Goal: Task Accomplishment & Management: Manage account settings

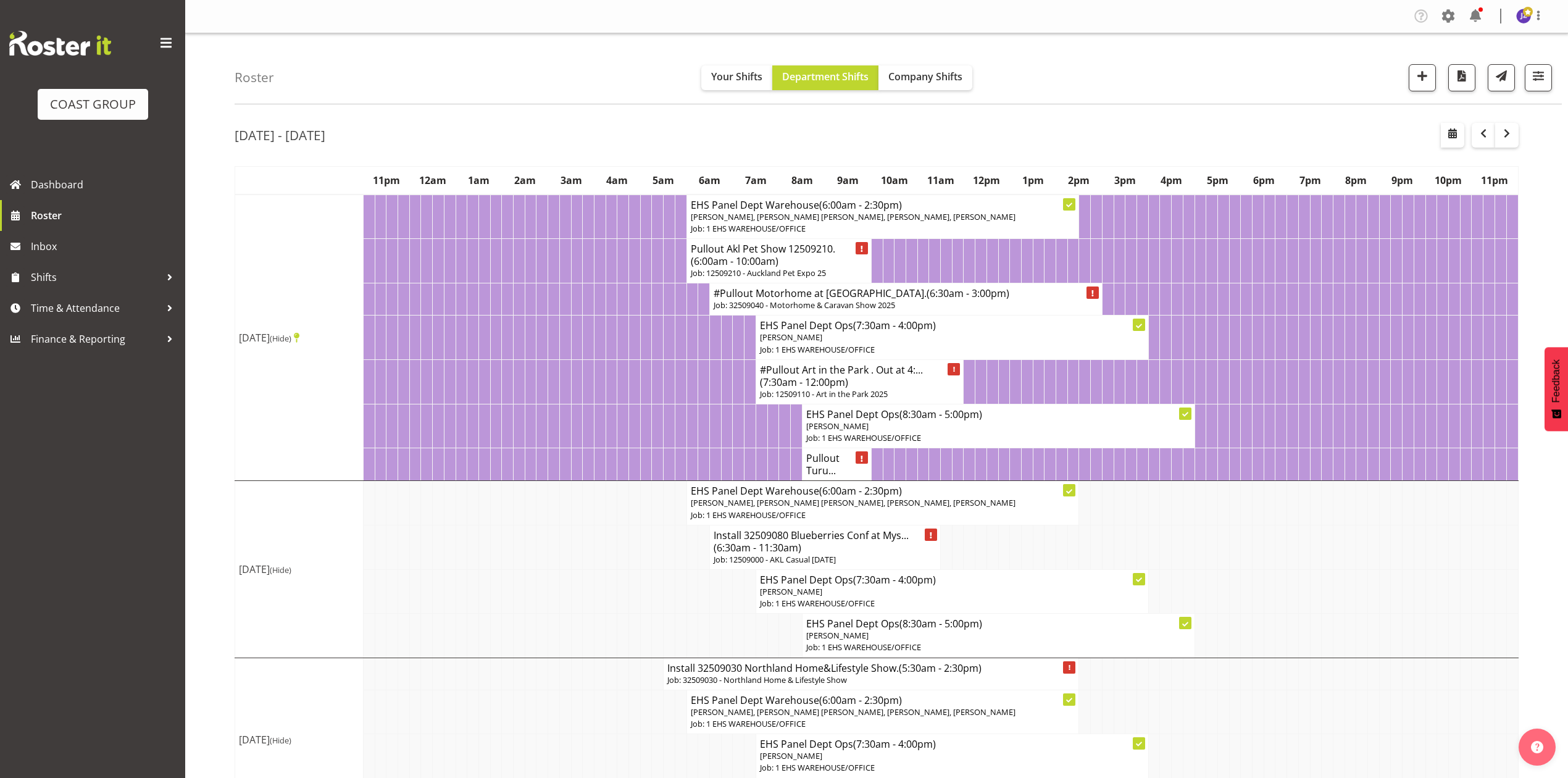
drag, startPoint x: 395, startPoint y: 56, endPoint x: 453, endPoint y: 65, distance: 58.7
click at [398, 56] on div "Roster Your Shifts Department Shifts Company Shifts 1 Locations Clear CARLTON E…" at bounding box center [898, 69] width 1327 height 71
click at [1428, 78] on button "button" at bounding box center [1421, 77] width 27 height 27
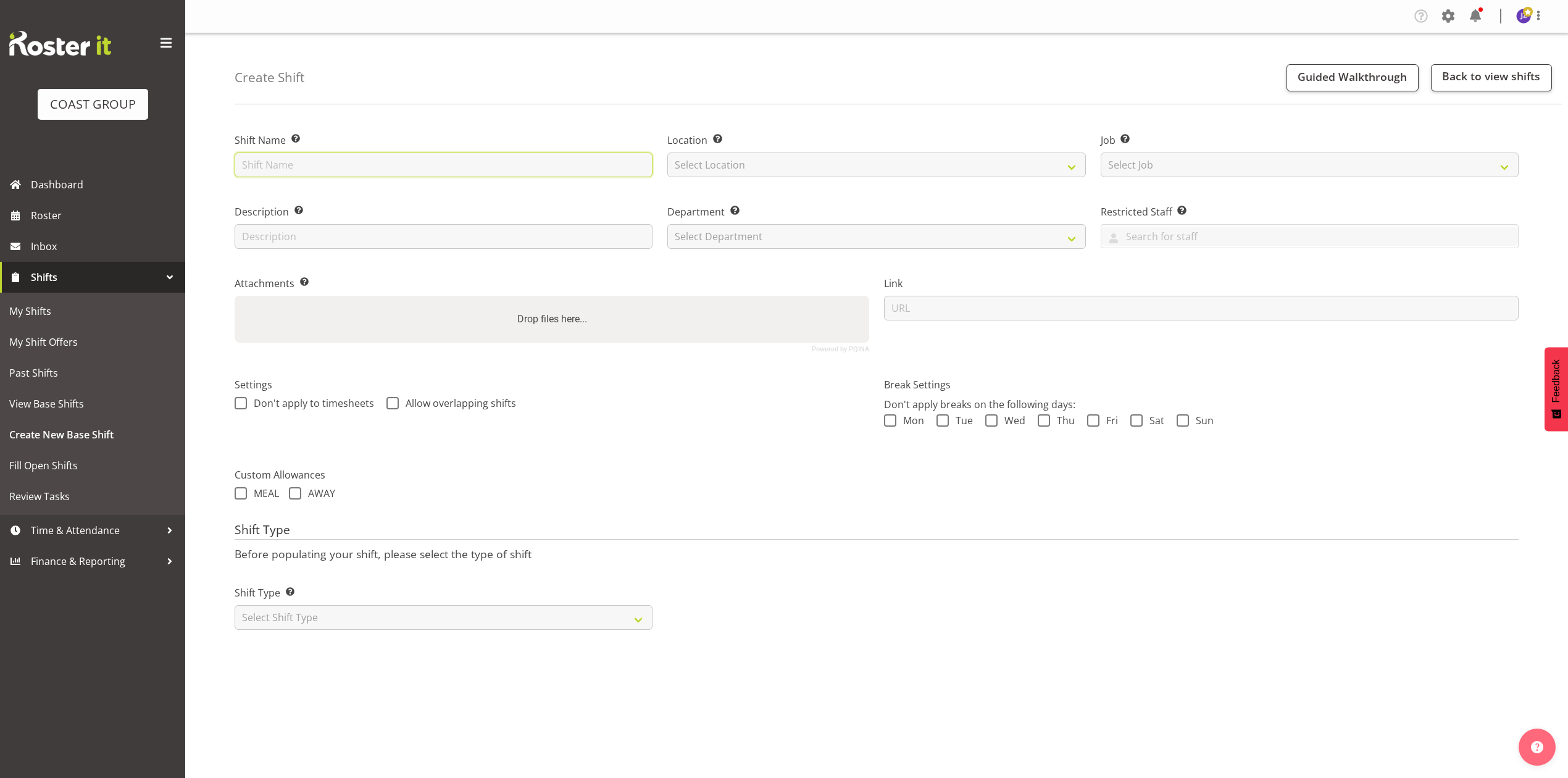
click at [433, 164] on input "text" at bounding box center [443, 164] width 418 height 25
type input "Akl Central casual"
click at [794, 168] on select "Select Location EHS RYMER" at bounding box center [876, 164] width 418 height 25
select select "35"
click at [667, 152] on select "Select Location EHS RYMER" at bounding box center [876, 164] width 418 height 25
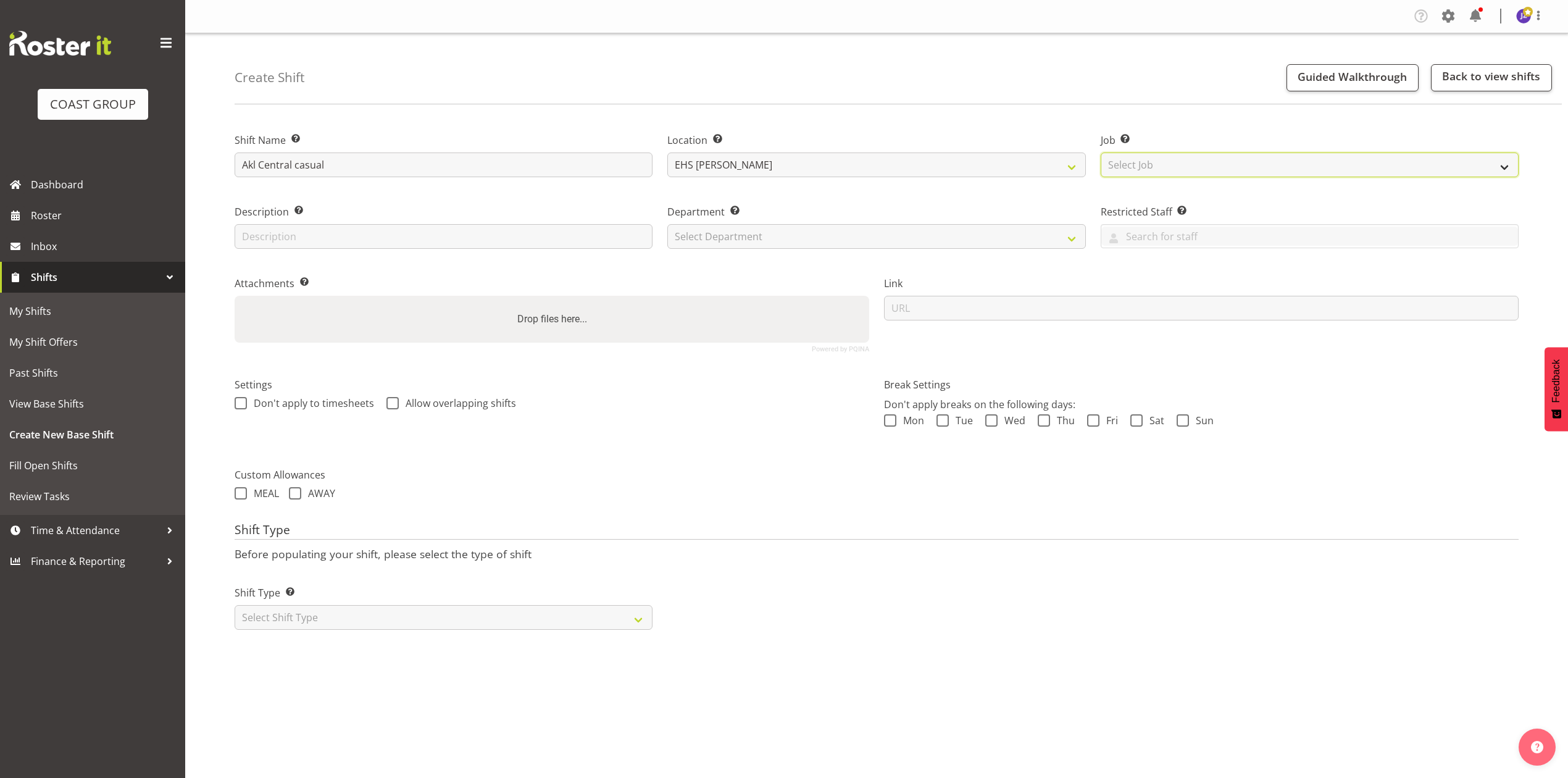
drag, startPoint x: 1192, startPoint y: 153, endPoint x: 1192, endPoint y: 164, distance: 11.0
click at [1192, 153] on select "Select Job Create new job 1 Carlton Events 1 Carlton Hamilton 1 Carlton Welling…" at bounding box center [1310, 164] width 418 height 25
select select "8653"
click at [1101, 152] on select "Select Job Create new job 1 Carlton Events 1 Carlton Hamilton 1 Carlton Welling…" at bounding box center [1310, 164] width 418 height 25
click at [888, 245] on select "Select Department EHS AKL PANEL EHS AKL PANEL" at bounding box center [876, 236] width 418 height 25
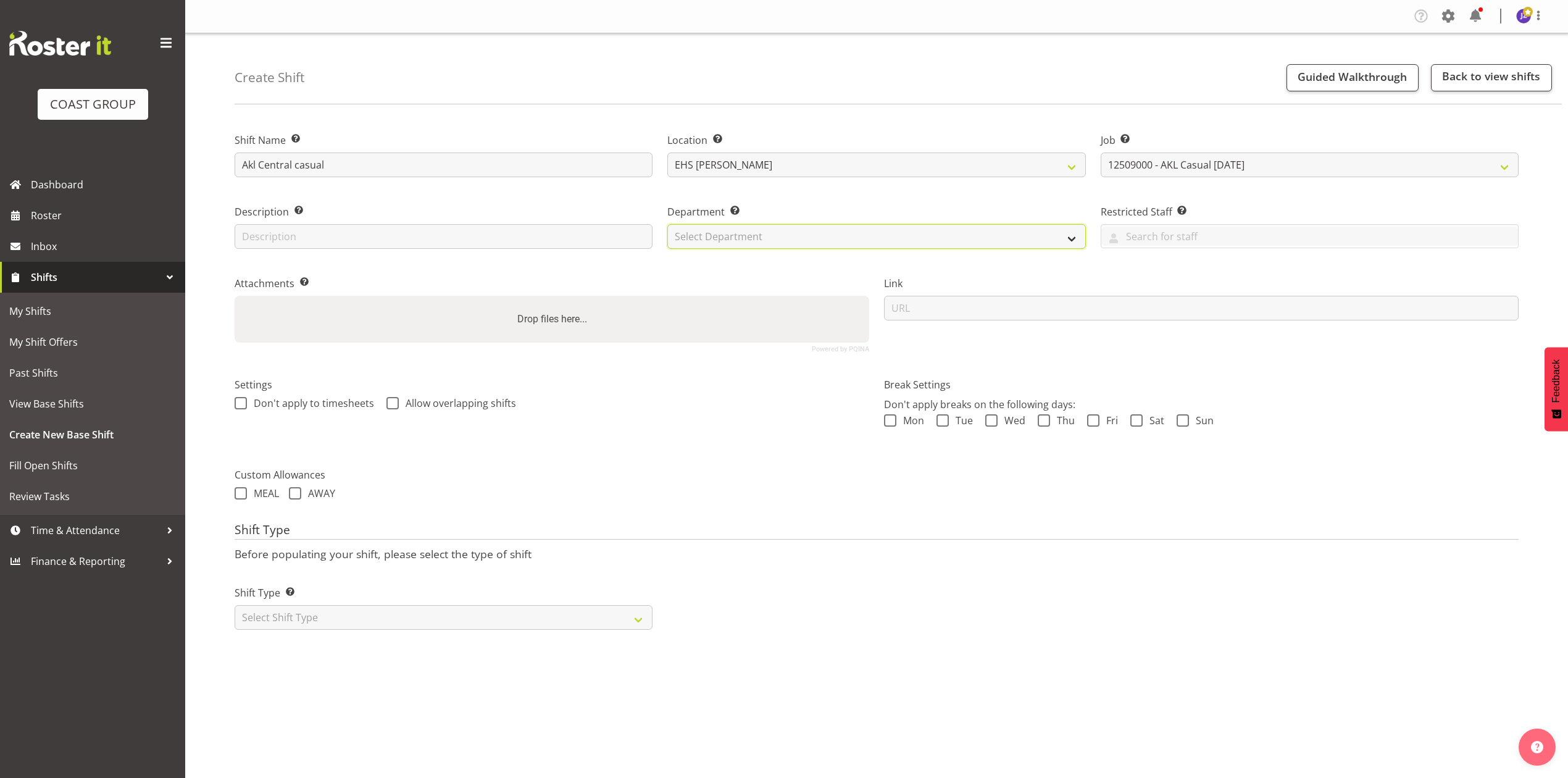
select select "39"
click at [667, 224] on select "Select Department EHS AKL PANEL EHS AKL PANEL" at bounding box center [876, 236] width 418 height 25
click at [618, 327] on div "Drop files here..." at bounding box center [551, 319] width 635 height 47
click at [235, 296] on input "Drop files here..." at bounding box center [551, 298] width 635 height 4
type input "C:\fakepath\BROKENRE-00001Q-V003.PDF"
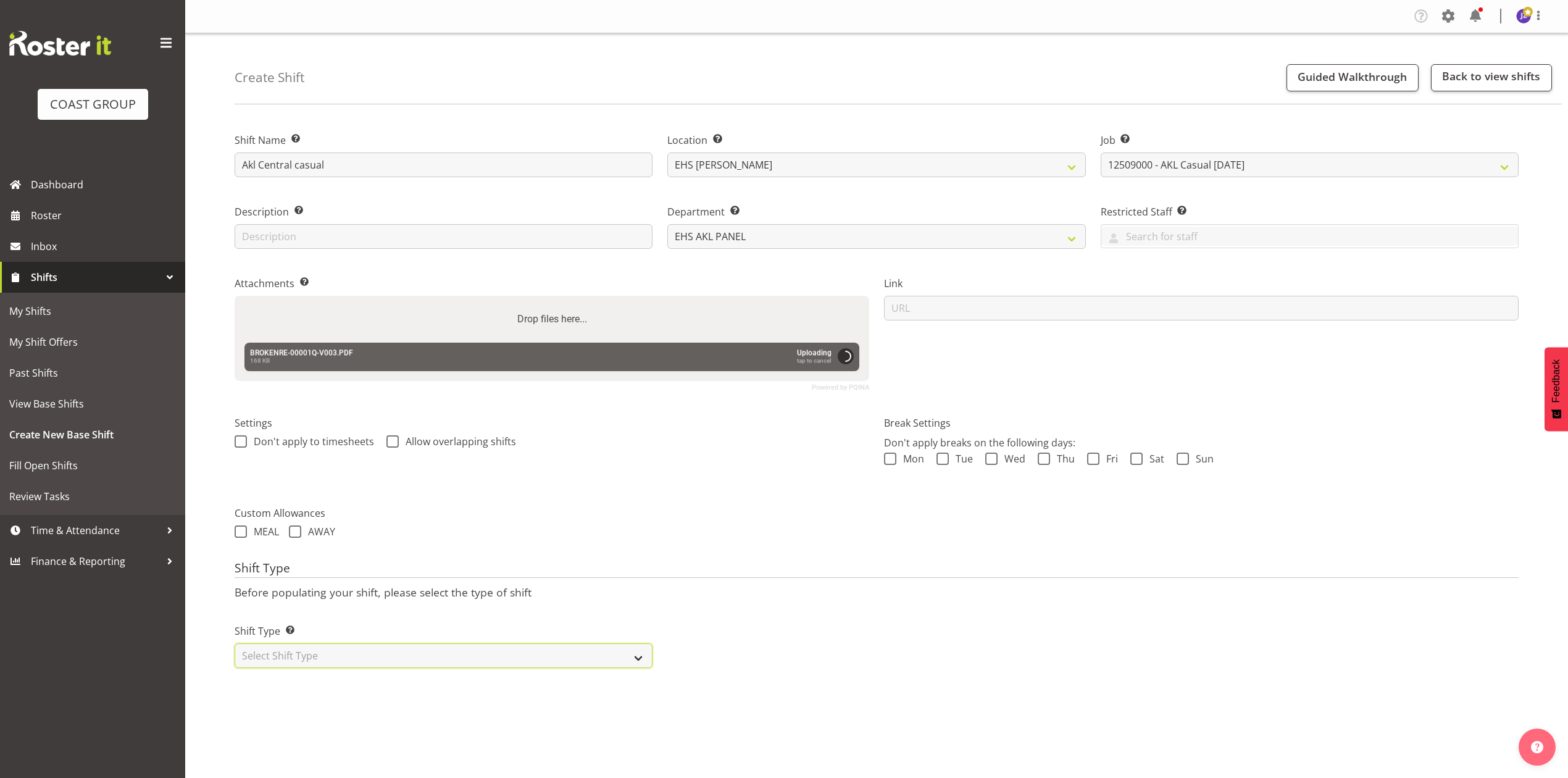
click at [425, 654] on select "Select Shift Type One Off Shift Recurring Shift Rotating Shift" at bounding box center [443, 655] width 418 height 25
select select "recurring"
click at [235, 645] on select "Select Shift Type One Off Shift Recurring Shift Rotating Shift" at bounding box center [443, 655] width 418 height 25
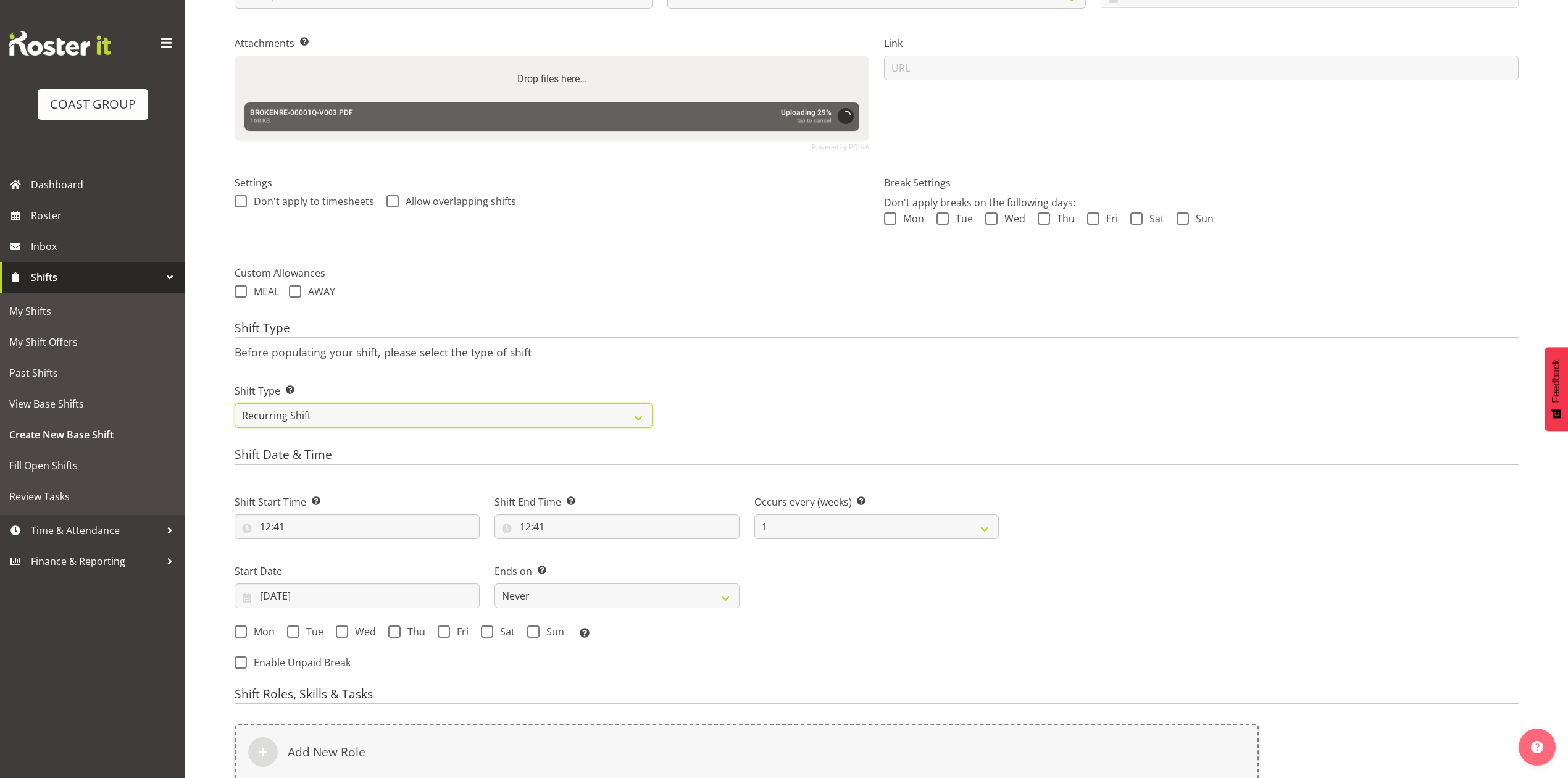
scroll to position [433, 0]
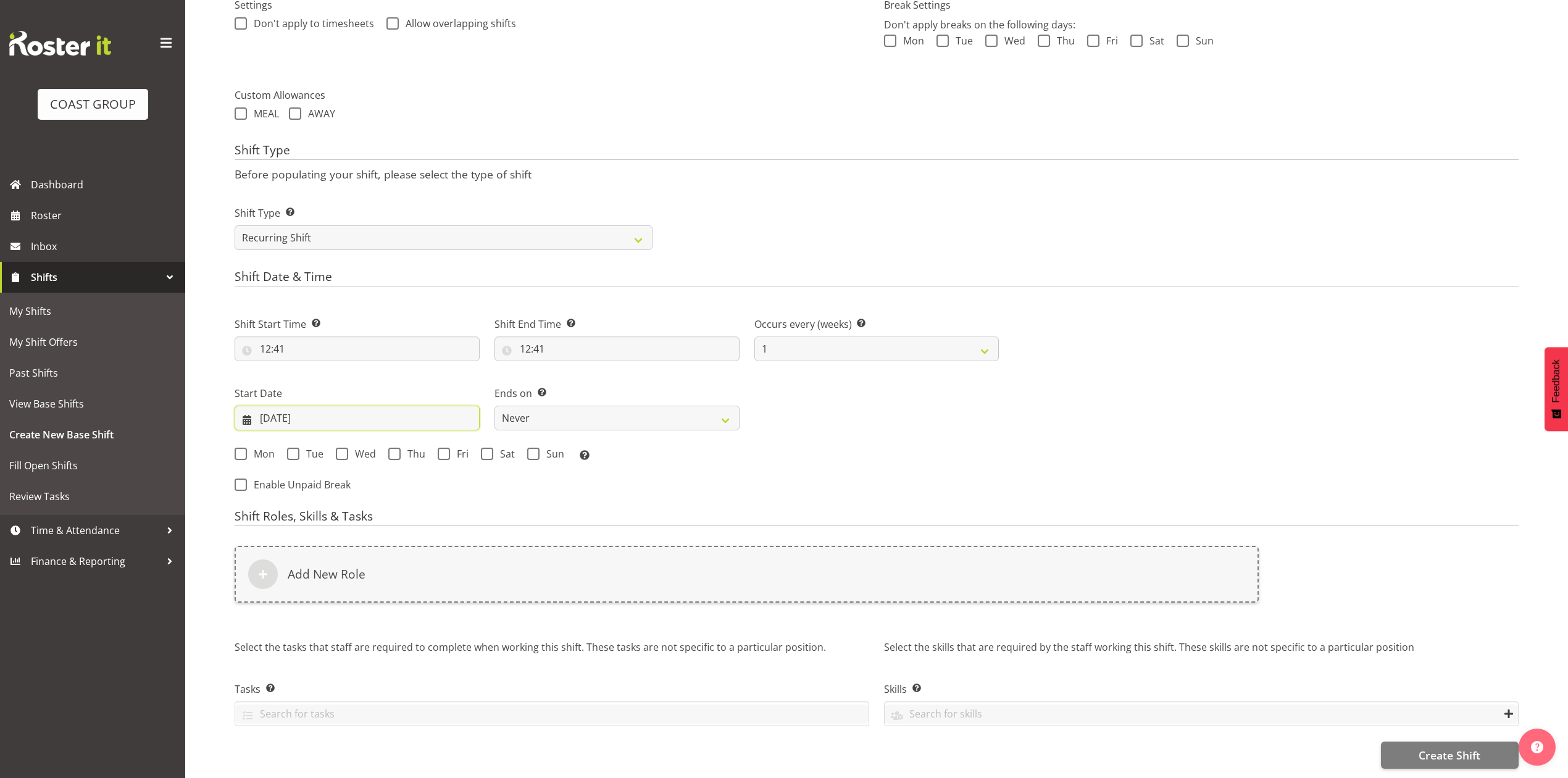
click at [311, 406] on input "19/09/2025" at bounding box center [357, 418] width 245 height 25
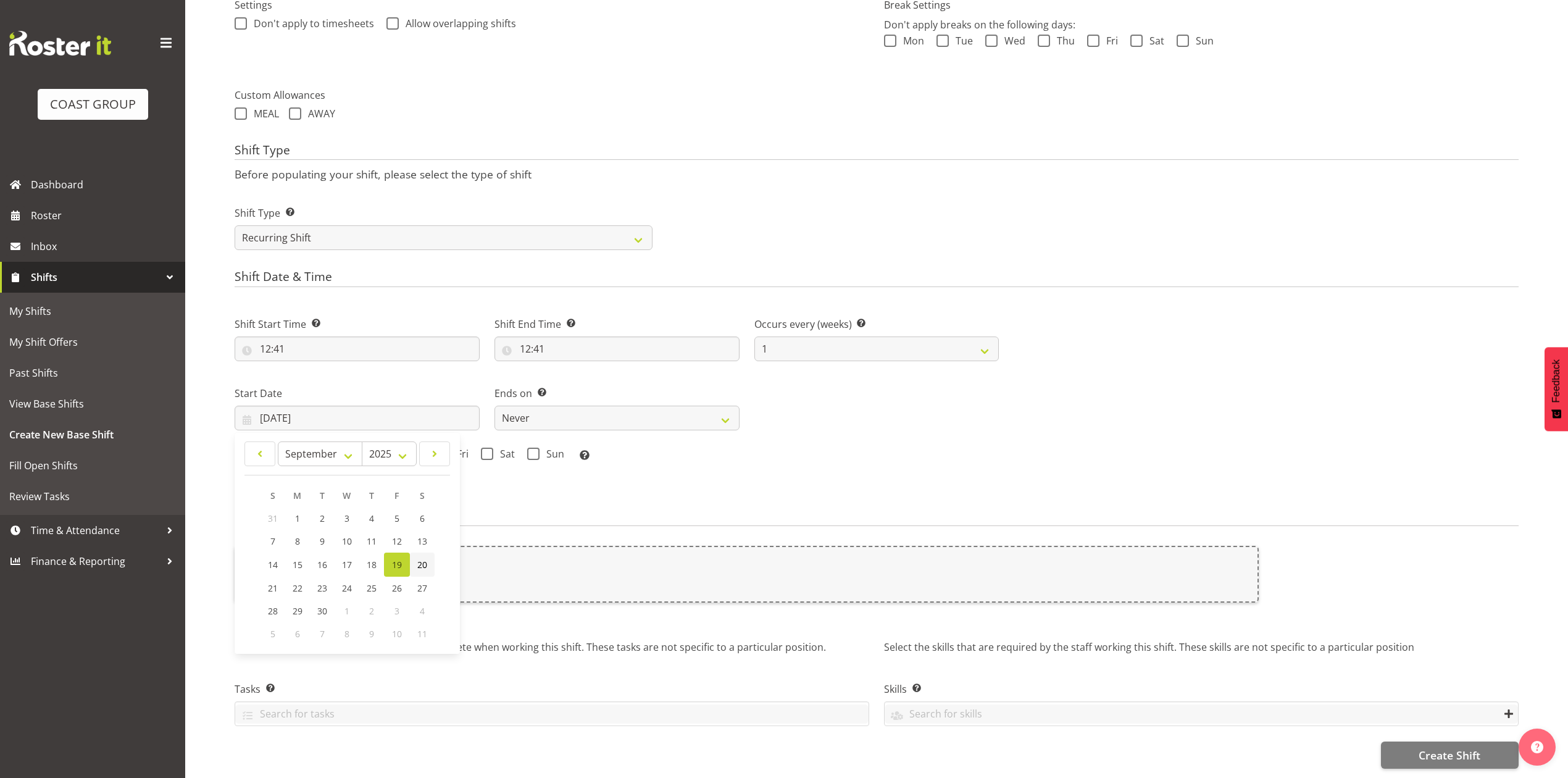
click at [420, 559] on span "20" at bounding box center [423, 565] width 10 height 12
type input "20/09/2025"
click at [578, 386] on label "Ends on This is the end of the recurring period. Selecting ‘Never’ means that t…" at bounding box center [618, 393] width 245 height 15
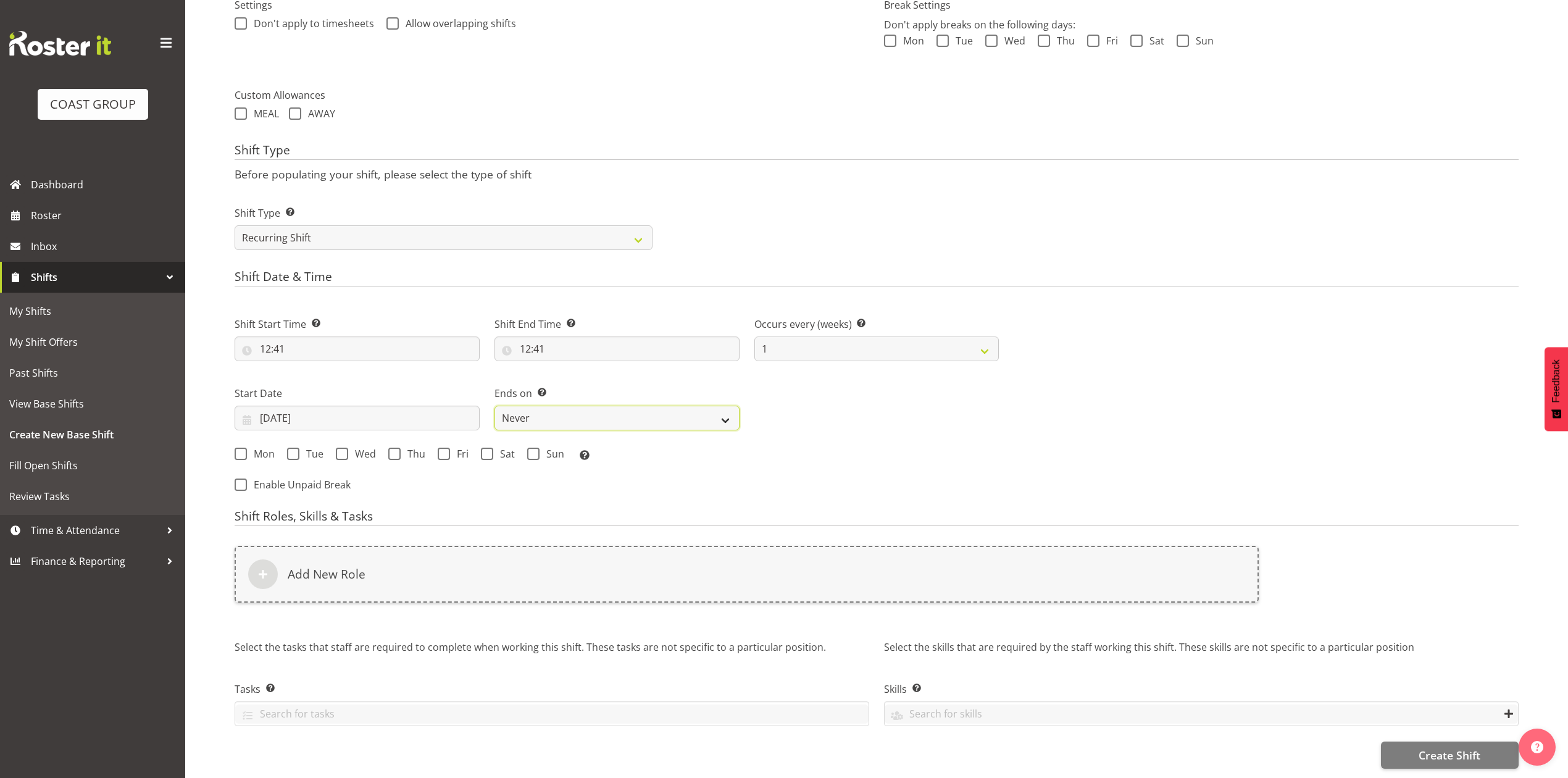
click at [573, 411] on select "Never On Date" at bounding box center [618, 418] width 245 height 25
select select "date"
click at [495, 406] on select "Never On Date" at bounding box center [618, 418] width 245 height 25
click at [772, 406] on input "19/09/2025" at bounding box center [877, 418] width 245 height 25
click at [847, 441] on select "January February March April May June July August September October November De…" at bounding box center [858, 453] width 84 height 25
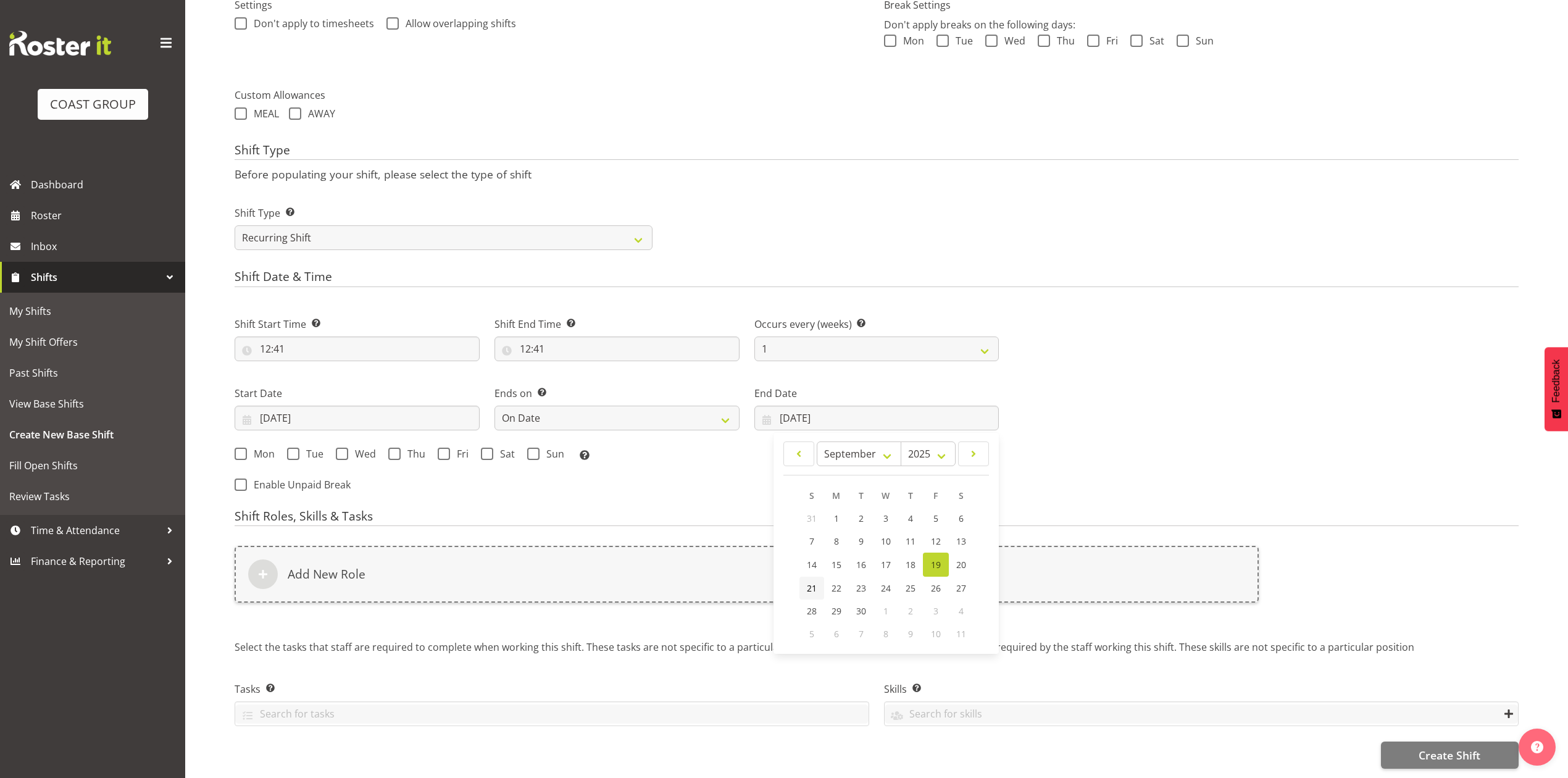
click at [807, 582] on span "21" at bounding box center [812, 588] width 10 height 12
type input "21/09/2025"
click at [482, 447] on span at bounding box center [487, 453] width 12 height 12
click at [482, 449] on input "Sat" at bounding box center [485, 453] width 8 height 8
checkbox input "true"
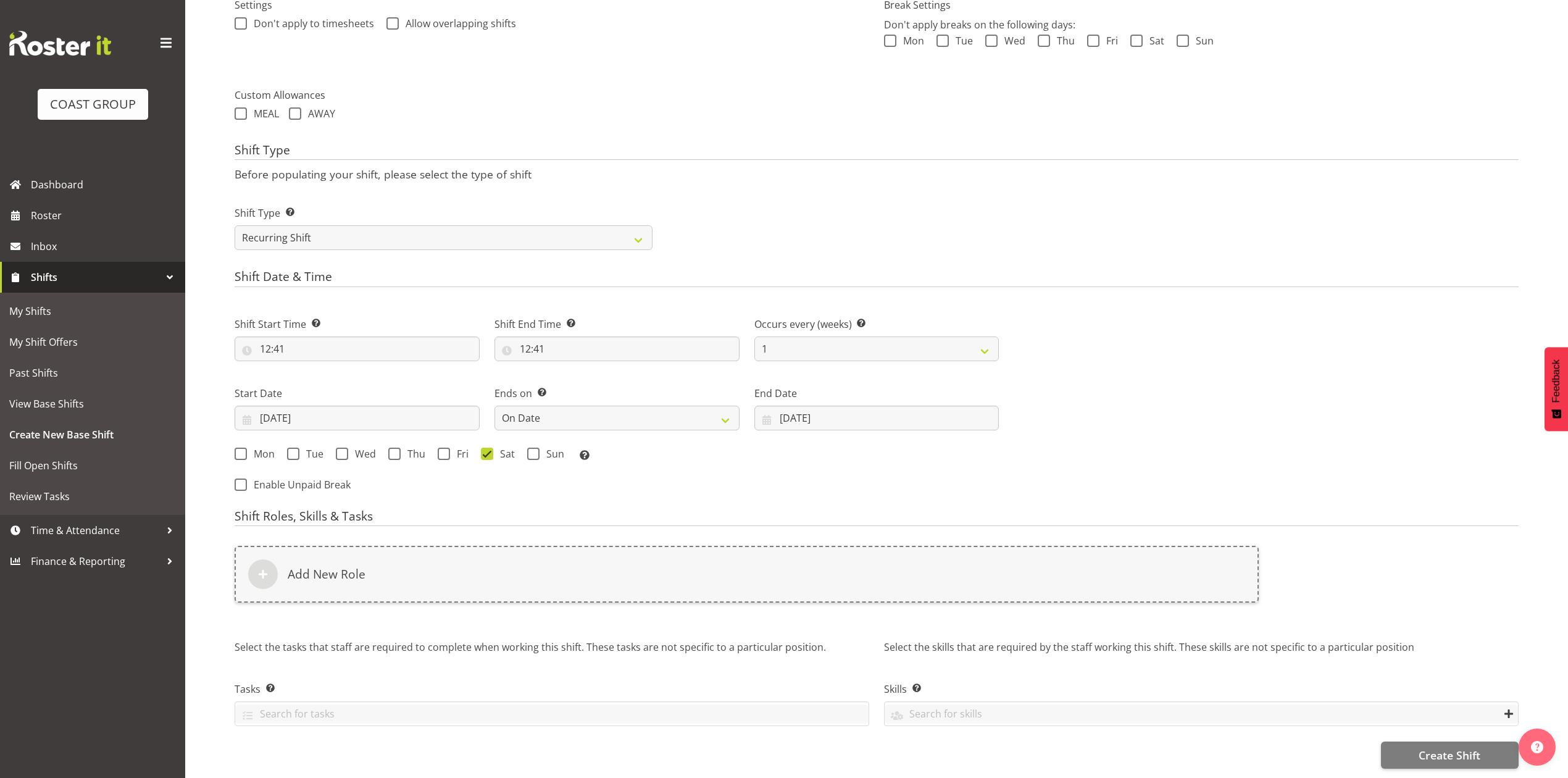
click at [529, 447] on div "Mon Tue Wed Thu Fri Sat Sun Select the days of the week you wish to create this…" at bounding box center [617, 455] width 764 height 16
click at [539, 447] on span "Sun" at bounding box center [551, 453] width 25 height 12
click at [536, 449] on input "Sun" at bounding box center [532, 453] width 8 height 8
checkbox input "true"
click at [789, 406] on input "21/09/2025" at bounding box center [877, 418] width 245 height 25
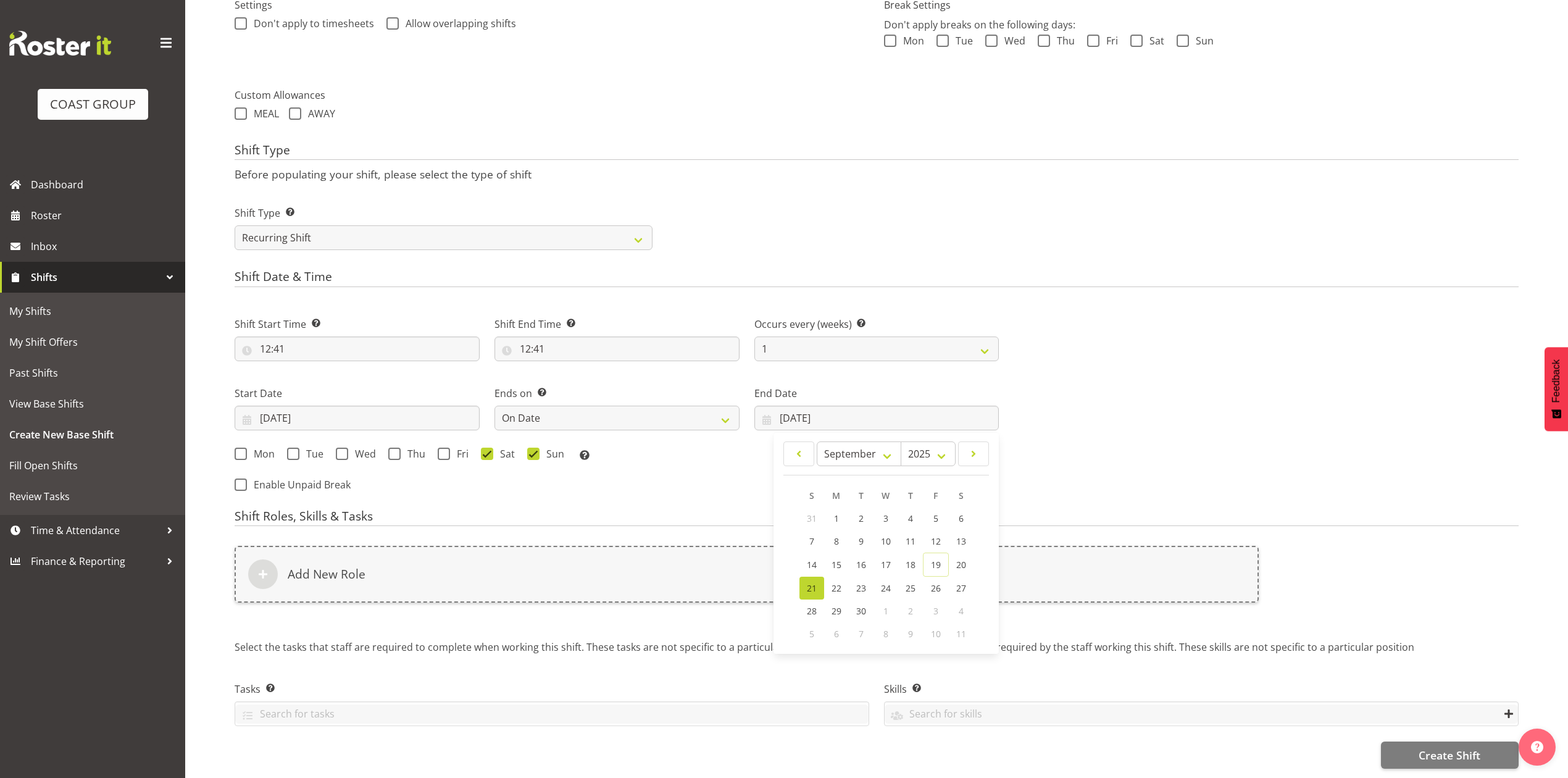
click at [718, 510] on h4 "Shift Roles, Skills & Tasks" at bounding box center [876, 518] width 1284 height 17
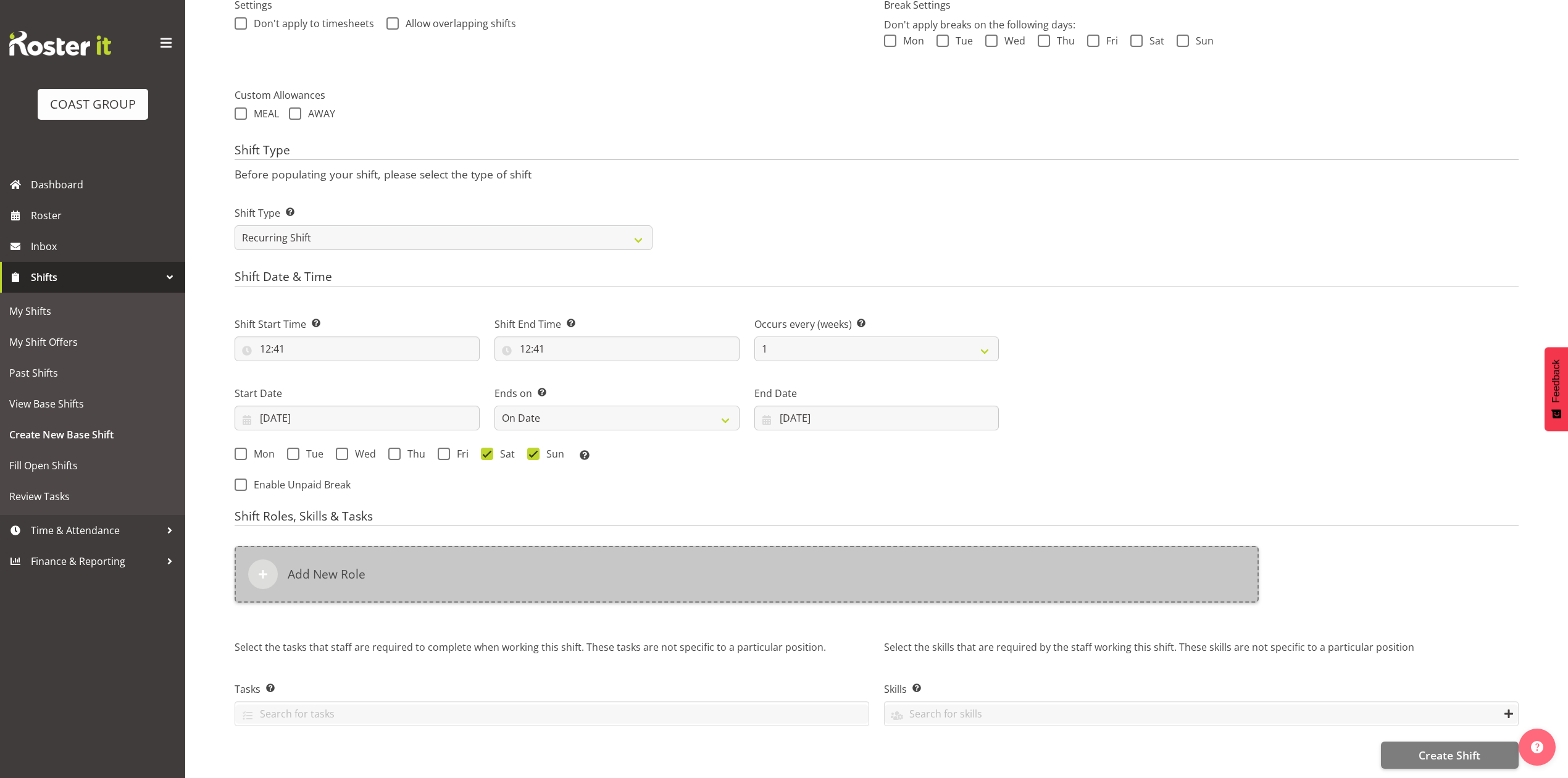
click at [527, 550] on div "Add New Role" at bounding box center [746, 573] width 1025 height 56
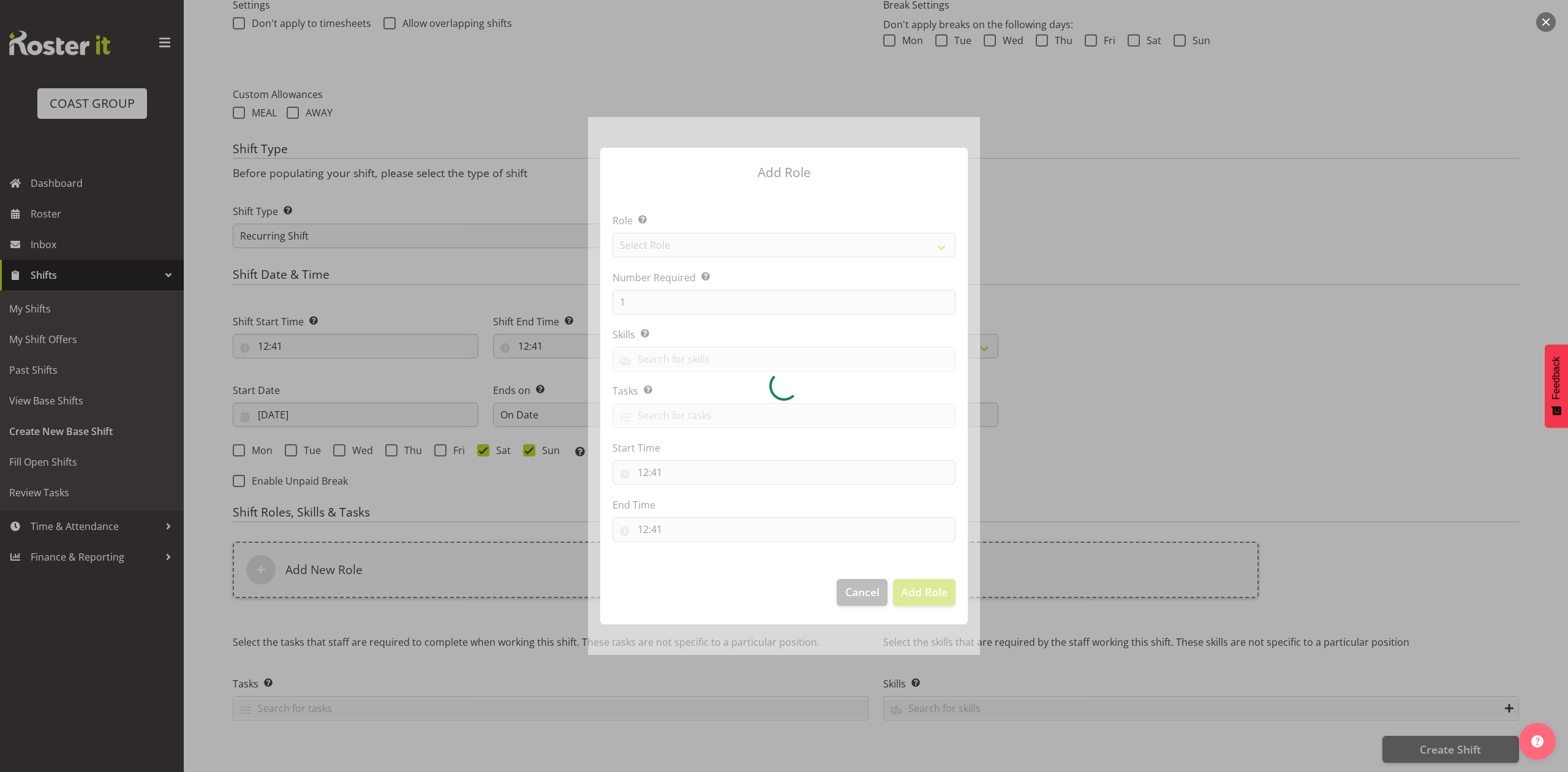
click at [709, 248] on div at bounding box center [784, 385] width 392 height 537
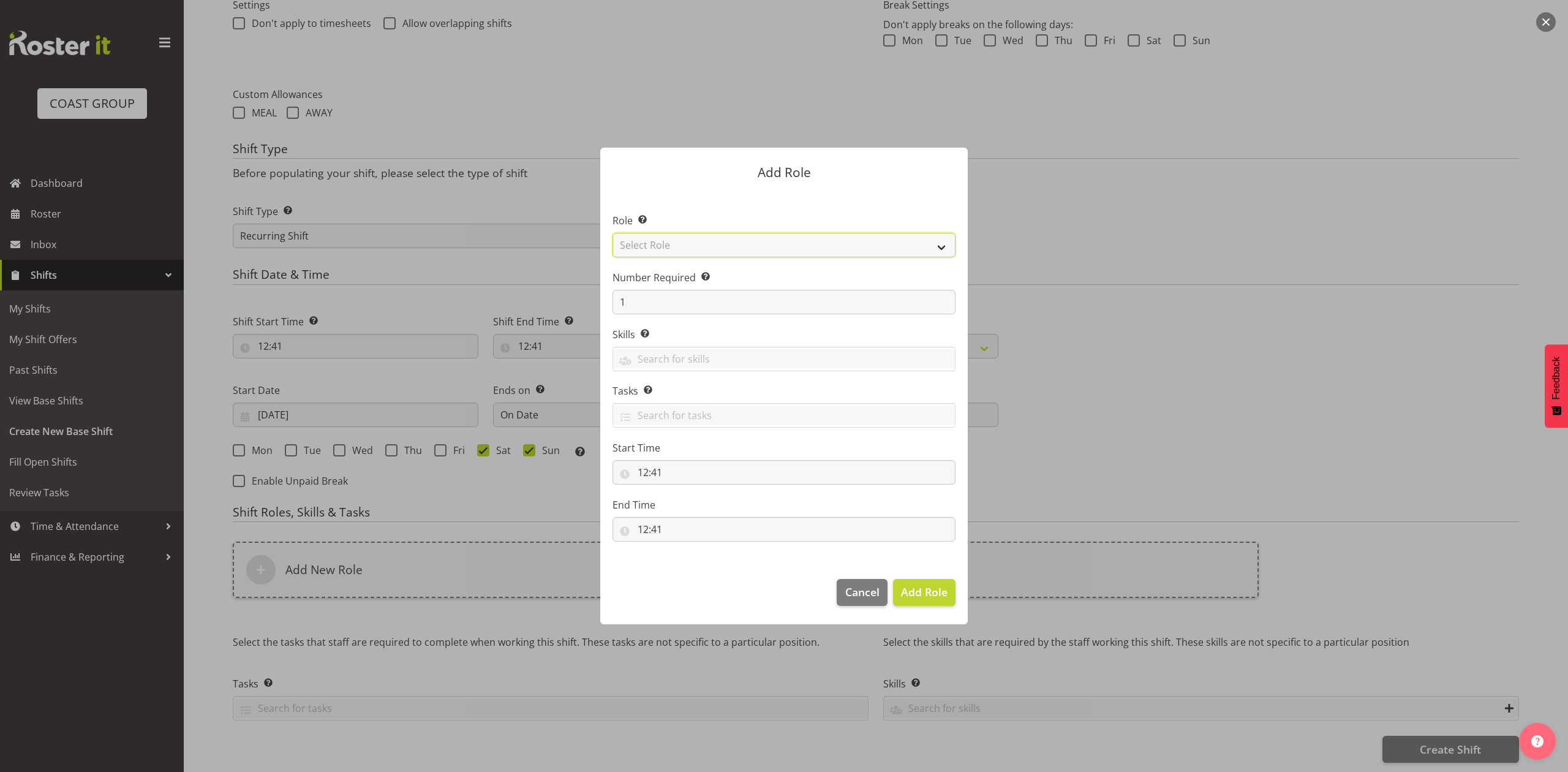
click at [709, 248] on select "Select Role ACCOUNT MANAGER ACCOUNT MANAGER DW ACCOUNTS AKL DIANNA VEHICLES AKL…" at bounding box center [784, 245] width 343 height 25
select select "81"
click at [613, 233] on select "Select Role ACCOUNT MANAGER ACCOUNT MANAGER DW ACCOUNTS AKL DIANNA VEHICLES AKL…" at bounding box center [784, 245] width 343 height 25
click at [936, 583] on button "Add Role" at bounding box center [924, 591] width 63 height 27
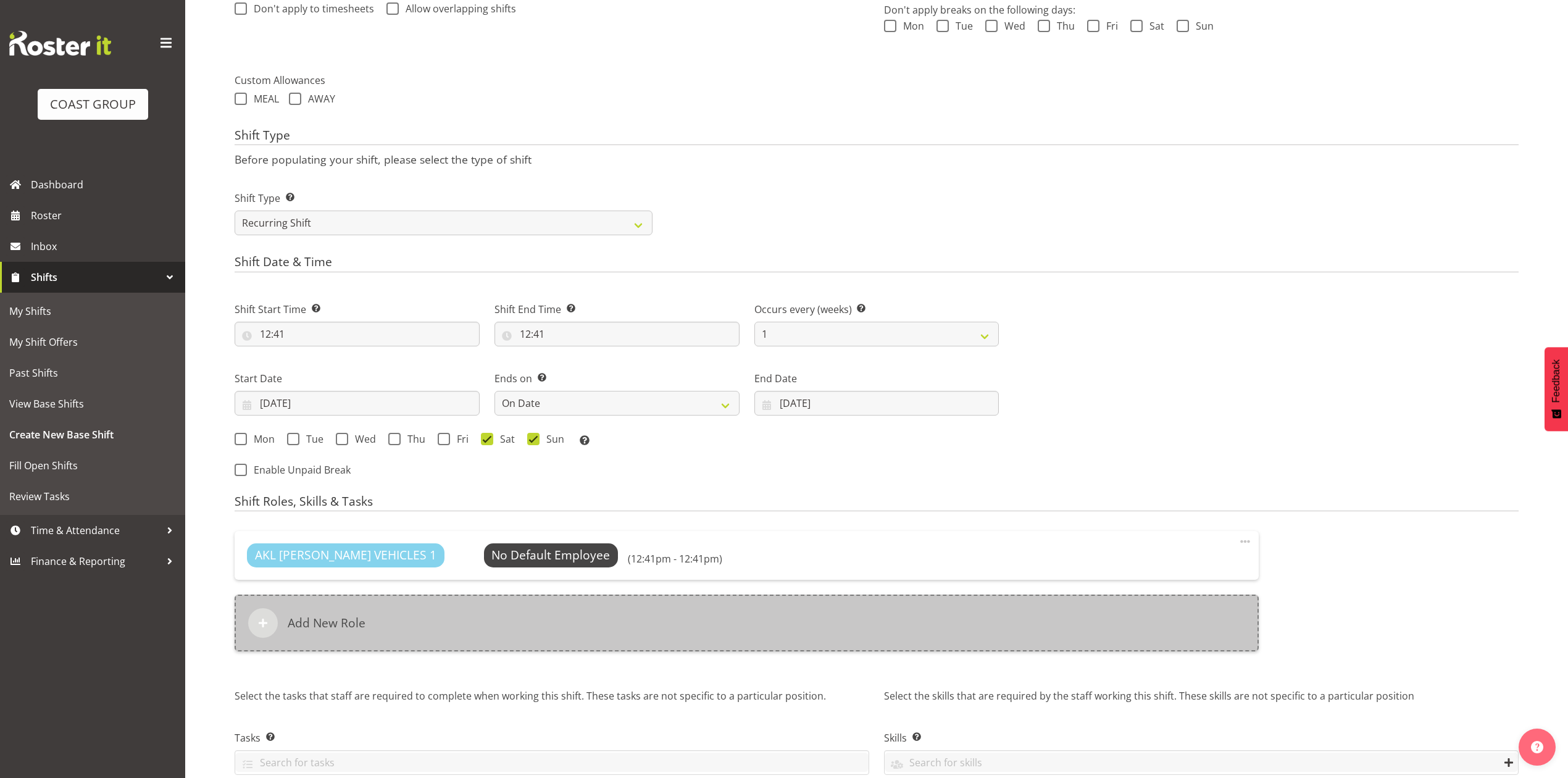
drag, startPoint x: 563, startPoint y: 624, endPoint x: 564, endPoint y: 618, distance: 6.1
click at [564, 618] on div "Add New Role" at bounding box center [746, 623] width 1025 height 56
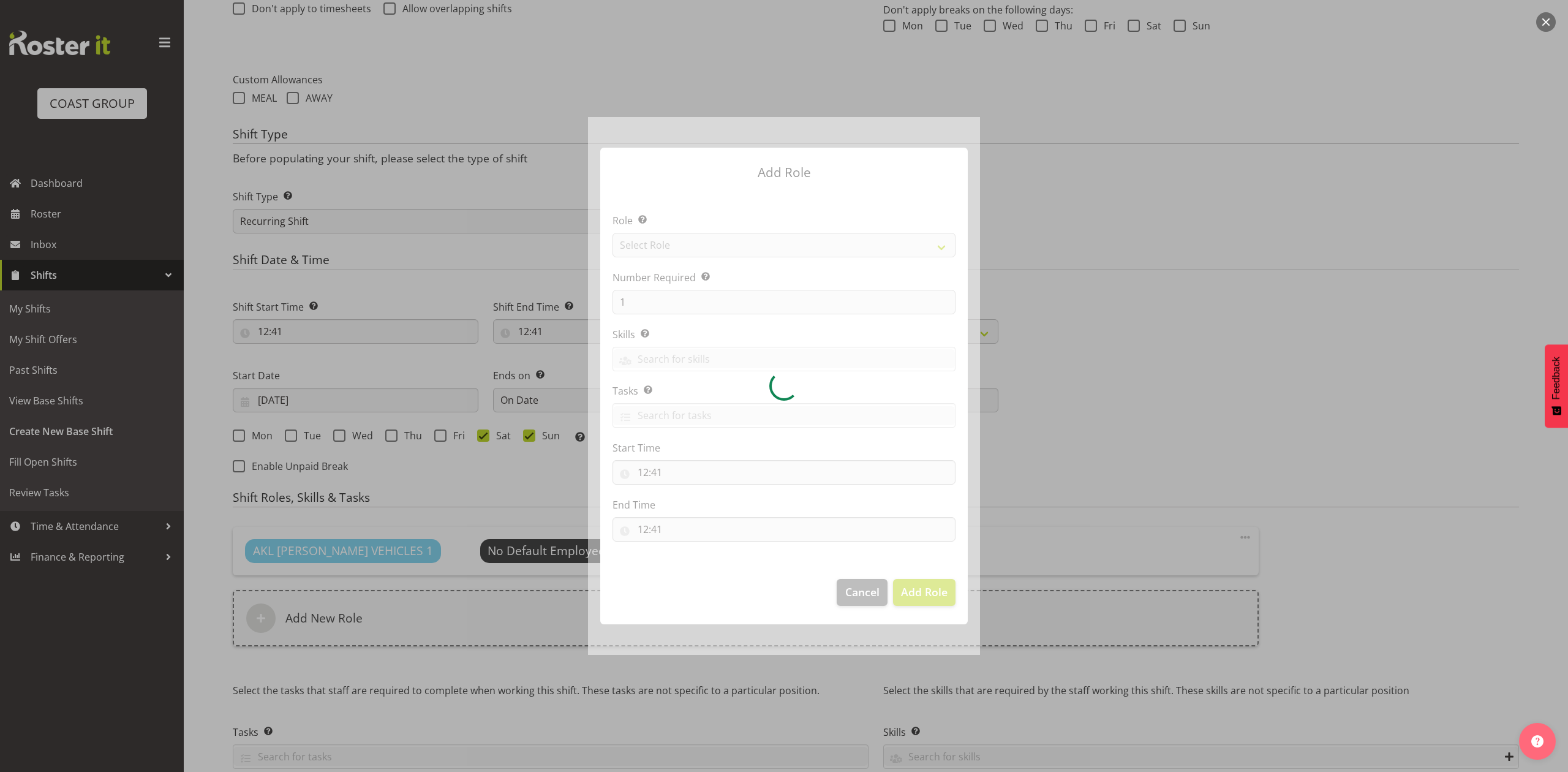
click at [667, 244] on div at bounding box center [784, 385] width 392 height 537
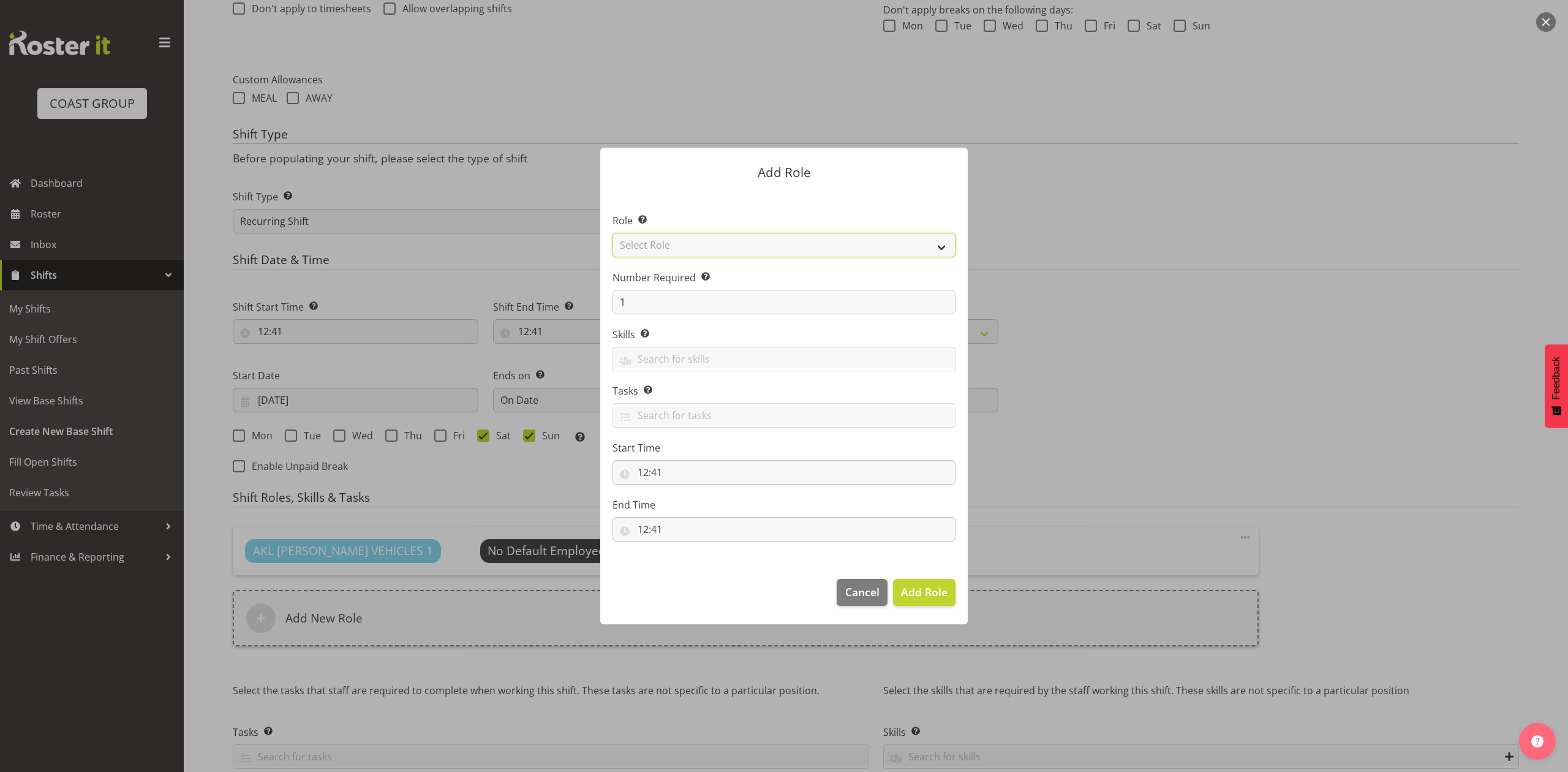
click at [667, 244] on select "Select Role ACCOUNT MANAGER ACCOUNT MANAGER DW ACCOUNTS AKL DIANNA VEHICLES AKL…" at bounding box center [784, 245] width 343 height 25
select select "188"
click at [613, 233] on select "Select Role ACCOUNT MANAGER ACCOUNT MANAGER DW ACCOUNTS AKL DIANNA VEHICLES AKL…" at bounding box center [784, 245] width 343 height 25
click at [642, 300] on input "1" at bounding box center [784, 302] width 343 height 25
type input "2"
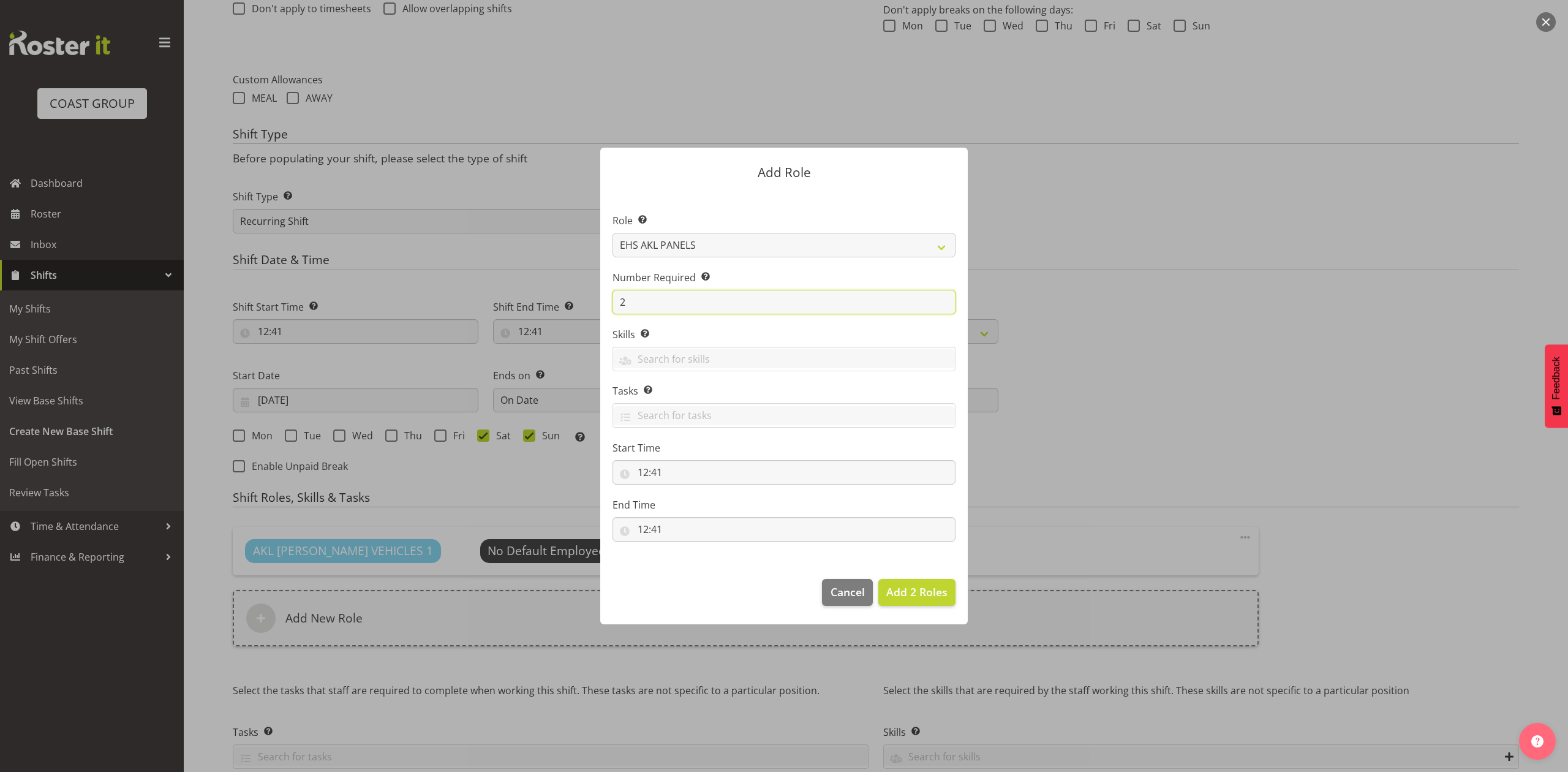
click at [878, 579] on button "Add 2 Roles" at bounding box center [916, 591] width 78 height 27
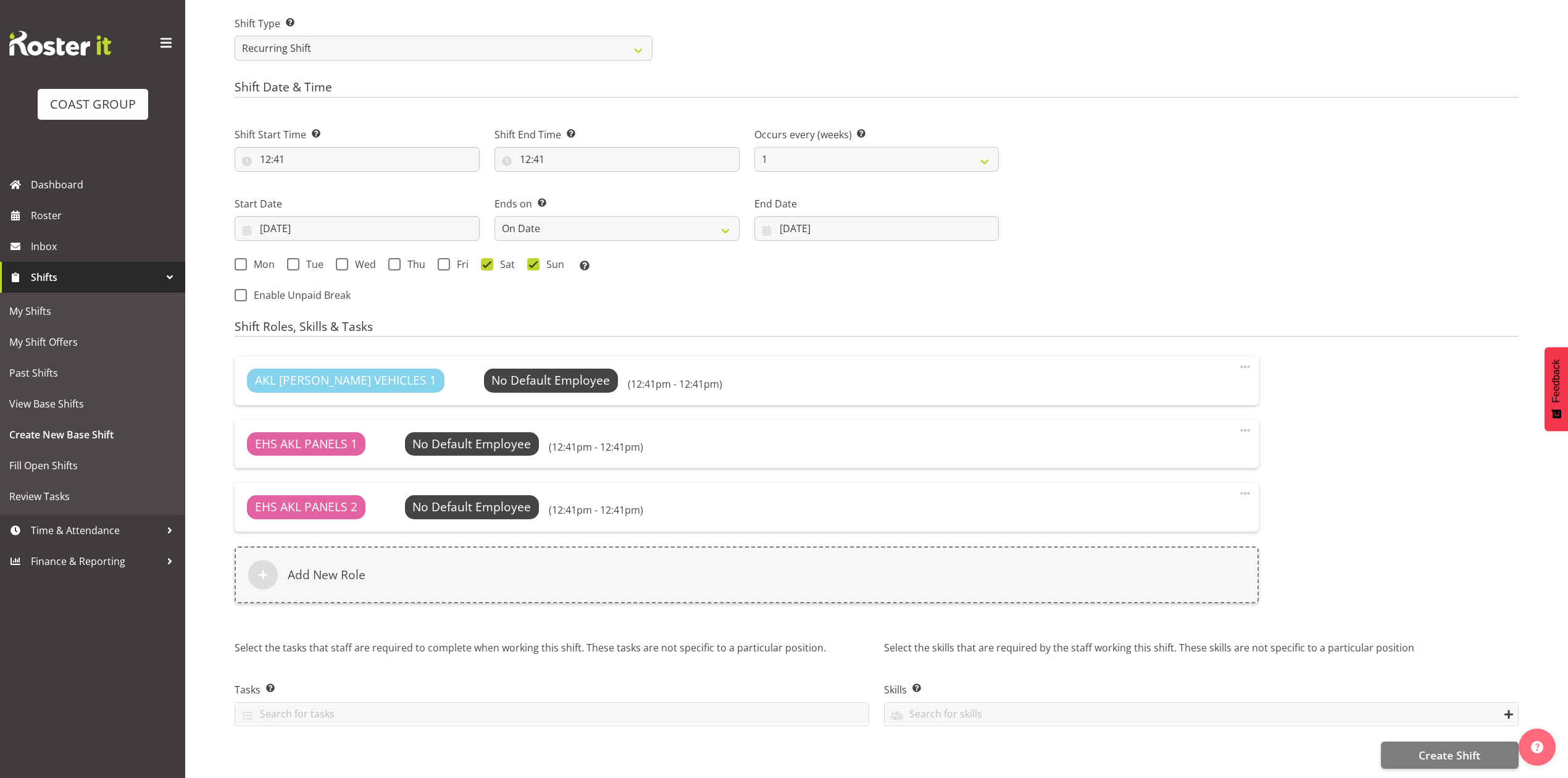
scroll to position [623, 0]
click at [1251, 486] on span at bounding box center [1245, 493] width 15 height 15
click at [1164, 536] on link "Delete" at bounding box center [1194, 542] width 119 height 22
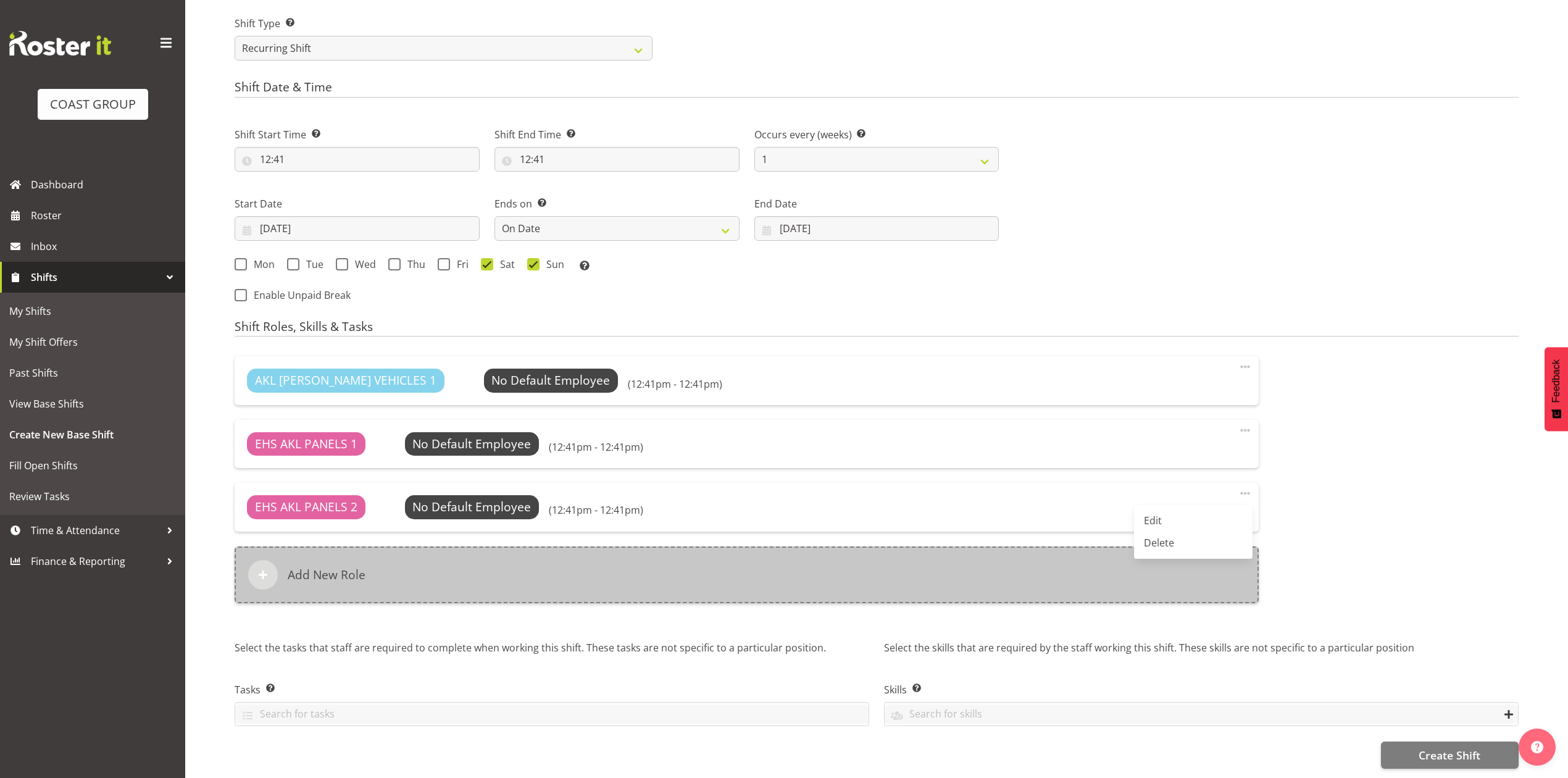
scroll to position [559, 0]
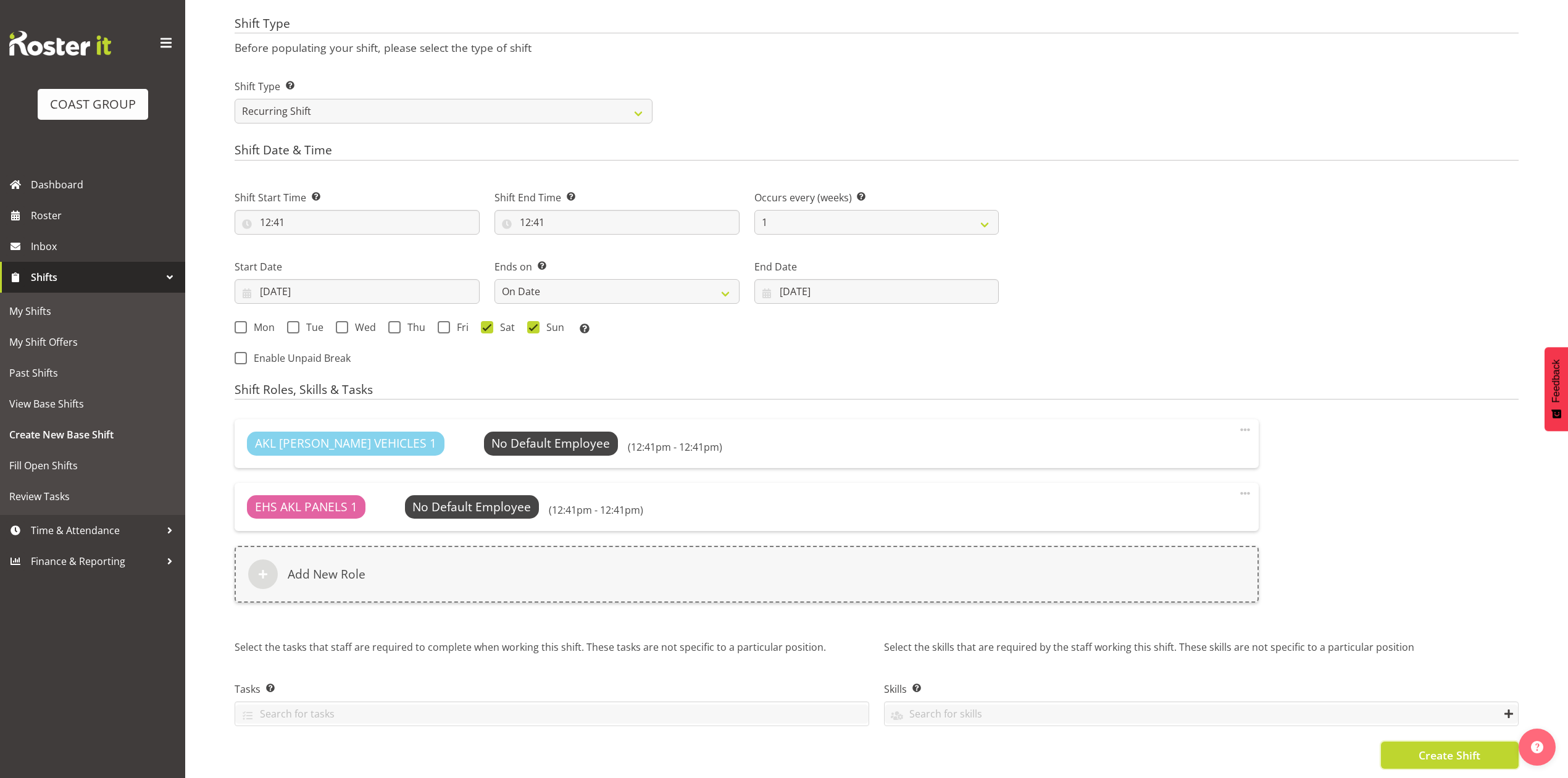
click at [1428, 747] on span "Create Shift" at bounding box center [1449, 755] width 61 height 16
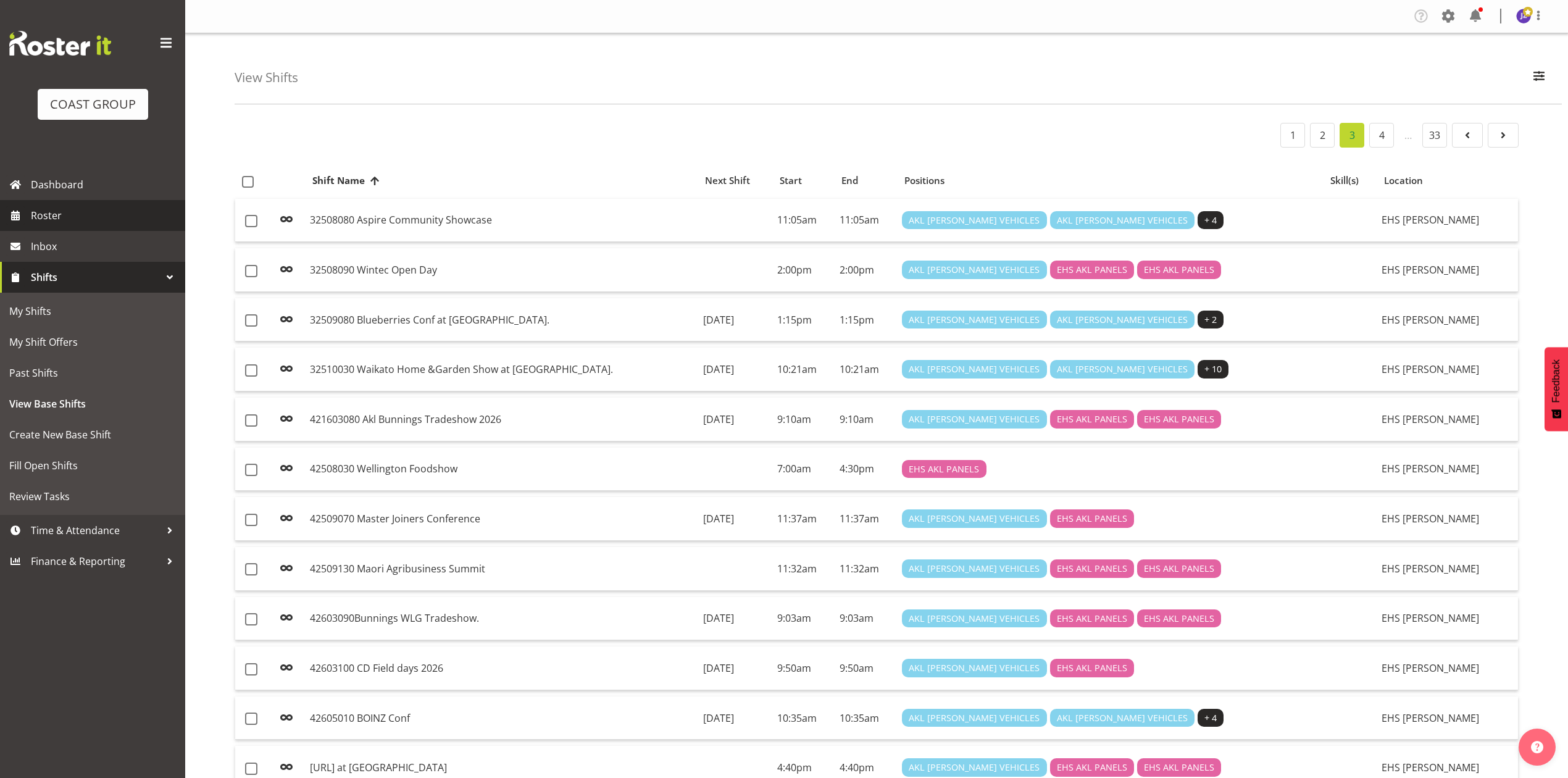
drag, startPoint x: 0, startPoint y: 0, endPoint x: 84, endPoint y: 208, distance: 224.3
click at [84, 208] on span "Roster" at bounding box center [105, 215] width 148 height 19
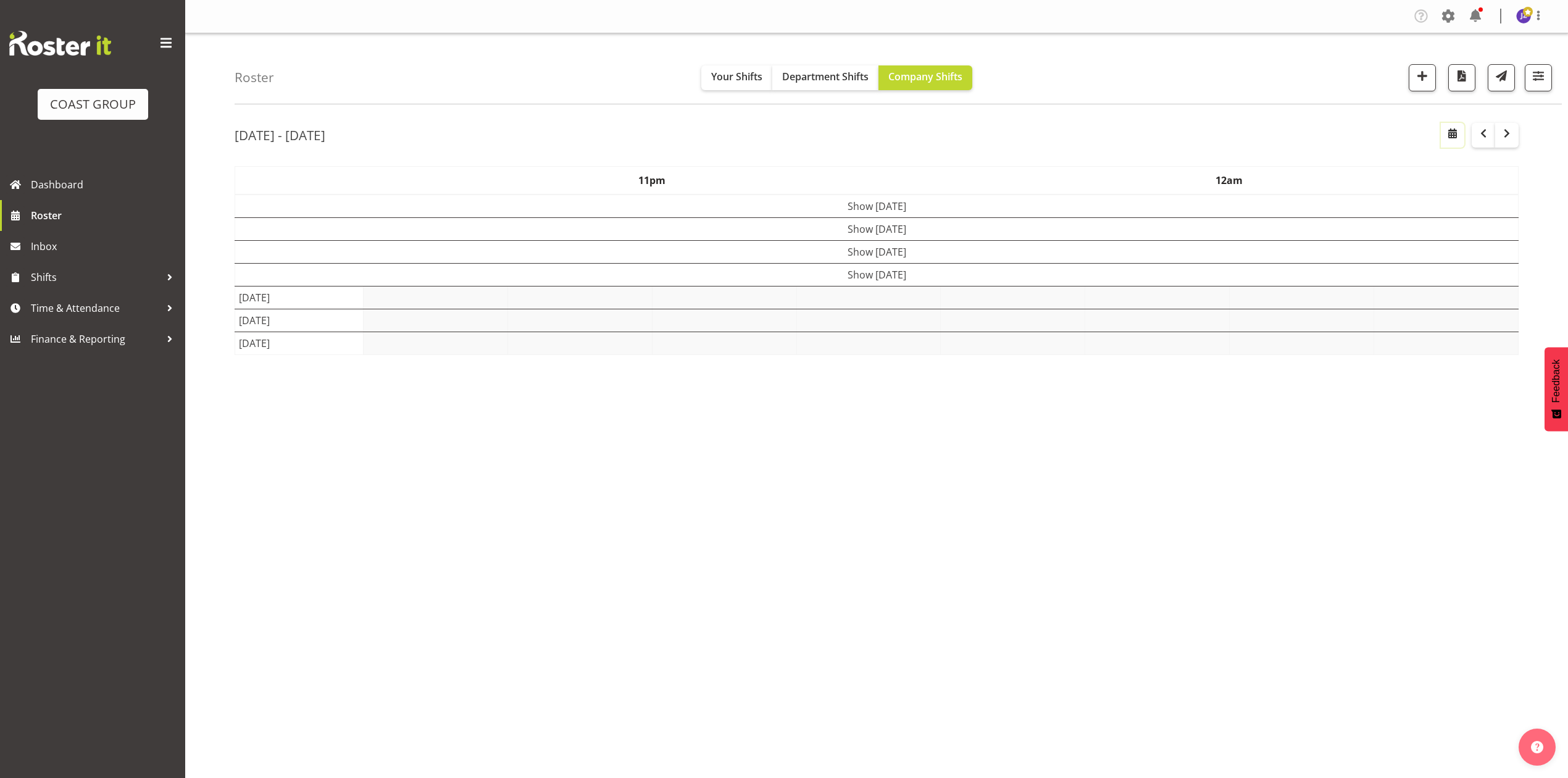
click at [1455, 126] on span "button" at bounding box center [1452, 133] width 15 height 15
select select "8"
select select "2025"
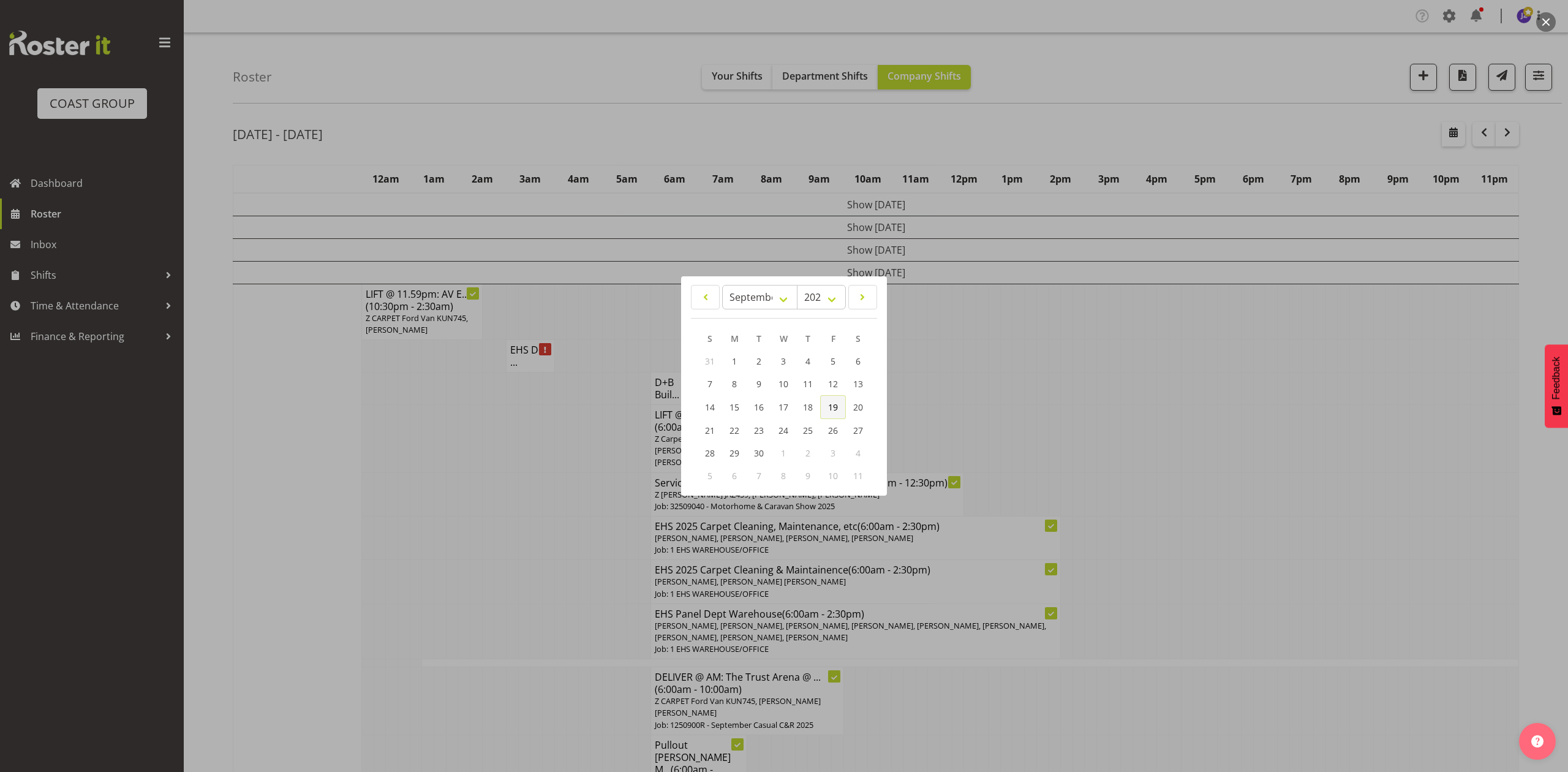
click at [833, 410] on span "19" at bounding box center [833, 408] width 10 height 12
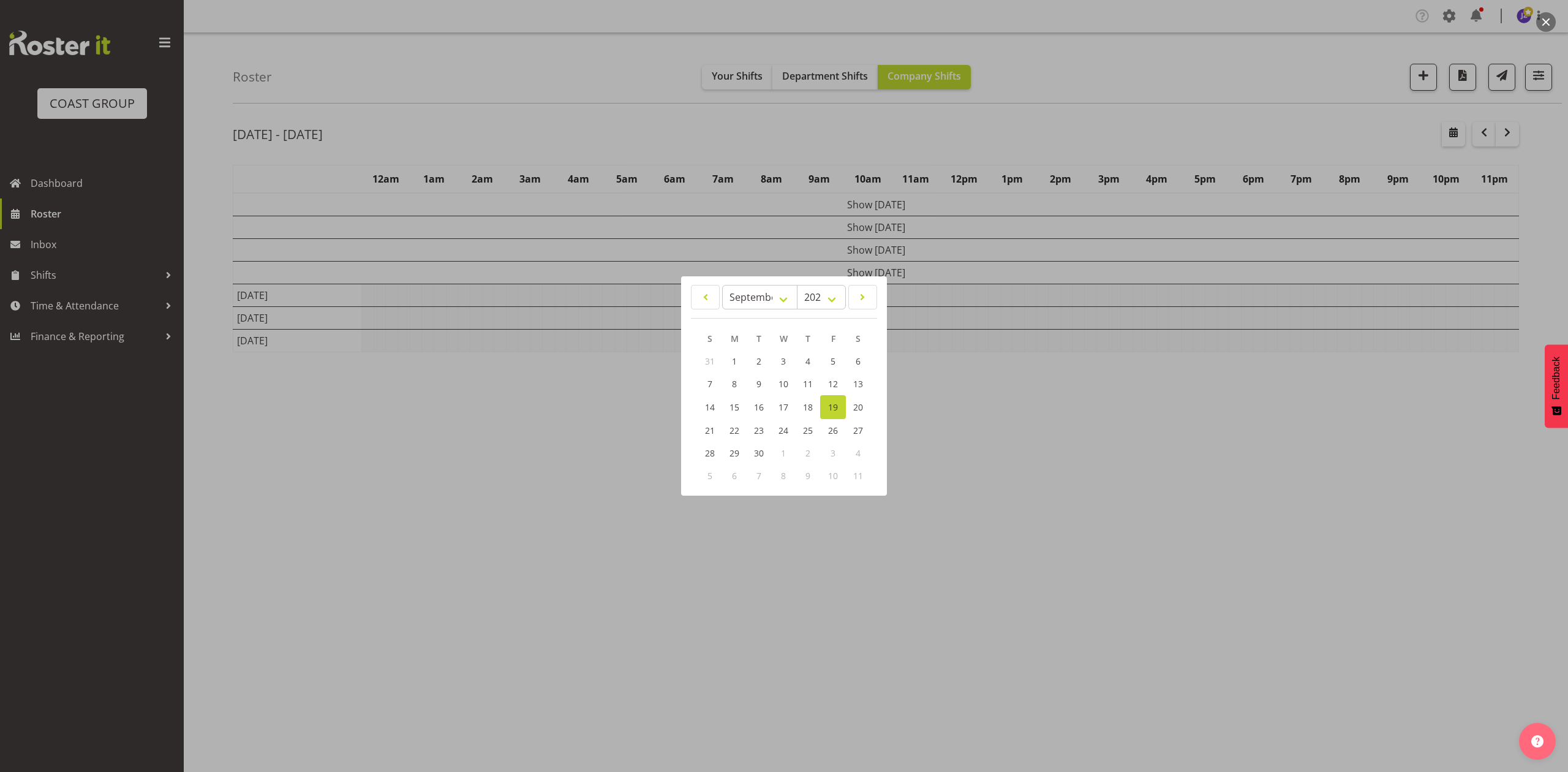
click at [1225, 398] on div at bounding box center [784, 386] width 1568 height 772
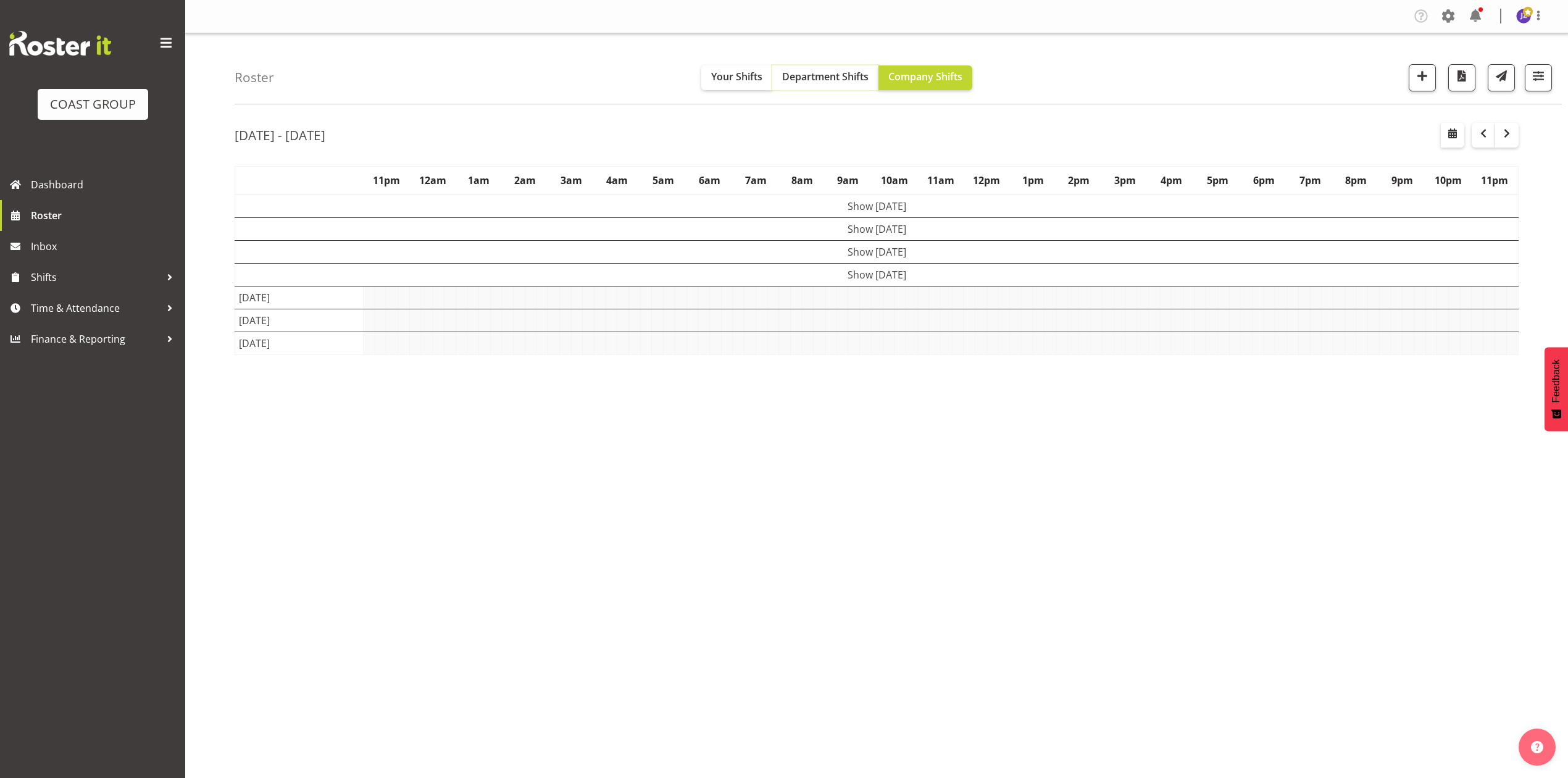
click at [839, 78] on span "Department Shifts" at bounding box center [825, 76] width 86 height 14
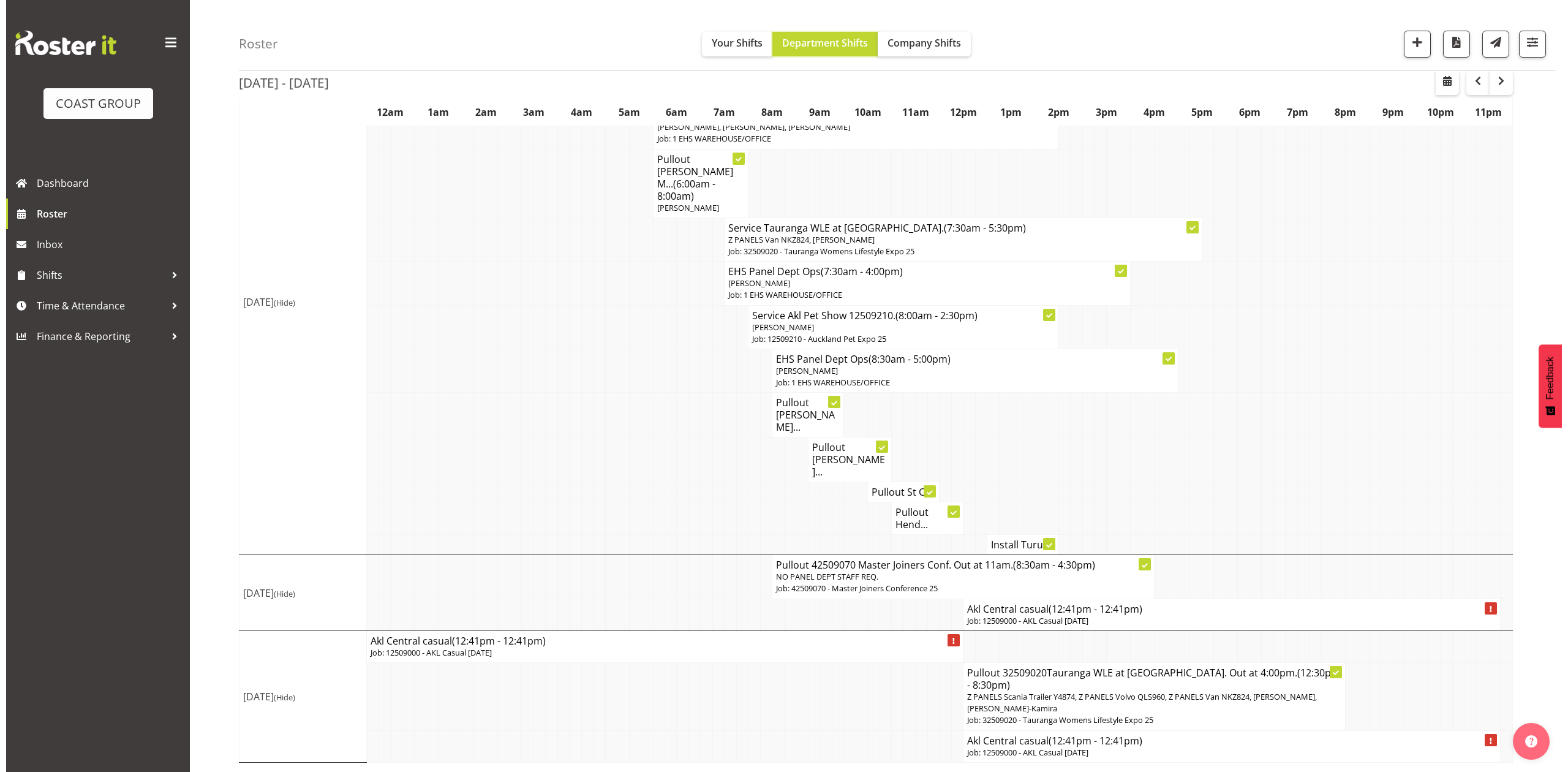
scroll to position [165, 0]
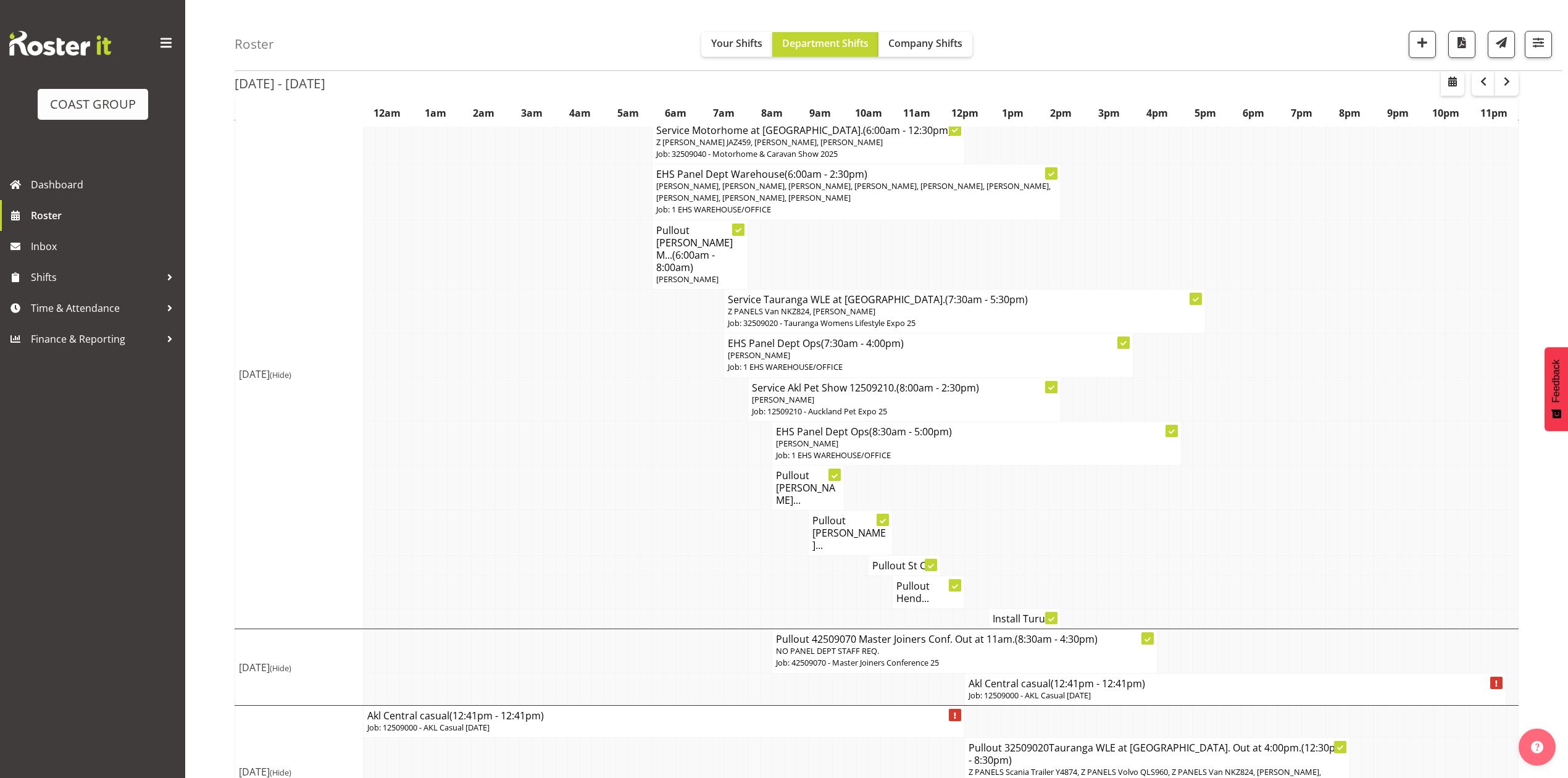
click at [1106, 677] on span "(12:41pm - 12:41pm)" at bounding box center [1098, 684] width 94 height 14
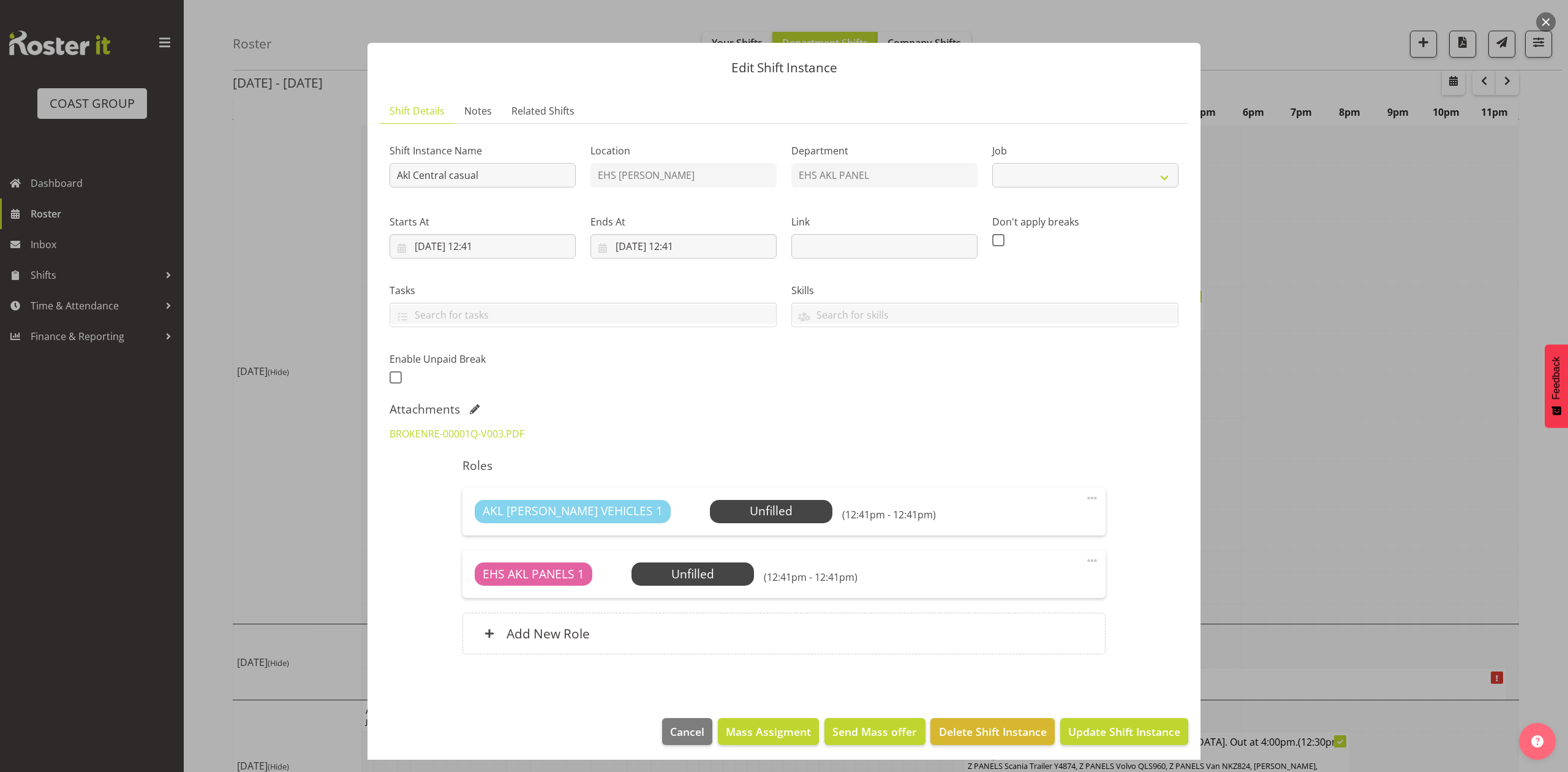
select select "8653"
click at [395, 178] on input "Akl Central casual" at bounding box center [483, 175] width 187 height 25
click at [537, 175] on input "Install Akl Central casual" at bounding box center [483, 175] width 187 height 25
type input "Install Akl Central casual. In at 10am."
click at [490, 239] on input "[DATE] 12:41" at bounding box center [483, 246] width 187 height 25
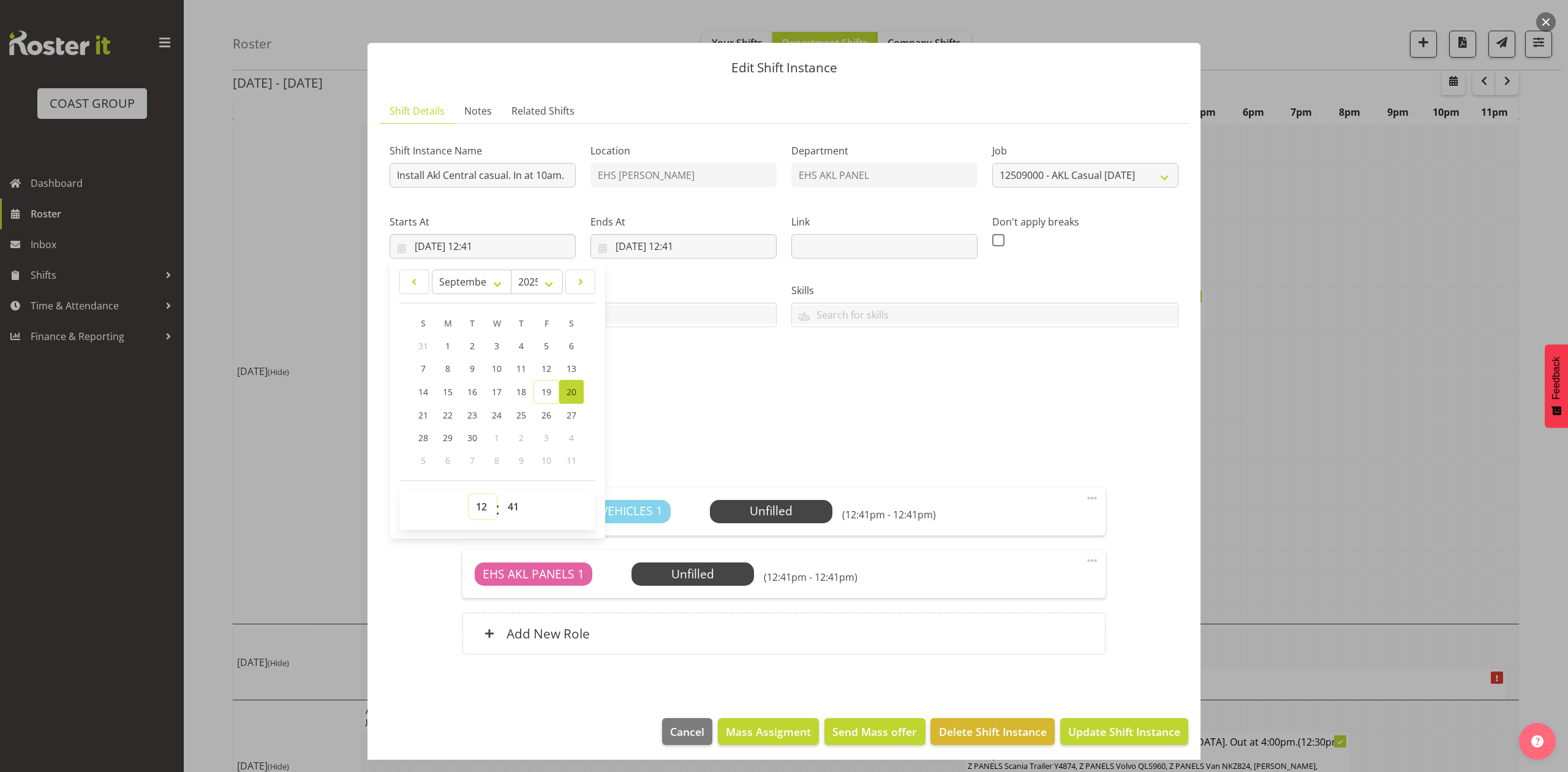
drag, startPoint x: 483, startPoint y: 508, endPoint x: 483, endPoint y: 501, distance: 7.0
click at [483, 508] on select "00 01 02 03 04 05 06 07 08 09 10 11 12 13 14 15 16 17 18 19 20 21 22 23" at bounding box center [483, 506] width 27 height 25
select select "9"
click at [469, 495] on select "00 01 02 03 04 05 06 07 08 09 10 11 12 13 14 15 16 17 18 19 20 21 22 23" at bounding box center [483, 506] width 27 height 25
type input "[DATE] 09:41"
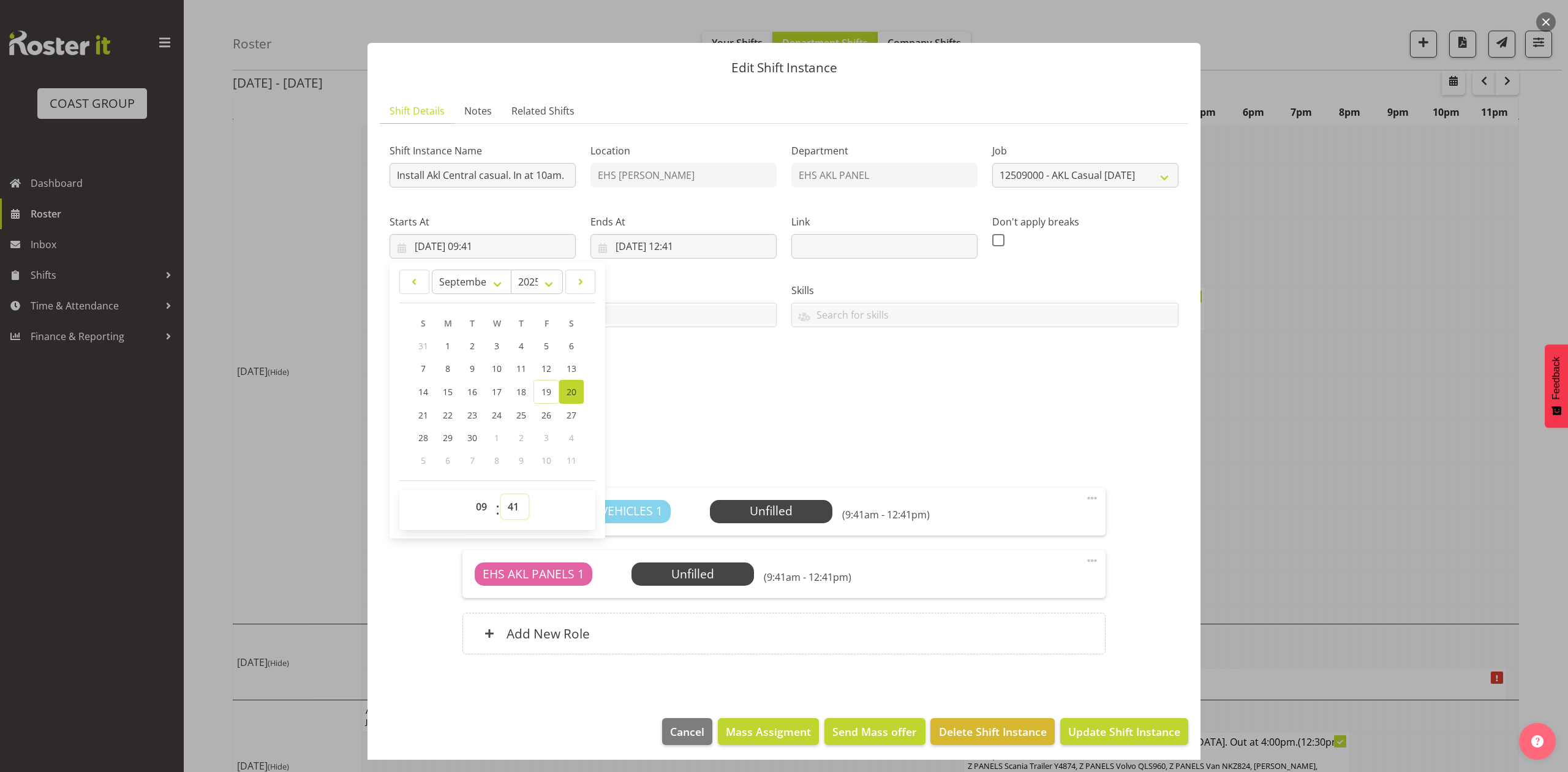
click at [509, 509] on select "00 01 02 03 04 05 06 07 08 09 10 11 12 13 14 15 16 17 18 19 20 21 22 23 24 25 2…" at bounding box center [514, 506] width 27 height 25
select select "30"
click at [501, 495] on select "00 01 02 03 04 05 06 07 08 09 10 11 12 13 14 15 16 17 18 19 20 21 22 23 24 25 2…" at bounding box center [514, 506] width 27 height 25
type input "[DATE] 09:30"
drag, startPoint x: 654, startPoint y: 412, endPoint x: 652, endPoint y: 300, distance: 112.0
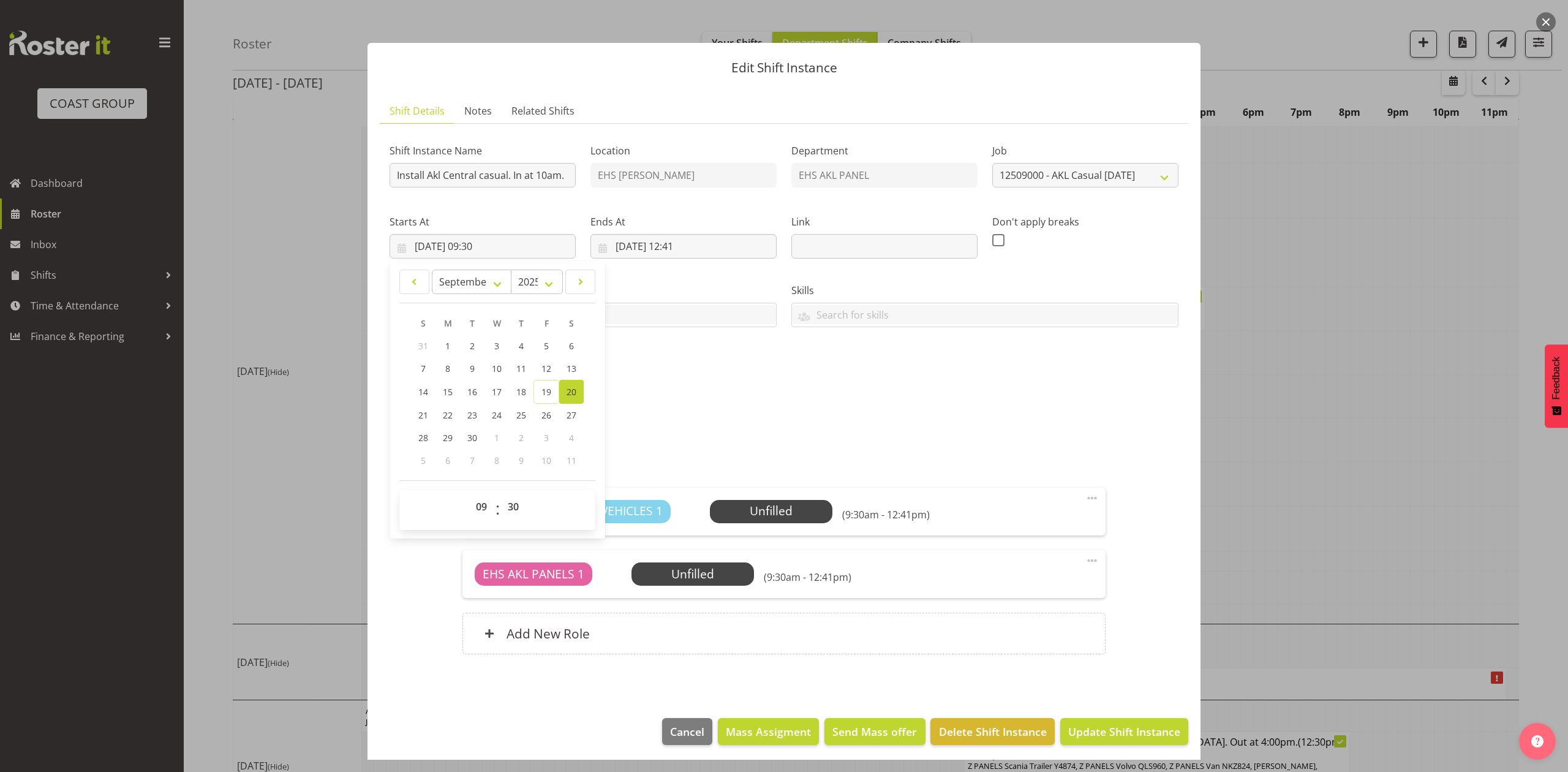
click at [655, 411] on div "Attachments" at bounding box center [784, 409] width 788 height 15
click at [689, 239] on input "[DATE] 12:41" at bounding box center [683, 246] width 187 height 25
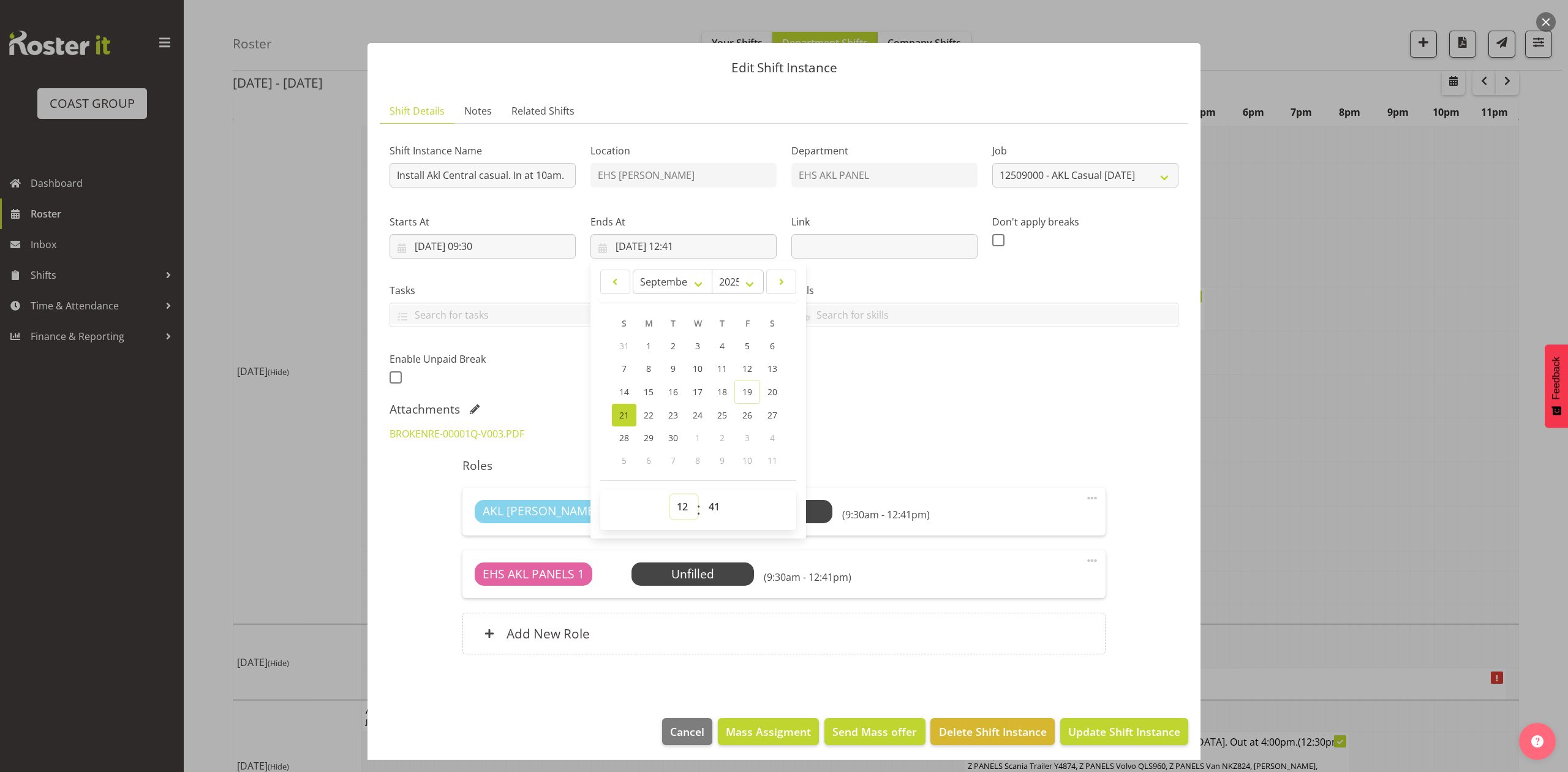
drag, startPoint x: 675, startPoint y: 511, endPoint x: 675, endPoint y: 504, distance: 7.0
click at [675, 511] on select "00 01 02 03 04 05 06 07 08 09 10 11 12 13 14 15 16 17 18 19 20 21 22 23" at bounding box center [683, 506] width 27 height 25
select select "11"
click at [670, 495] on select "00 01 02 03 04 05 06 07 08 09 10 11 12 13 14 15 16 17 18 19 20 21 22 23" at bounding box center [683, 506] width 27 height 25
type input "[DATE] 11:41"
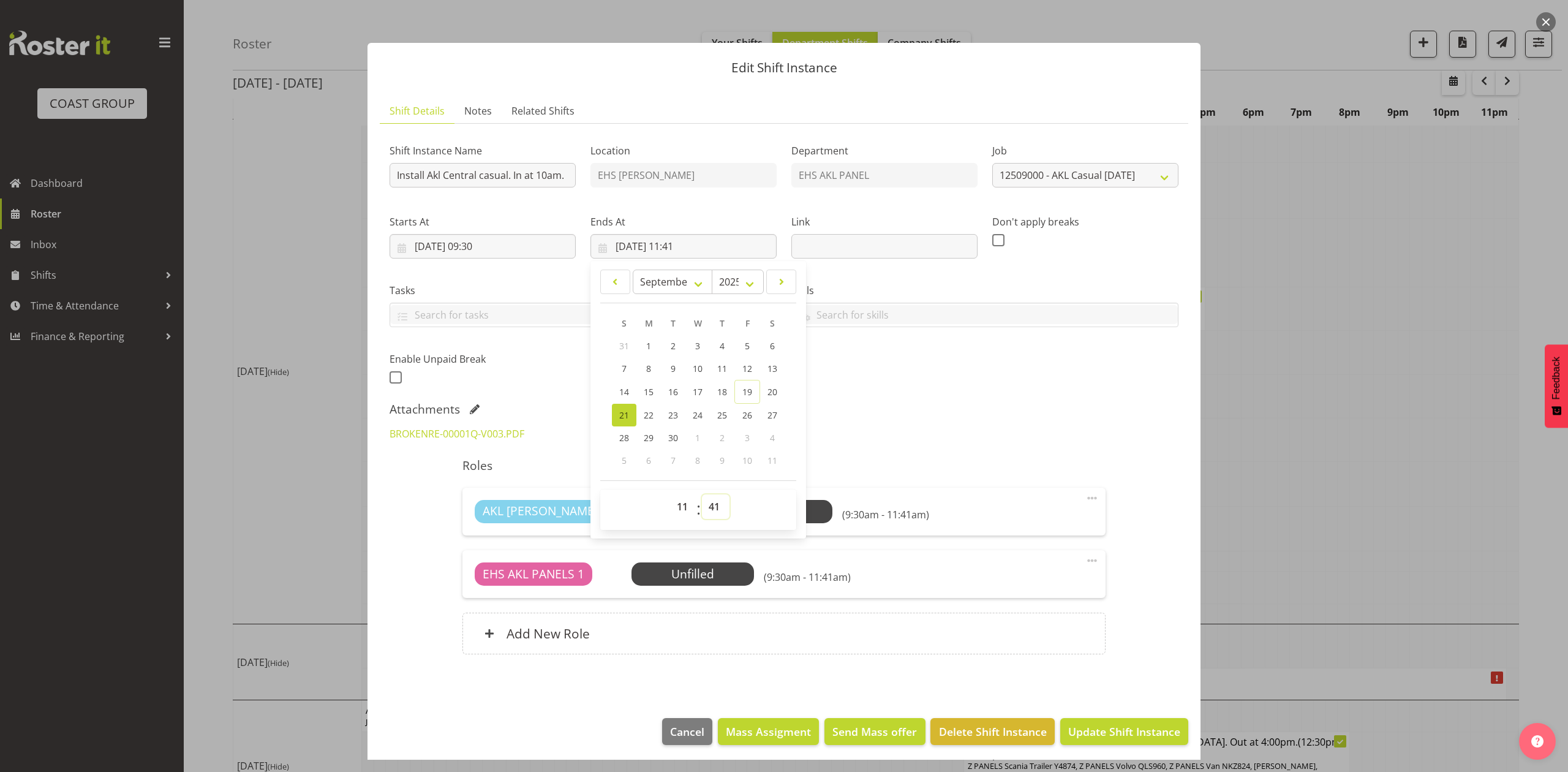
click at [714, 497] on select "00 01 02 03 04 05 06 07 08 09 10 11 12 13 14 15 16 17 18 19 20 21 22 23 24 25 2…" at bounding box center [716, 506] width 27 height 25
select select "30"
click at [702, 495] on select "00 01 02 03 04 05 06 07 08 09 10 11 12 13 14 15 16 17 18 19 20 21 22 23 24 25 2…" at bounding box center [716, 506] width 27 height 25
type input "[DATE] 11:30"
drag, startPoint x: 866, startPoint y: 408, endPoint x: 1015, endPoint y: 542, distance: 200.4
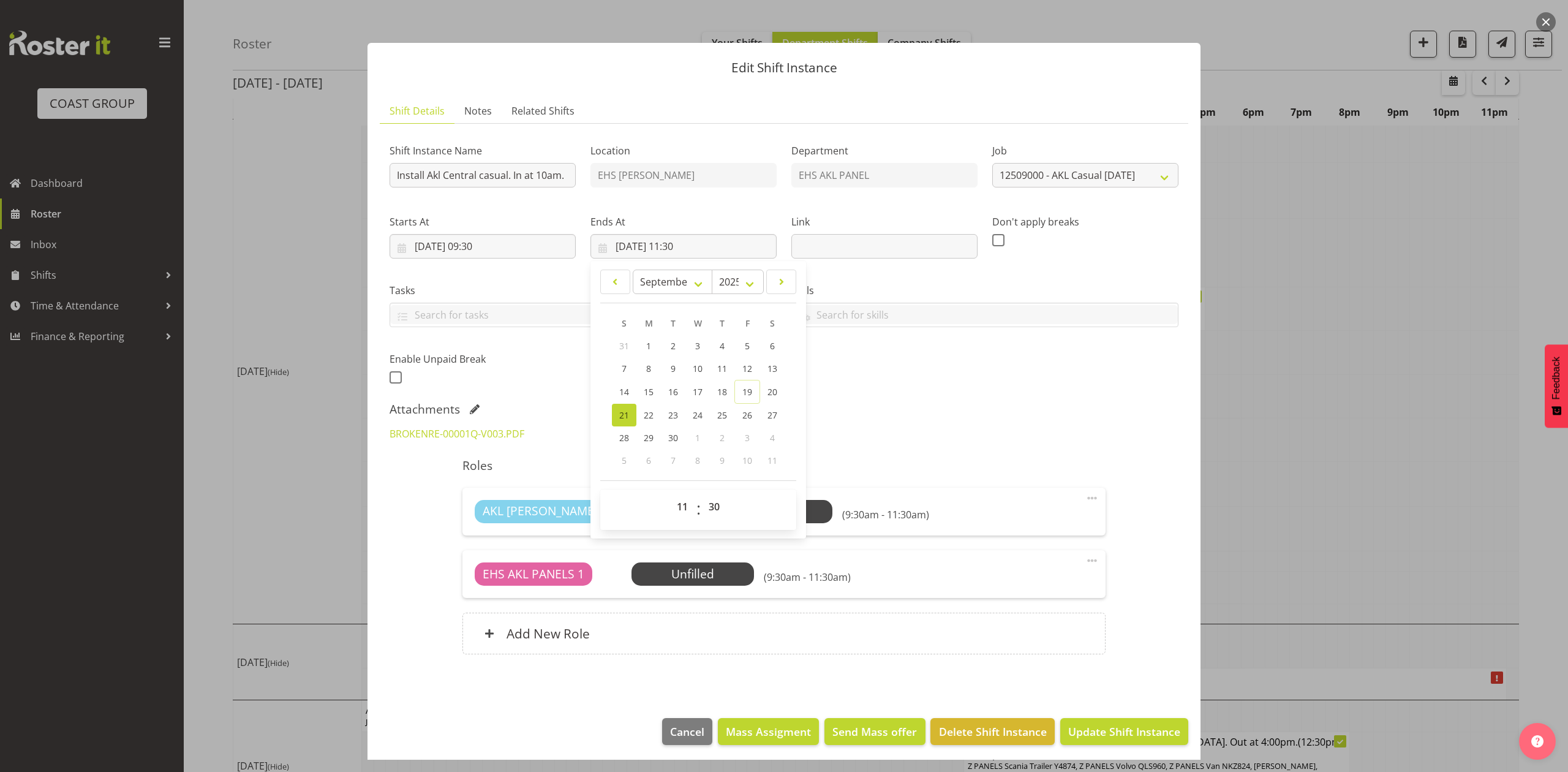
click at [868, 408] on div "Attachments" at bounding box center [784, 409] width 788 height 15
click at [1140, 729] on span "Update Shift Instance" at bounding box center [1124, 732] width 112 height 16
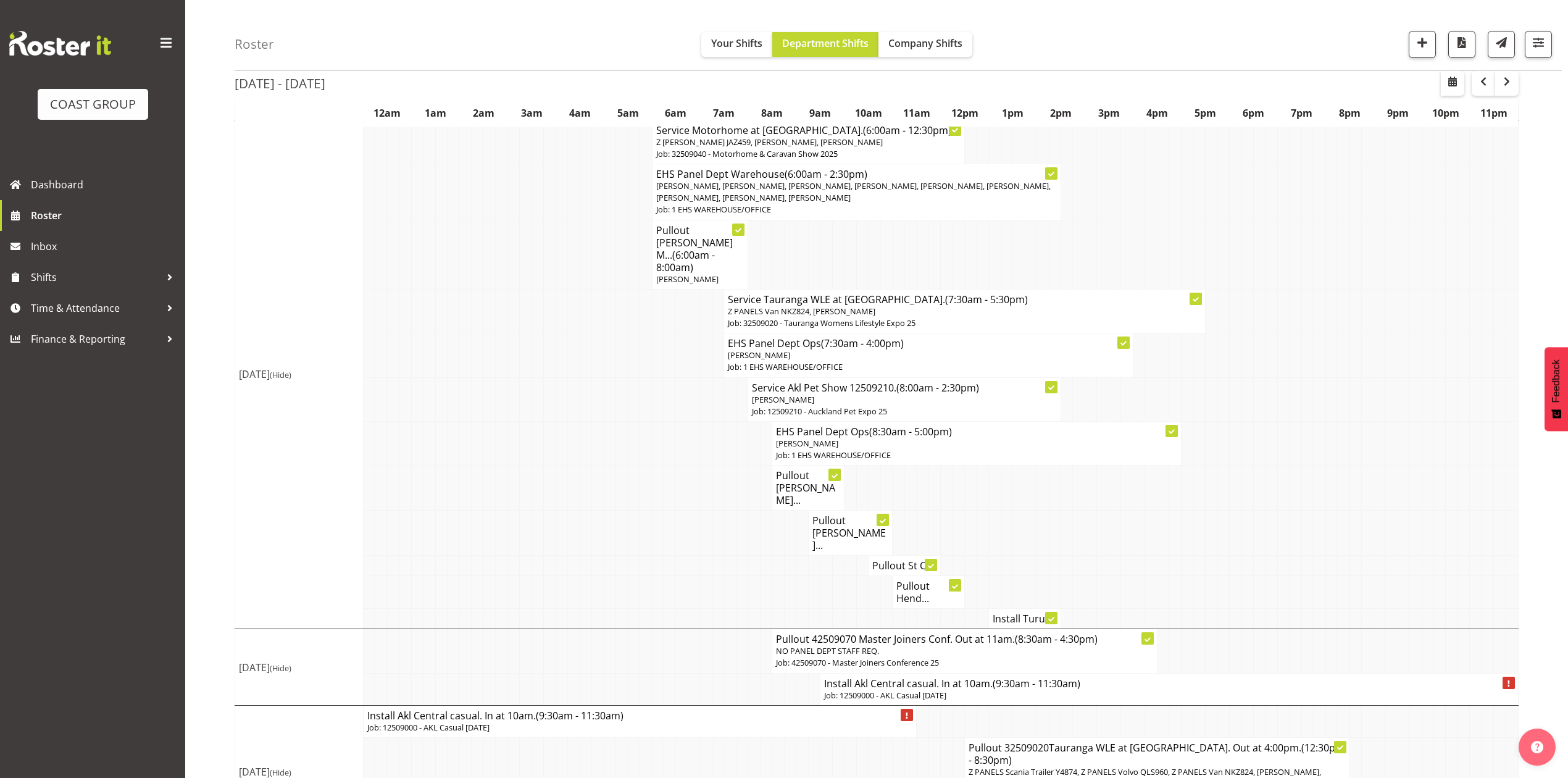
click at [766, 722] on p "Job: 12509000 - AKL Casual [DATE]" at bounding box center [639, 728] width 545 height 12
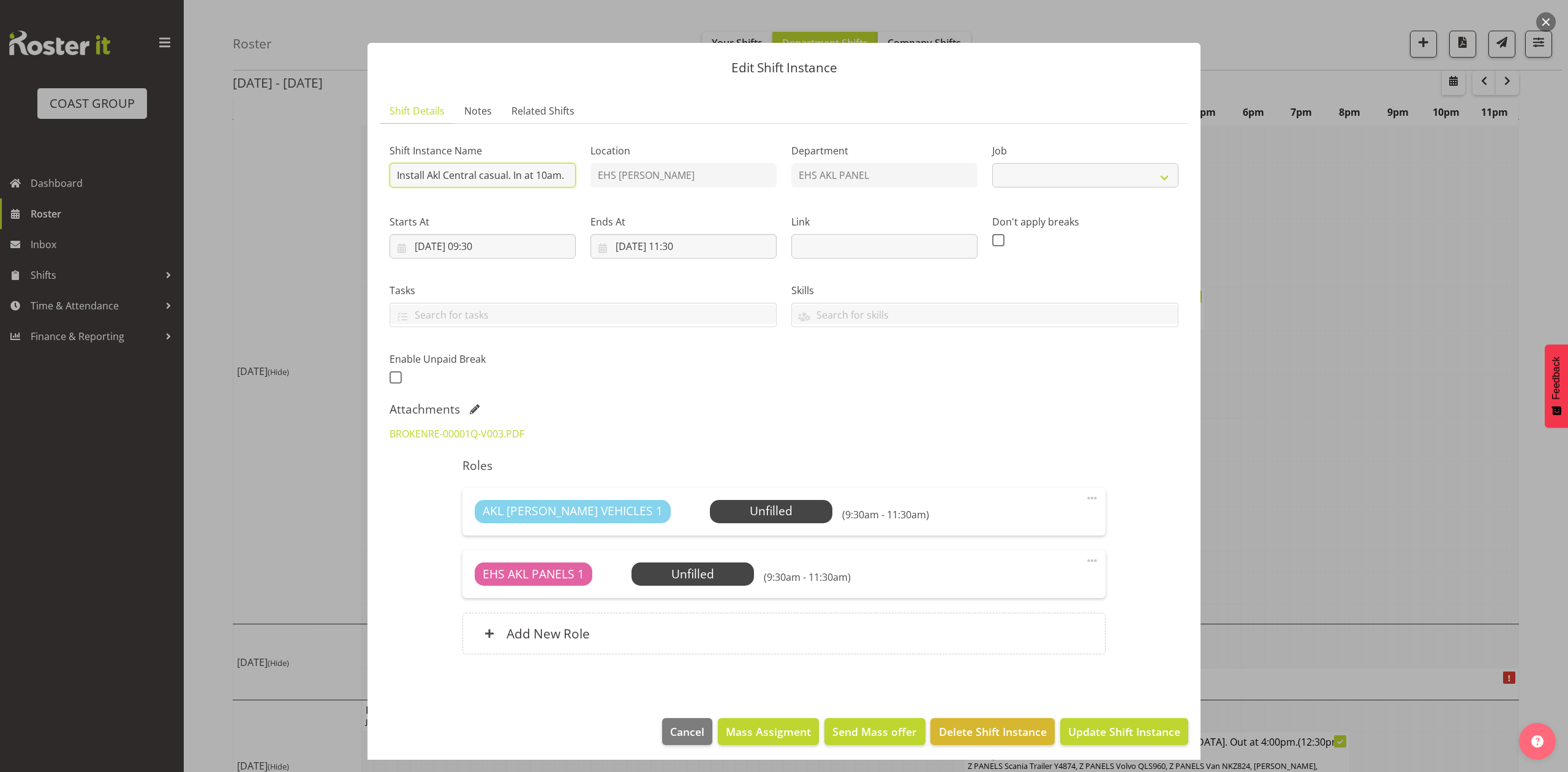
select select "8653"
click at [396, 173] on input "Install Akl Central casual. In at 10am." at bounding box center [483, 175] width 187 height 25
click at [558, 173] on input "Pullout Install Akl Central casual. In at 10am." at bounding box center [483, 175] width 187 height 25
drag, startPoint x: 548, startPoint y: 173, endPoint x: 539, endPoint y: 173, distance: 9.0
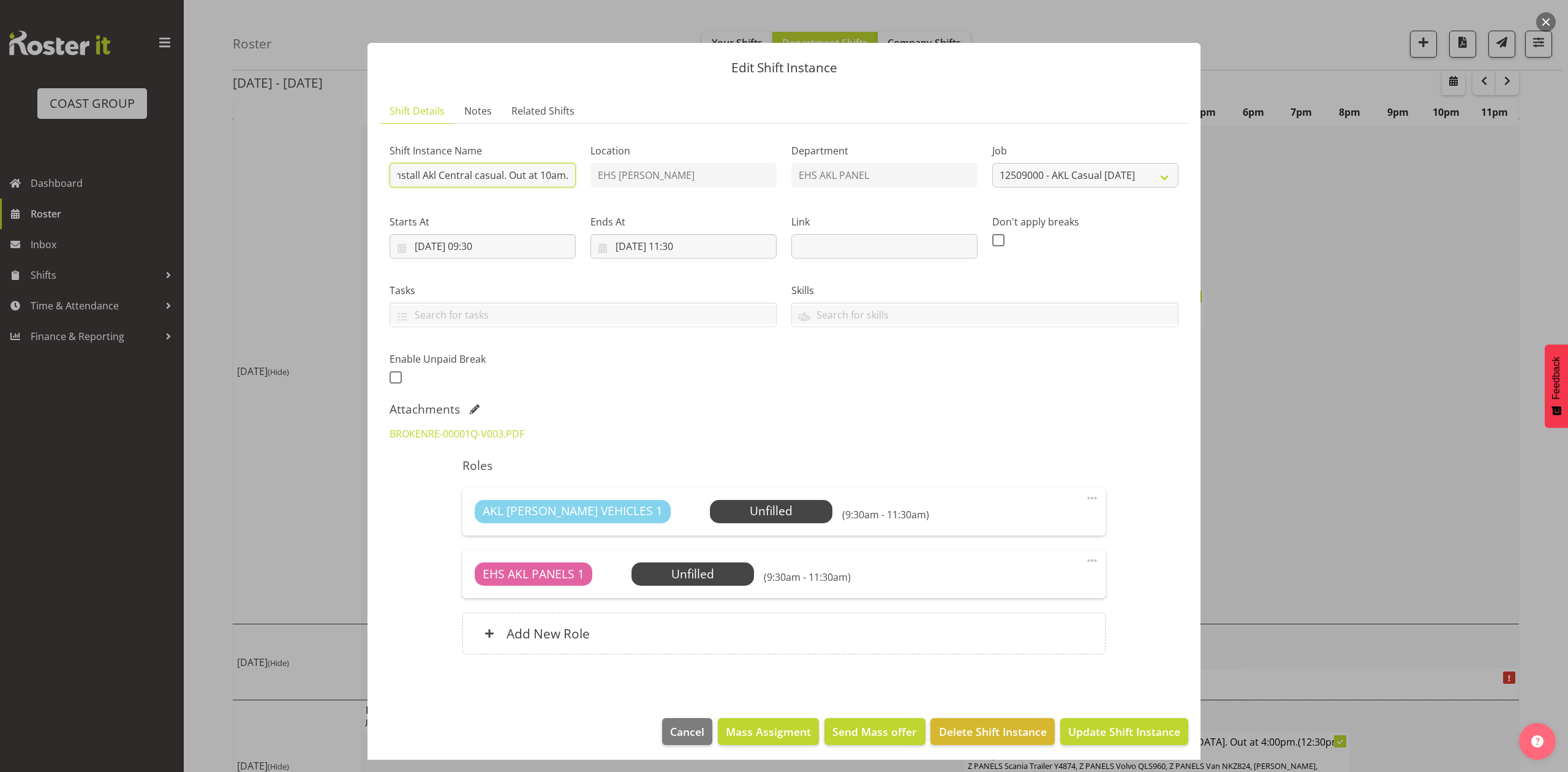
click at [539, 173] on input "Pullout Install Akl Central casual. Out at 10am." at bounding box center [483, 175] width 187 height 25
type input "Pullout Install Akl Central casual. Out at 5:30pm."
click at [618, 244] on input "[DATE] 11:30" at bounding box center [683, 246] width 187 height 25
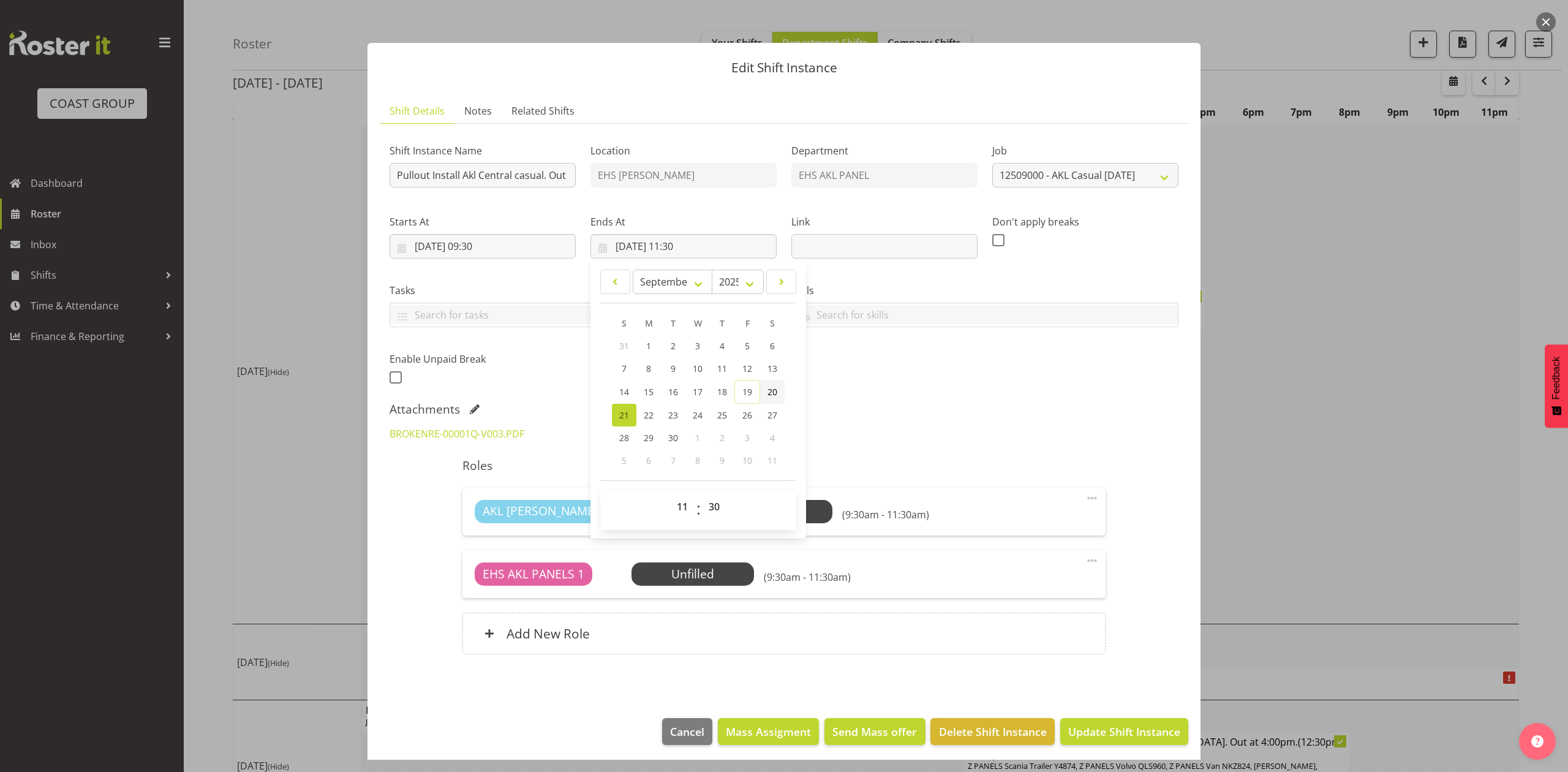
click at [760, 393] on link "20" at bounding box center [772, 392] width 25 height 24
type input "[DATE] 11:30"
click at [490, 272] on div "Tasks Do toolbox talk Give mark a cuddle See client before you leave Unload tru…" at bounding box center [582, 301] width 402 height 69
click at [497, 239] on input "[DATE] 09:30" at bounding box center [483, 246] width 187 height 25
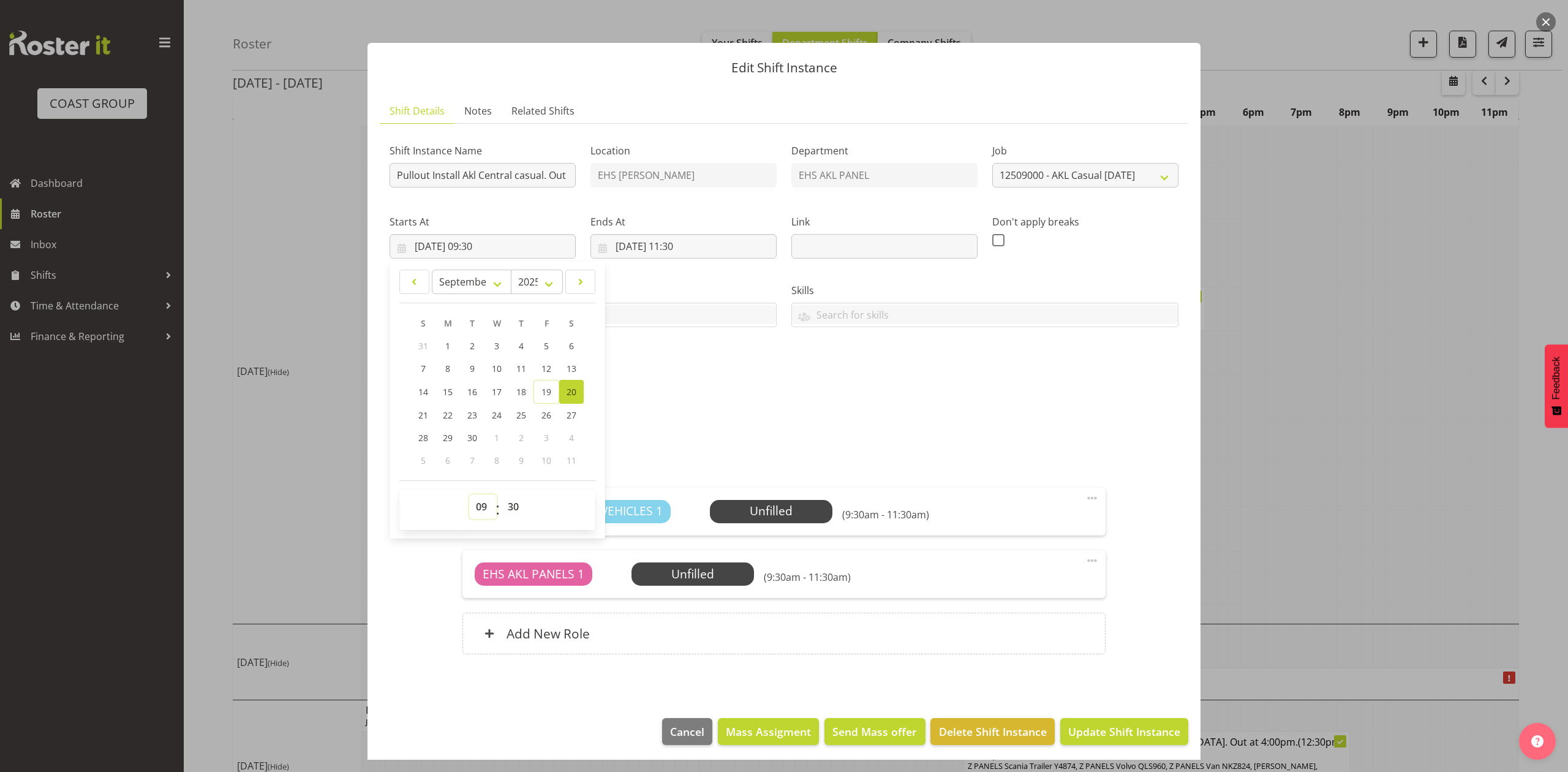
drag, startPoint x: 480, startPoint y: 506, endPoint x: 478, endPoint y: 497, distance: 9.2
click at [479, 506] on select "00 01 02 03 04 05 06 07 08 09 10 11 12 13 14 15 16 17 18 19 20 21 22 23" at bounding box center [483, 506] width 27 height 25
select select "17"
click at [469, 495] on select "00 01 02 03 04 05 06 07 08 09 10 11 12 13 14 15 16 17 18 19 20 21 22 23" at bounding box center [483, 506] width 27 height 25
type input "[DATE] 17:30"
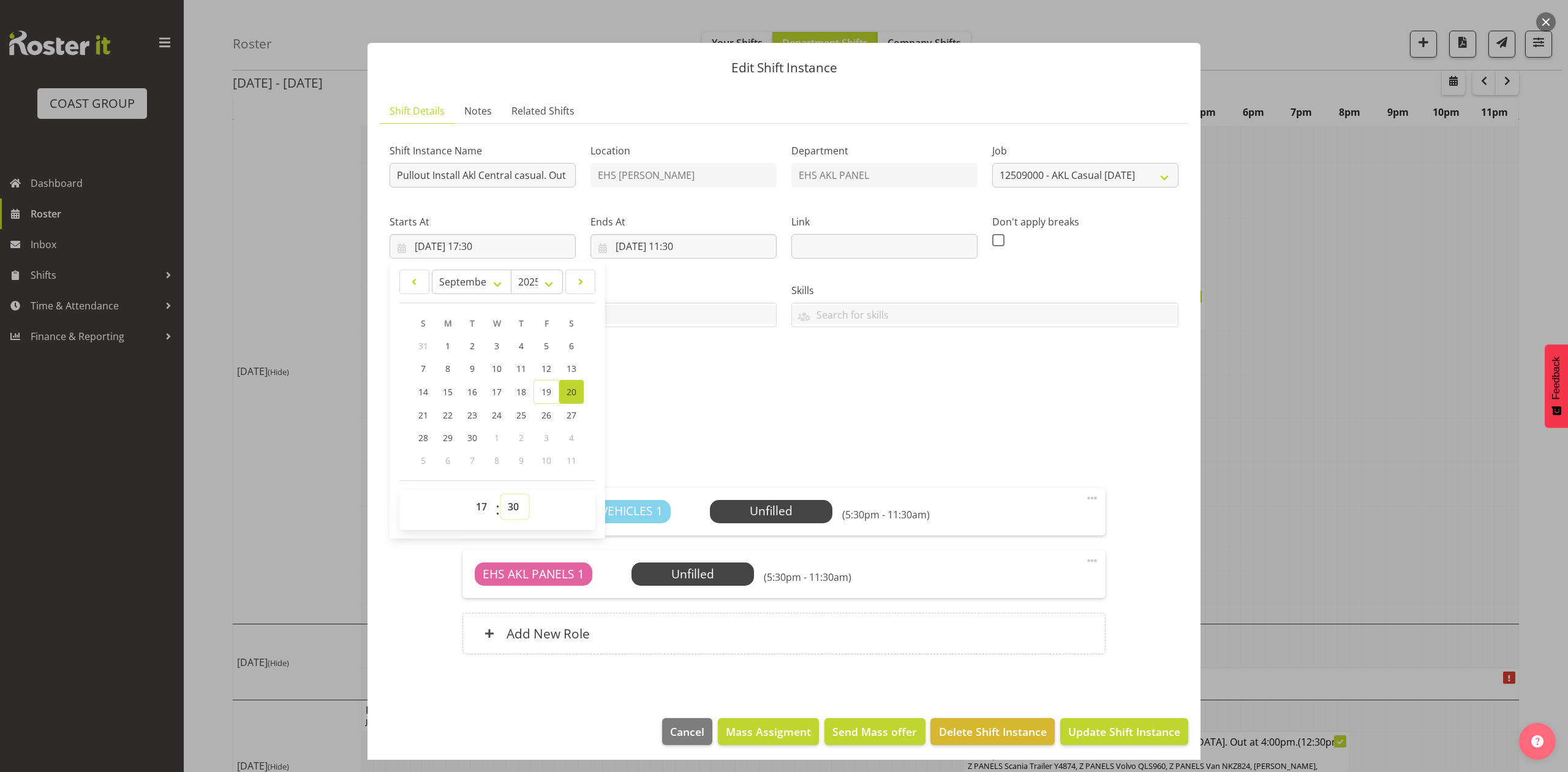
drag, startPoint x: 524, startPoint y: 505, endPoint x: 499, endPoint y: 476, distance: 38.3
click at [522, 505] on select "00 01 02 03 04 05 06 07 08 09 10 11 12 13 14 15 16 17 18 19 20 21 22 23 24 25 2…" at bounding box center [514, 506] width 27 height 25
click at [515, 505] on select "00 01 02 03 04 05 06 07 08 09 10 11 12 13 14 15 16 17 18 19 20 21 22 23 24 25 2…" at bounding box center [514, 506] width 27 height 25
select select "0"
click at [501, 495] on select "00 01 02 03 04 05 06 07 08 09 10 11 12 13 14 15 16 17 18 19 20 21 22 23 24 25 2…" at bounding box center [514, 506] width 27 height 25
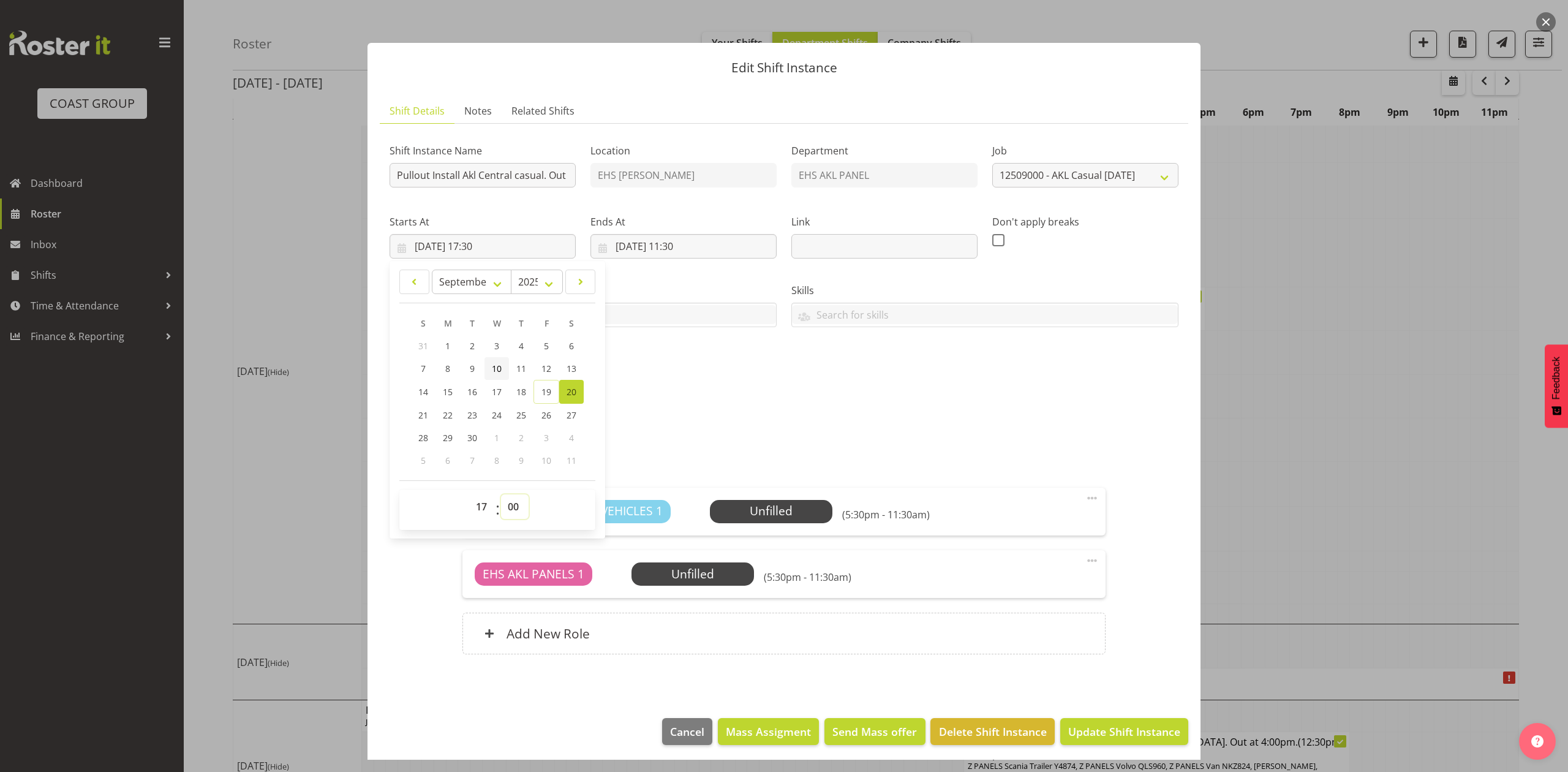
type input "[DATE] 17:00"
click at [672, 244] on input "[DATE] 11:30" at bounding box center [683, 246] width 187 height 25
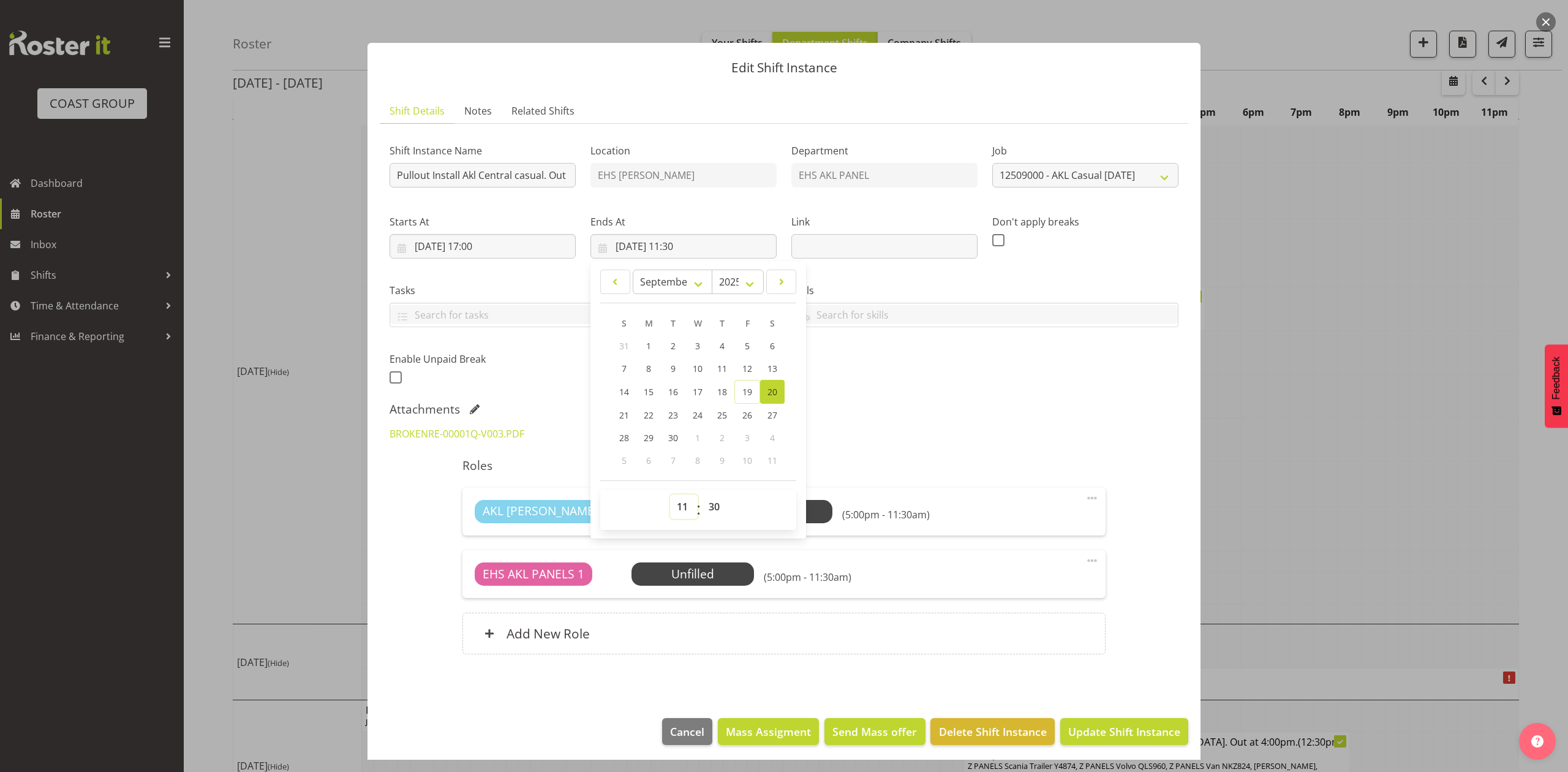
click at [689, 501] on select "00 01 02 03 04 05 06 07 08 09 10 11 12 13 14 15 16 17 18 19 20 21 22 23" at bounding box center [683, 506] width 27 height 25
select select "19"
click at [670, 495] on select "00 01 02 03 04 05 06 07 08 09 10 11 12 13 14 15 16 17 18 19 20 21 22 23" at bounding box center [683, 506] width 27 height 25
type input "[DATE] 19:30"
click at [717, 505] on select "00 01 02 03 04 05 06 07 08 09 10 11 12 13 14 15 16 17 18 19 20 21 22 23 24 25 2…" at bounding box center [716, 506] width 27 height 25
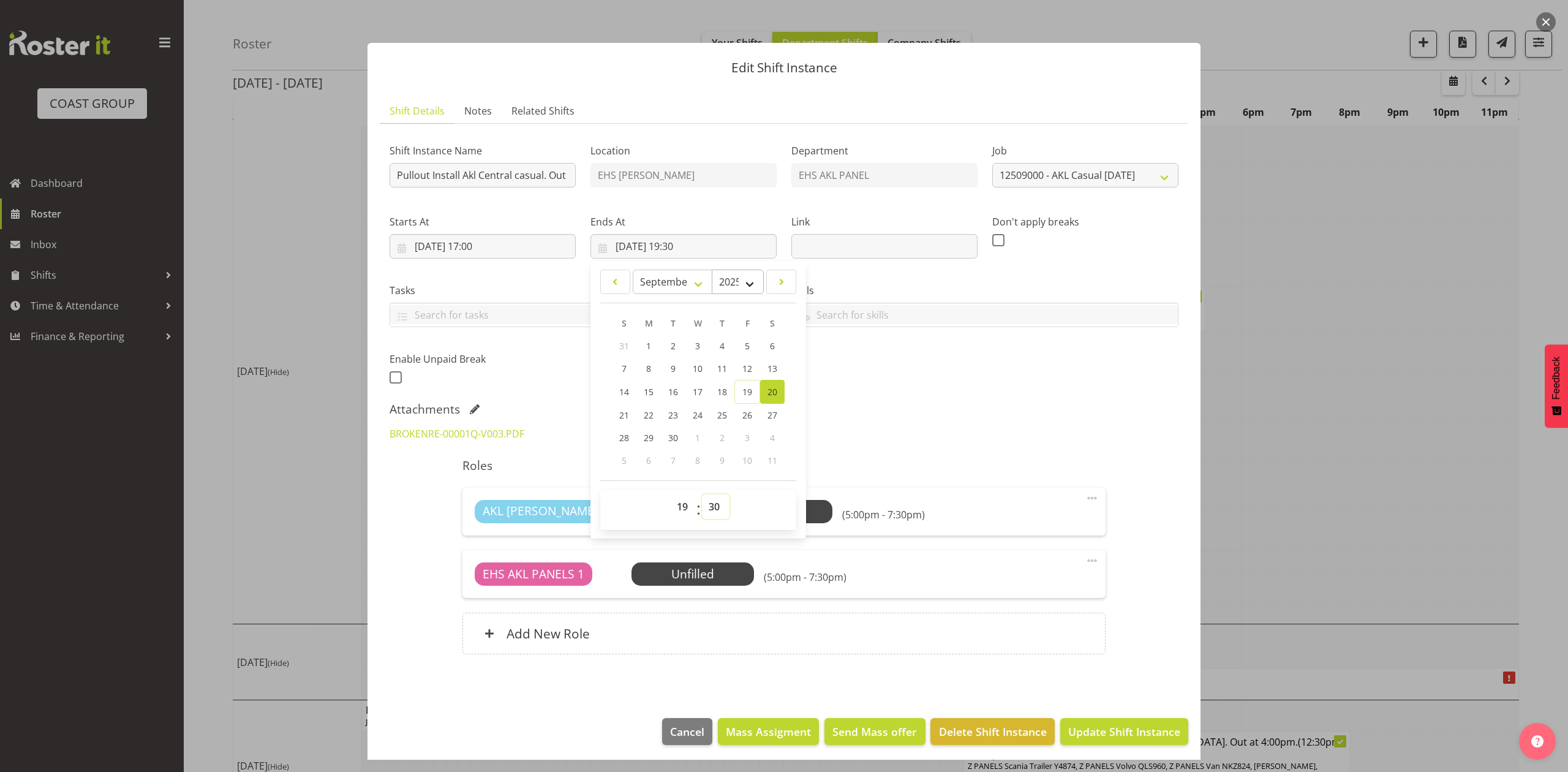
select select "0"
click at [702, 495] on select "00 01 02 03 04 05 06 07 08 09 10 11 12 13 14 15 16 17 18 19 20 21 22 23 24 25 2…" at bounding box center [716, 506] width 27 height 25
type input "[DATE] 19:00"
drag, startPoint x: 944, startPoint y: 382, endPoint x: 992, endPoint y: 385, distance: 48.1
click at [948, 383] on div "Shift Instance Name Pullout Install Akl Central casual. Out at 5:30pm. Location…" at bounding box center [784, 259] width 803 height 268
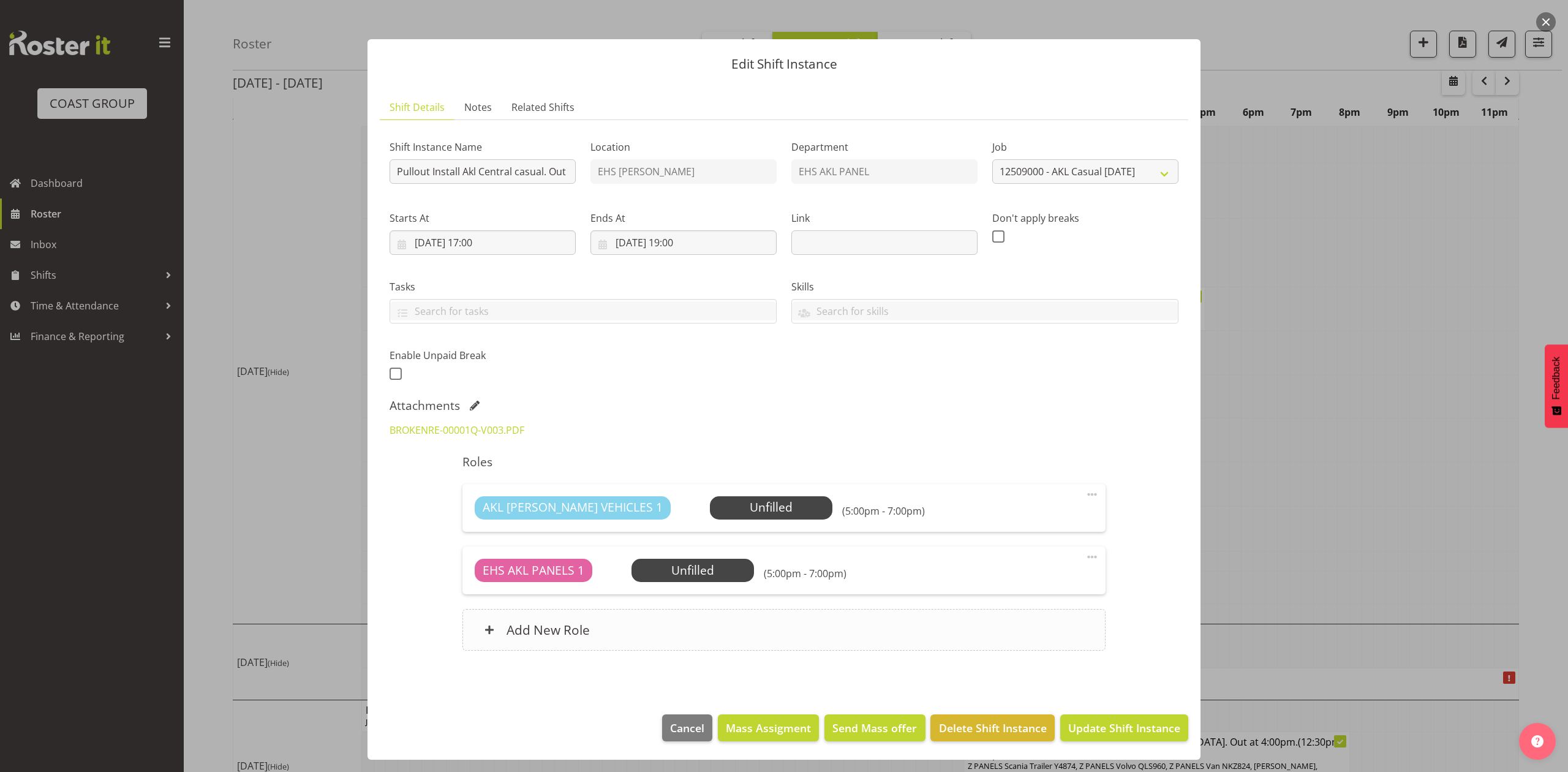
scroll to position [6, 0]
click at [1135, 718] on button "Update Shift Instance" at bounding box center [1124, 727] width 128 height 27
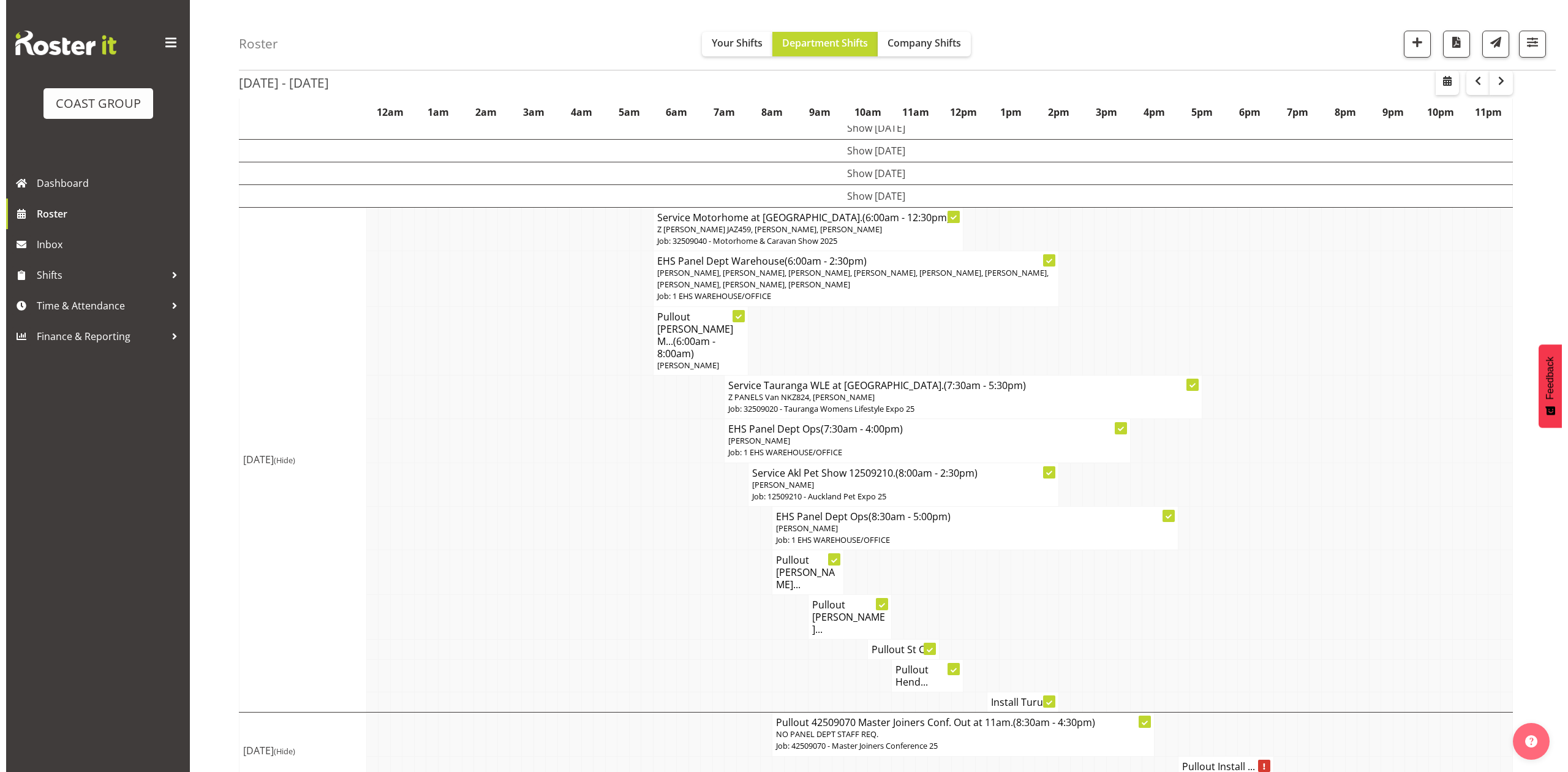
scroll to position [134, 0]
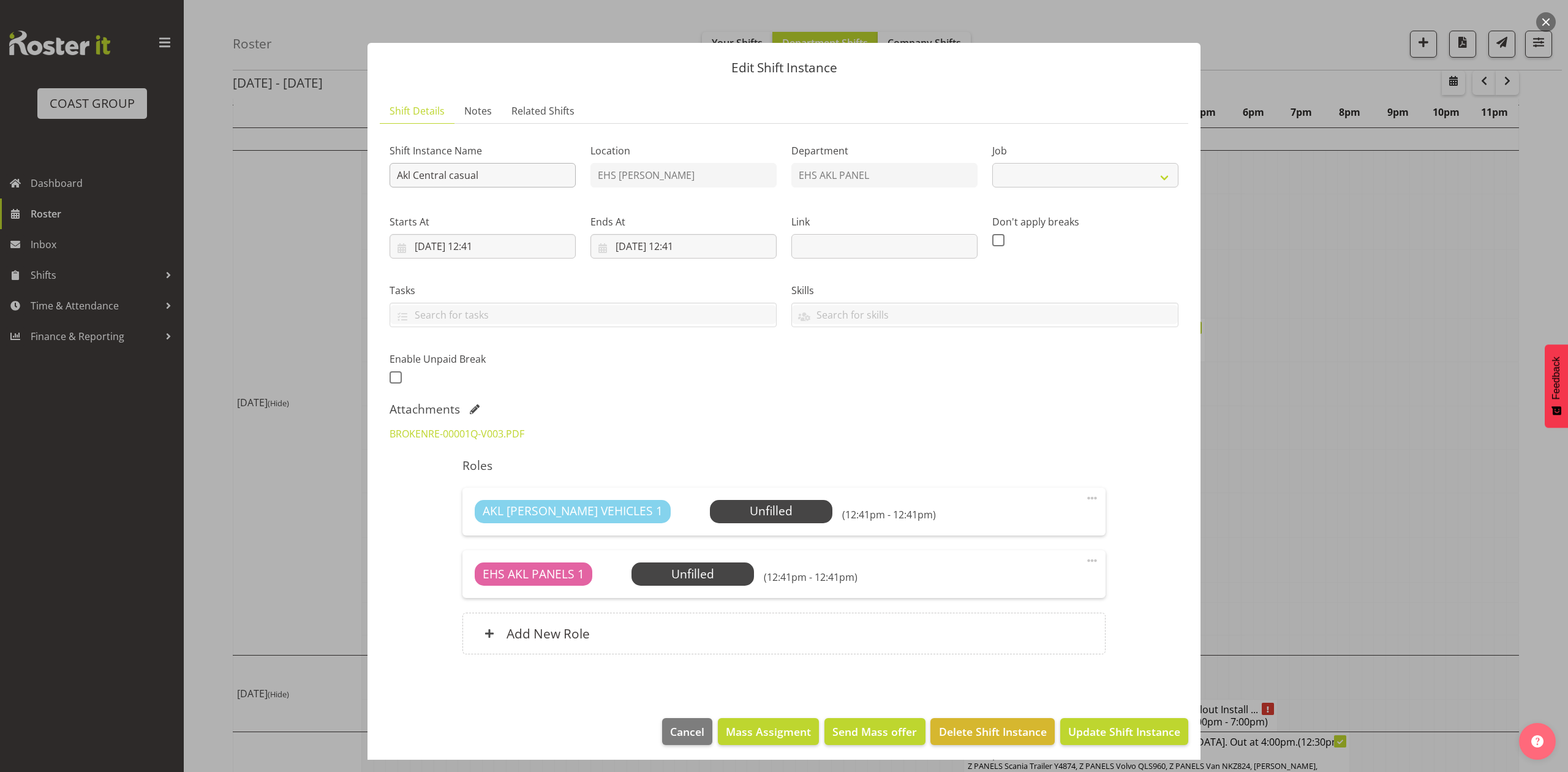
select select "8653"
click at [398, 170] on input "Akl Central casual" at bounding box center [483, 175] width 187 height 25
click at [521, 170] on input "Install Akl Central casual" at bounding box center [483, 175] width 187 height 25
type input "Install Akl Central casual. In at 10am."
click at [419, 246] on input "[DATE] 12:41" at bounding box center [483, 246] width 187 height 25
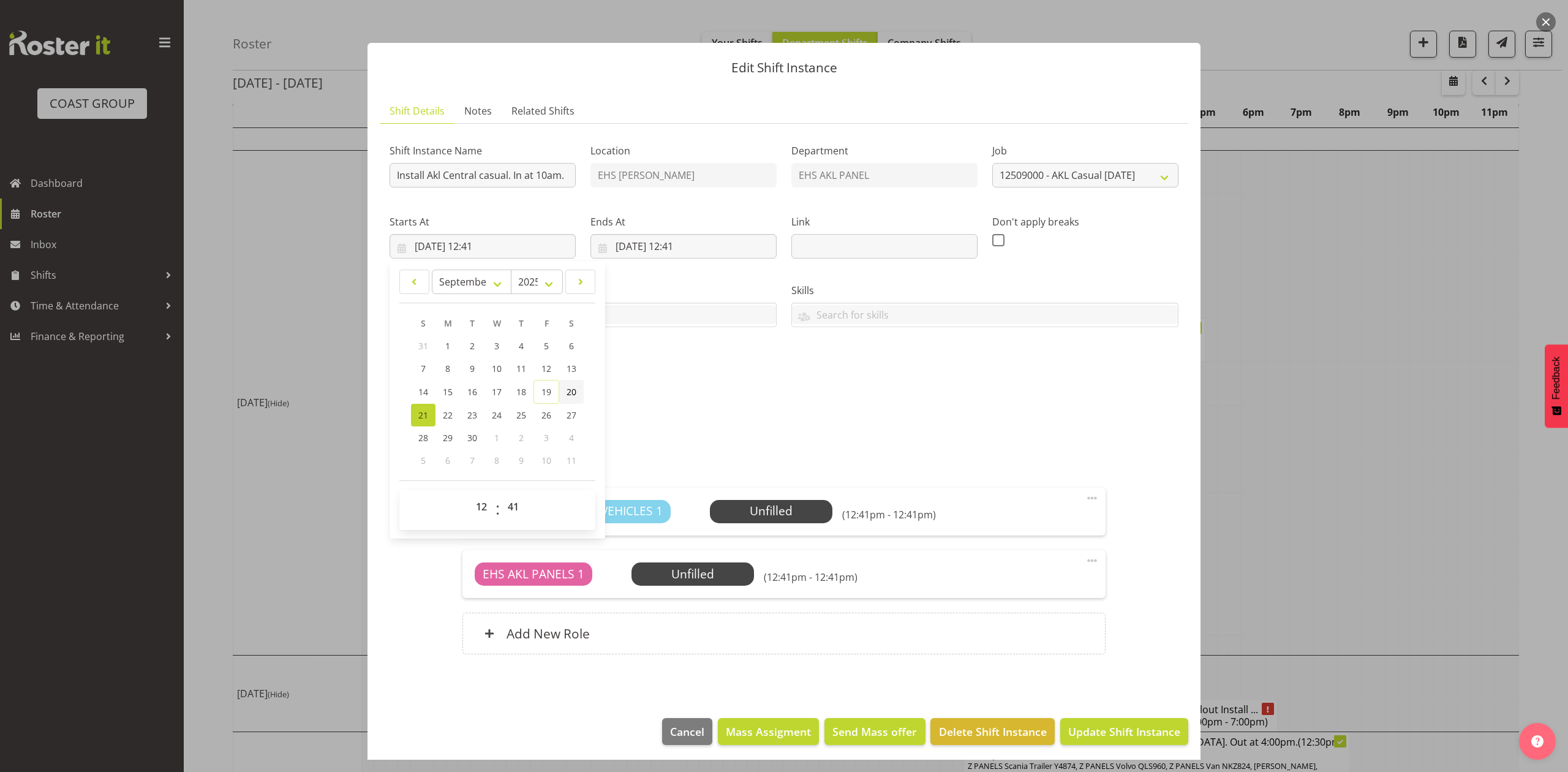
click at [568, 387] on span "20" at bounding box center [571, 392] width 10 height 12
type input "[DATE] 12:41"
click at [622, 236] on input "[DATE] 12:41" at bounding box center [683, 246] width 187 height 25
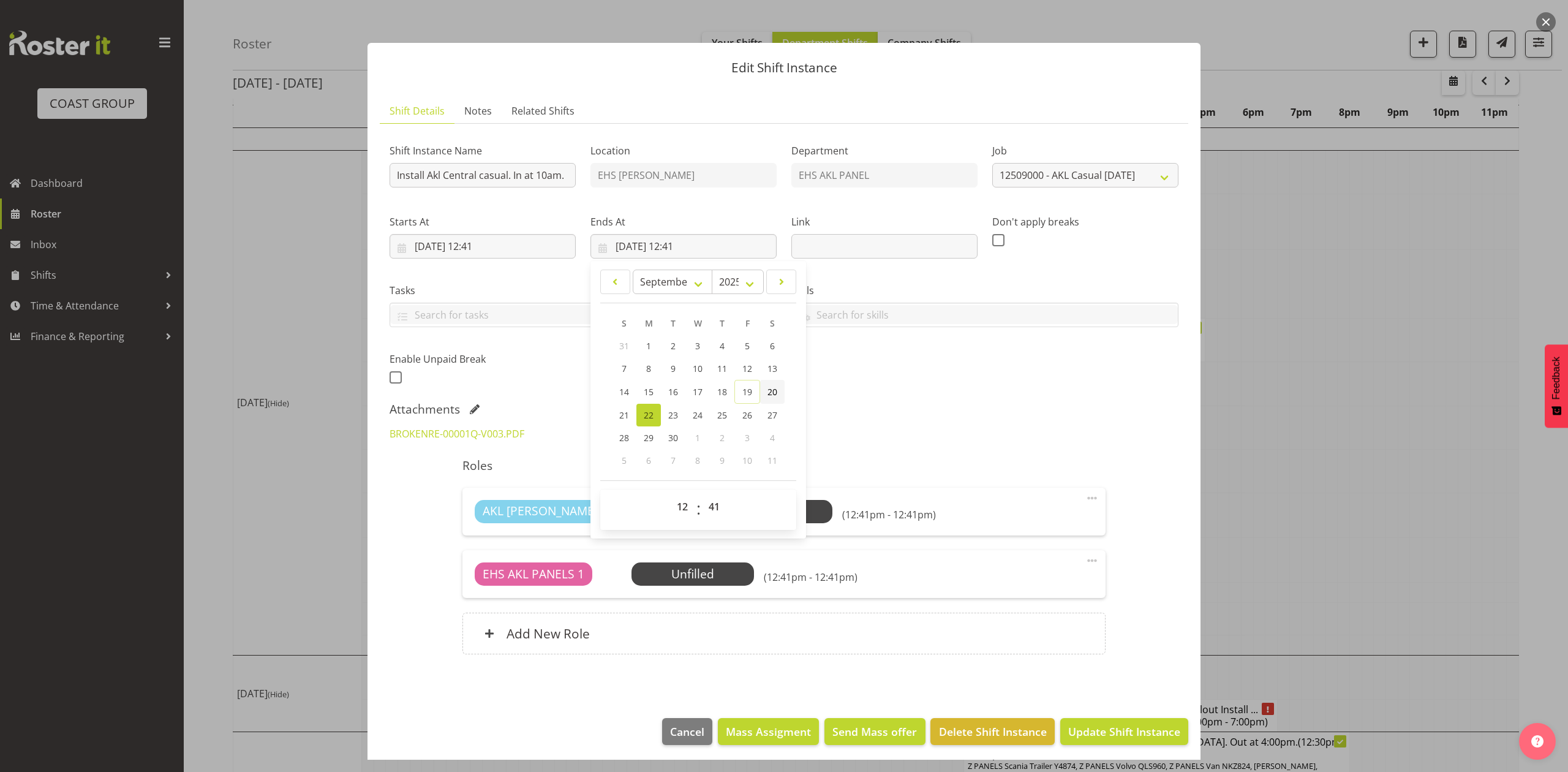
click at [768, 390] on span "20" at bounding box center [773, 392] width 10 height 12
type input "[DATE] 12:41"
click at [508, 236] on input "[DATE] 12:41" at bounding box center [483, 246] width 187 height 25
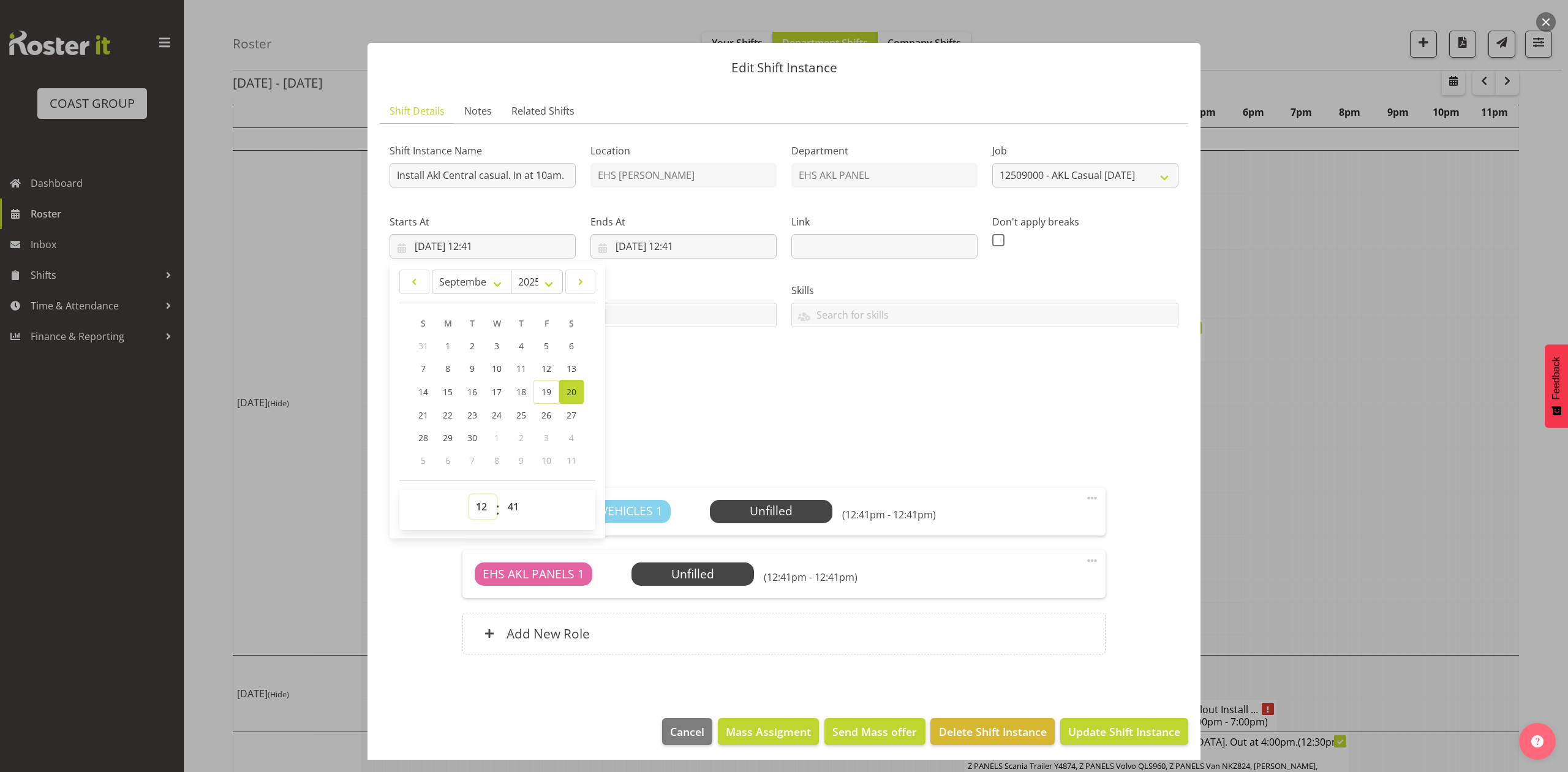
click at [478, 499] on select "00 01 02 03 04 05 06 07 08 09 10 11 12 13 14 15 16 17 18 19 20 21 22 23" at bounding box center [483, 506] width 27 height 25
select select "9"
click at [469, 495] on select "00 01 02 03 04 05 06 07 08 09 10 11 12 13 14 15 16 17 18 19 20 21 22 23" at bounding box center [483, 506] width 27 height 25
type input "[DATE] 09:41"
drag, startPoint x: 512, startPoint y: 514, endPoint x: 512, endPoint y: 497, distance: 17.0
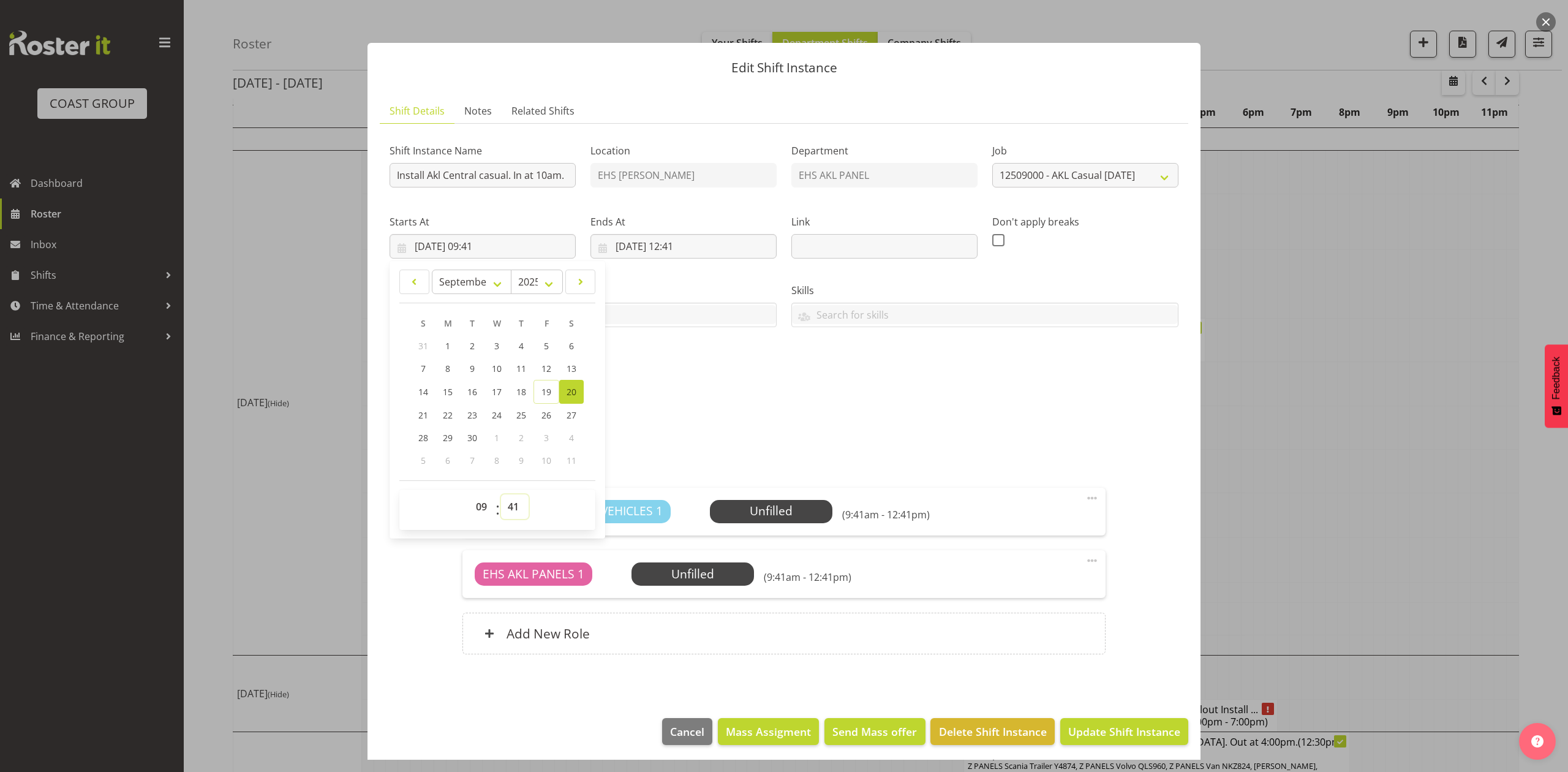
click at [512, 514] on select "00 01 02 03 04 05 06 07 08 09 10 11 12 13 14 15 16 17 18 19 20 21 22 23 24 25 2…" at bounding box center [514, 506] width 27 height 25
select select "30"
click at [501, 495] on select "00 01 02 03 04 05 06 07 08 09 10 11 12 13 14 15 16 17 18 19 20 21 22 23 24 25 2…" at bounding box center [514, 506] width 27 height 25
type input "[DATE] 09:30"
click at [511, 263] on div "January February March April May June July August September October November [D…" at bounding box center [498, 400] width 216 height 278
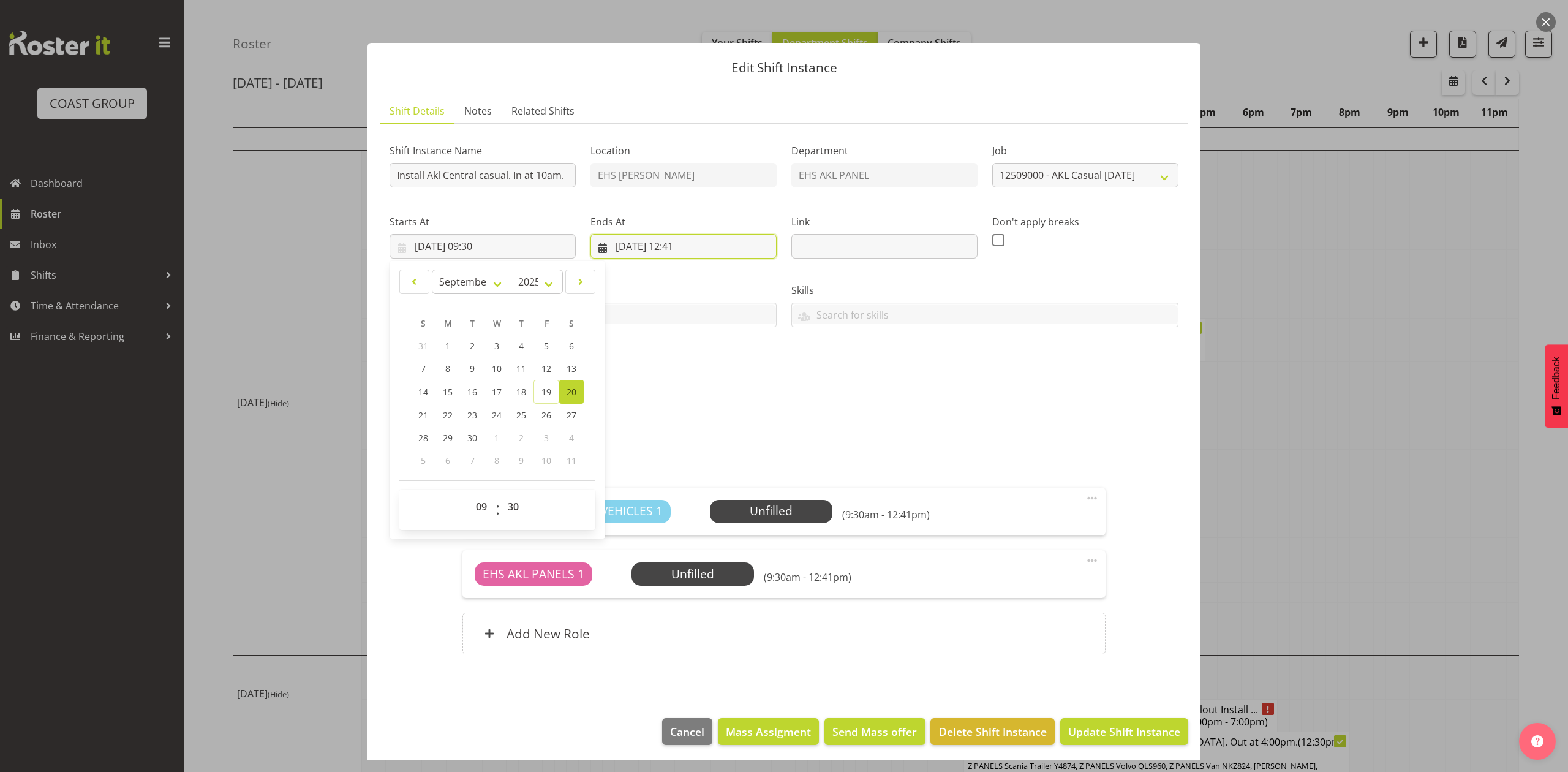
click at [686, 236] on input "[DATE] 12:41" at bounding box center [683, 246] width 187 height 25
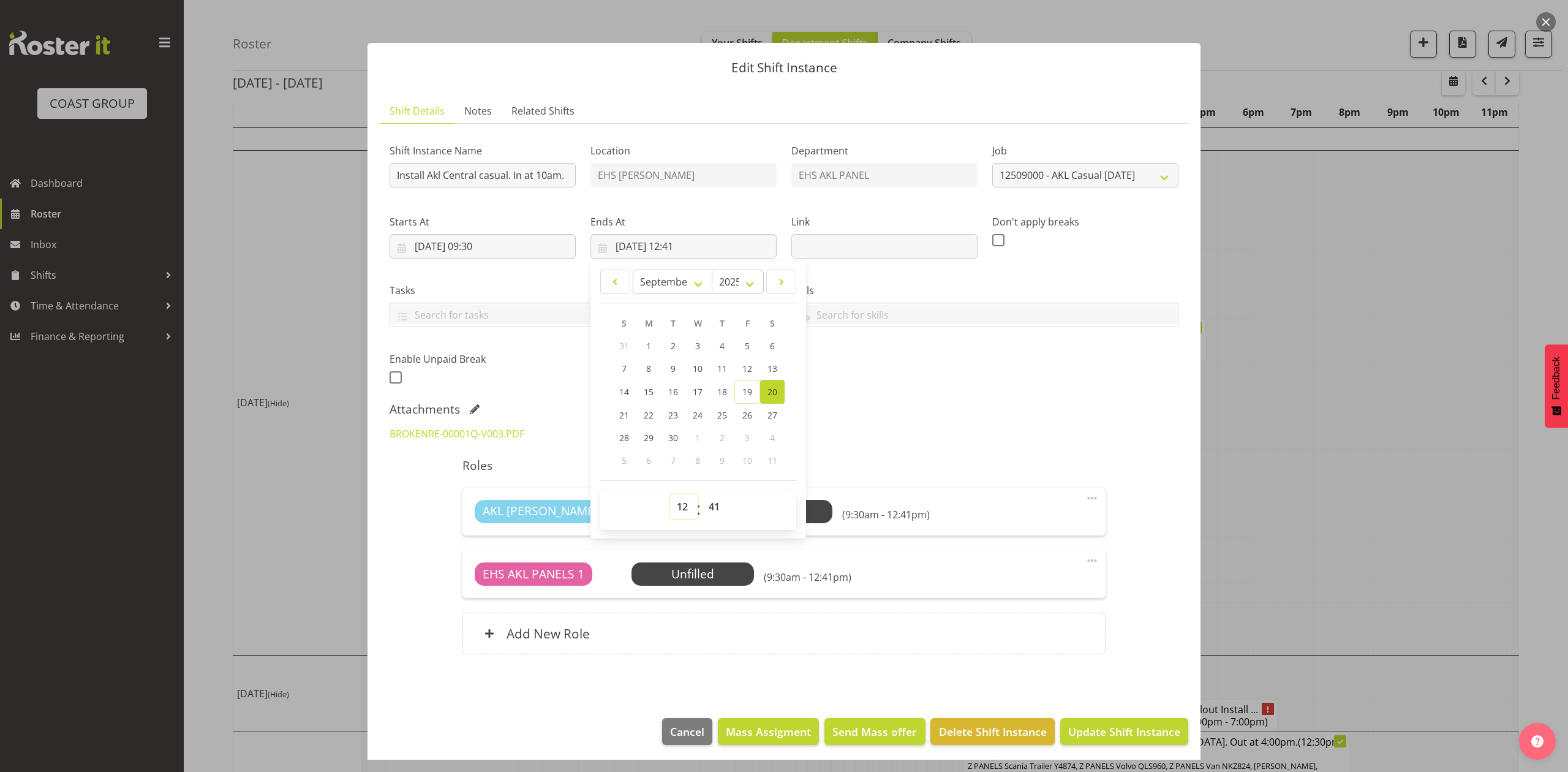
click at [670, 503] on select "00 01 02 03 04 05 06 07 08 09 10 11 12 13 14 15 16 17 18 19 20 21 22 23" at bounding box center [683, 506] width 27 height 25
select select "11"
click at [670, 495] on select "00 01 02 03 04 05 06 07 08 09 10 11 12 13 14 15 16 17 18 19 20 21 22 23" at bounding box center [683, 506] width 27 height 25
type input "[DATE] 11:41"
click at [707, 501] on select "00 01 02 03 04 05 06 07 08 09 10 11 12 13 14 15 16 17 18 19 20 21 22 23 24 25 2…" at bounding box center [716, 506] width 27 height 25
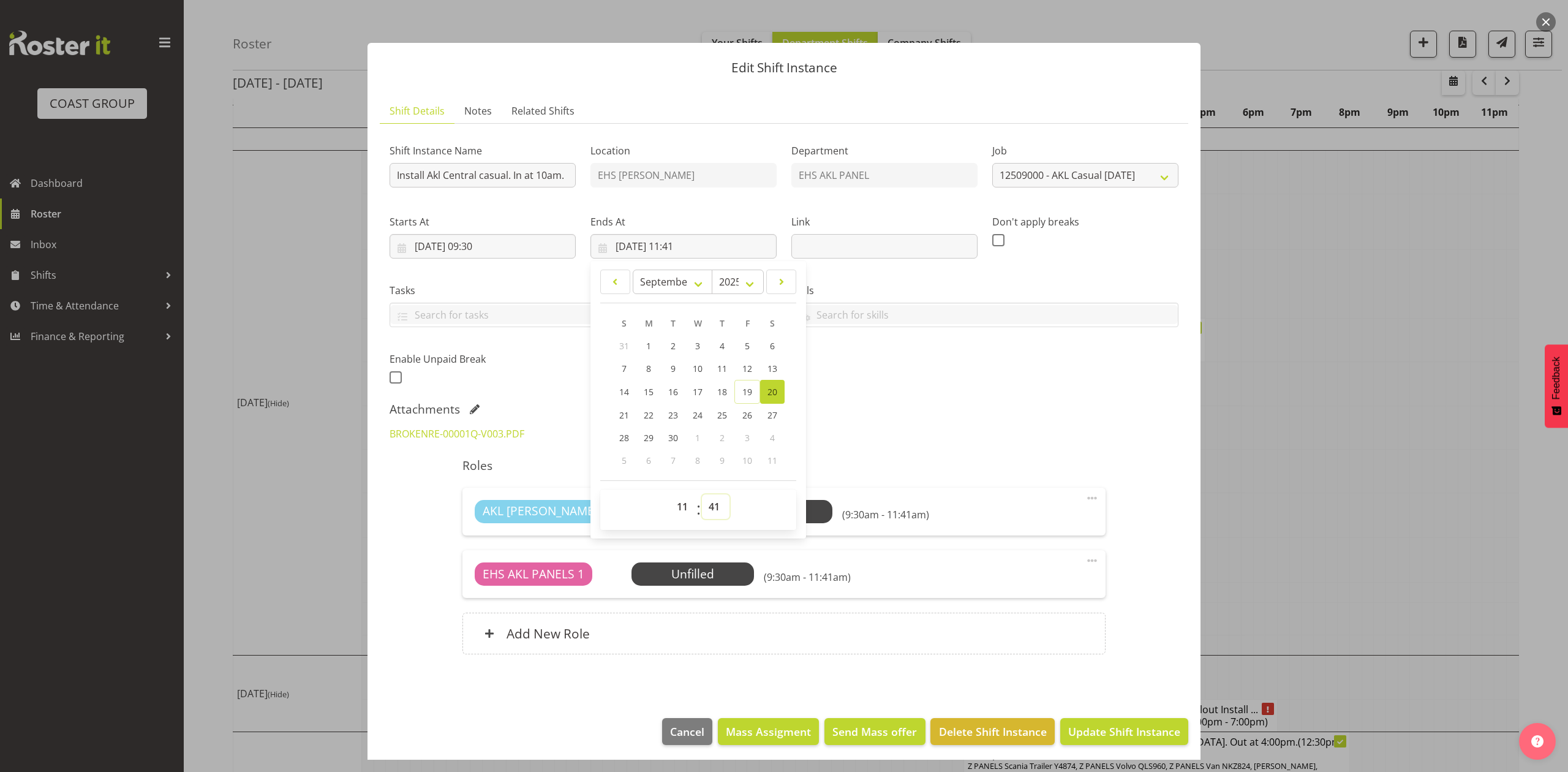
select select "30"
click at [702, 495] on select "00 01 02 03 04 05 06 07 08 09 10 11 12 13 14 15 16 17 18 19 20 21 22 23 24 25 2…" at bounding box center [716, 506] width 27 height 25
type input "[DATE] 11:30"
click at [914, 434] on div "BROKENRE-00001Q-V003.PDF" at bounding box center [784, 434] width 803 height 29
click at [1119, 728] on span "Update Shift Instance" at bounding box center [1124, 732] width 112 height 16
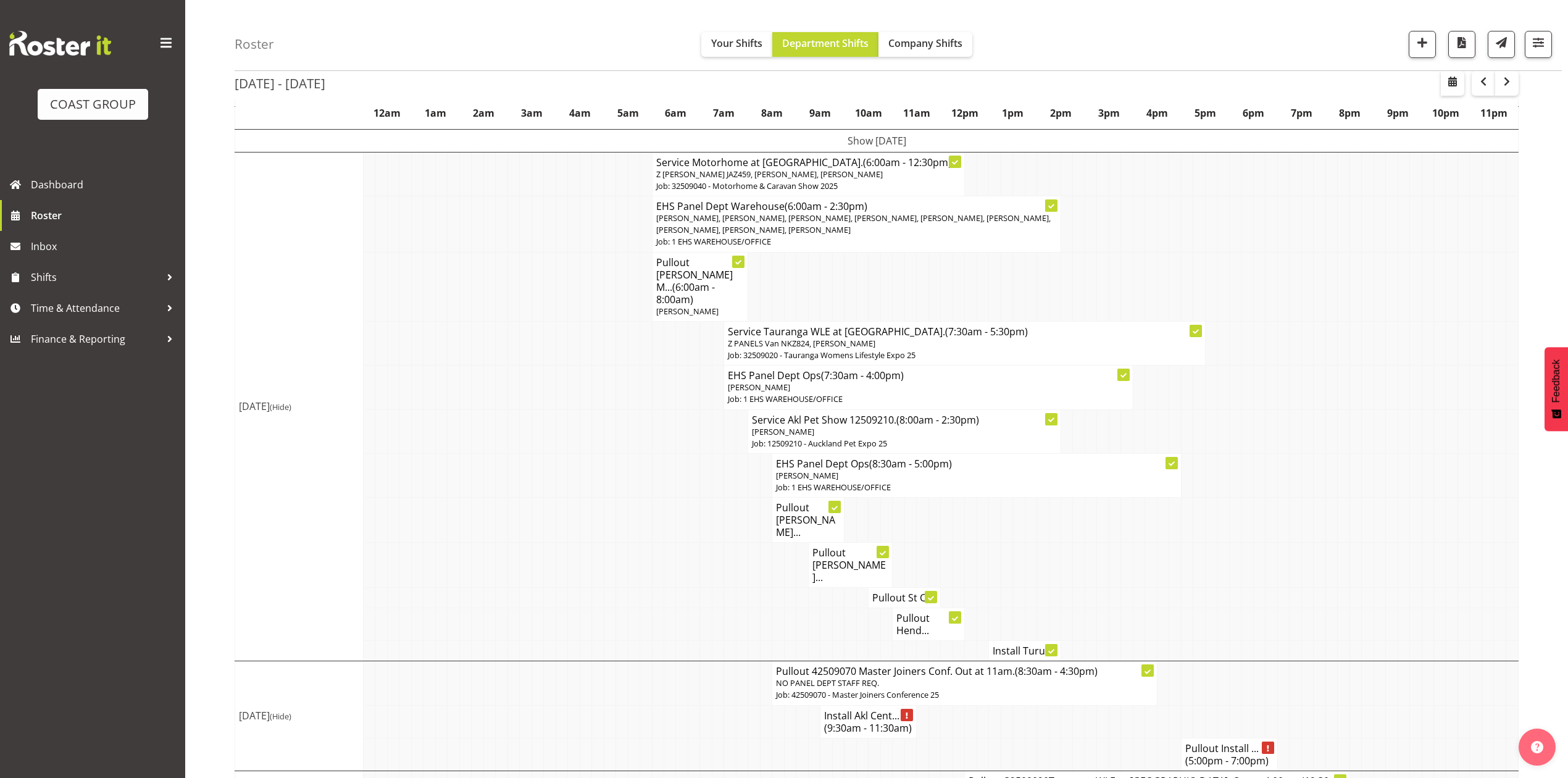
scroll to position [146, 0]
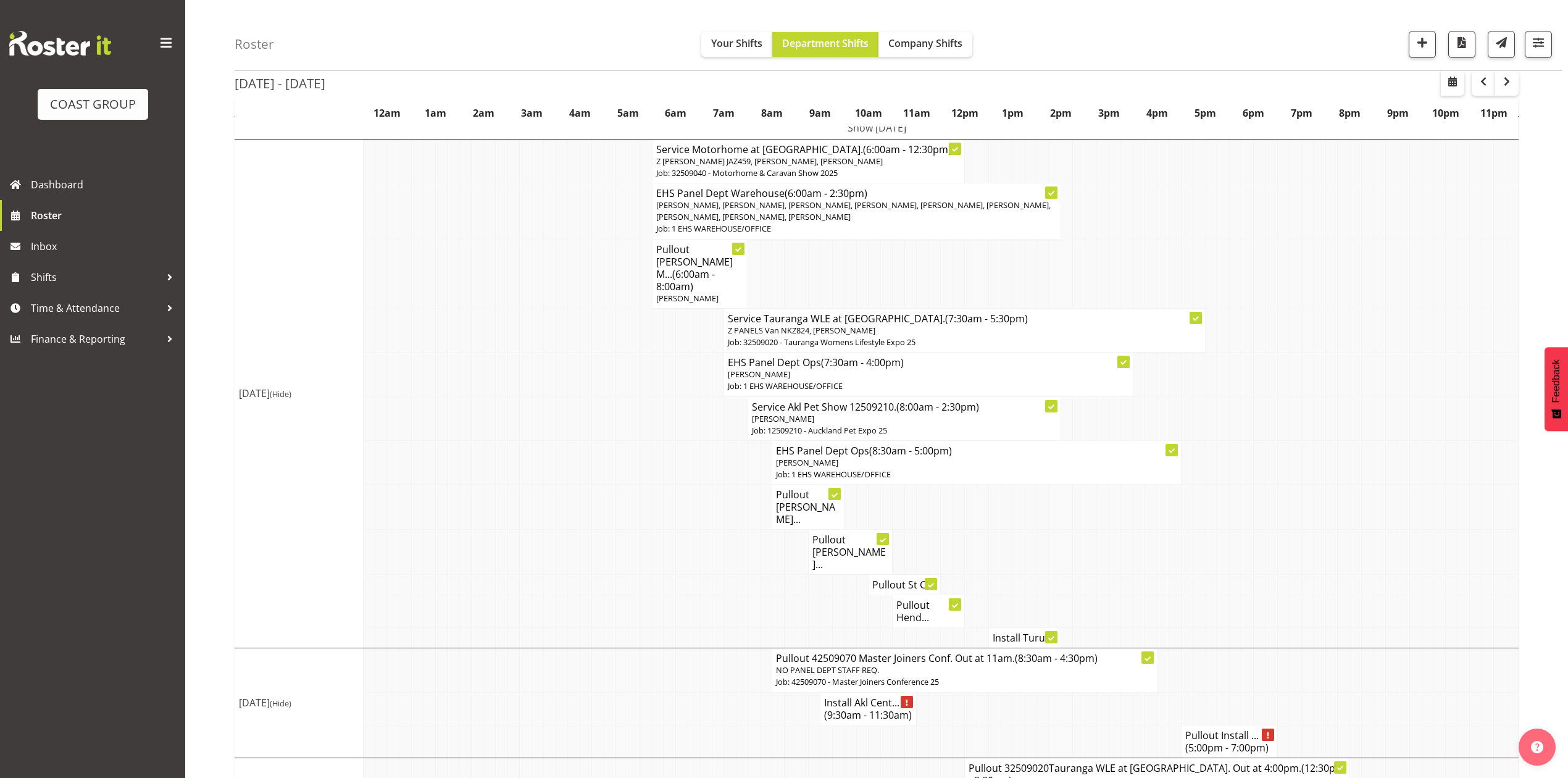
click at [1217, 741] on span "(5:00pm - 7:00pm)" at bounding box center [1227, 748] width 83 height 14
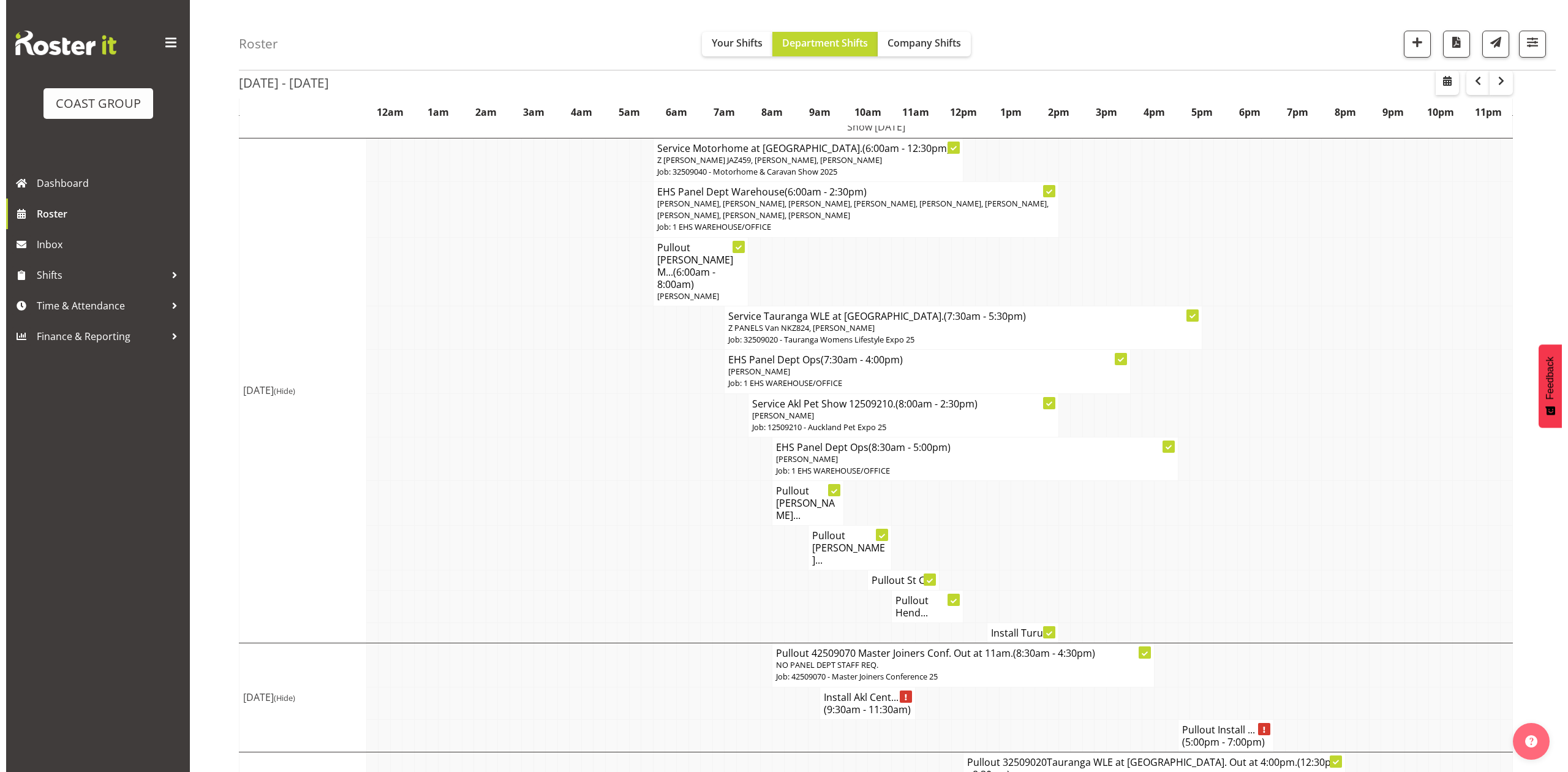
scroll to position [134, 0]
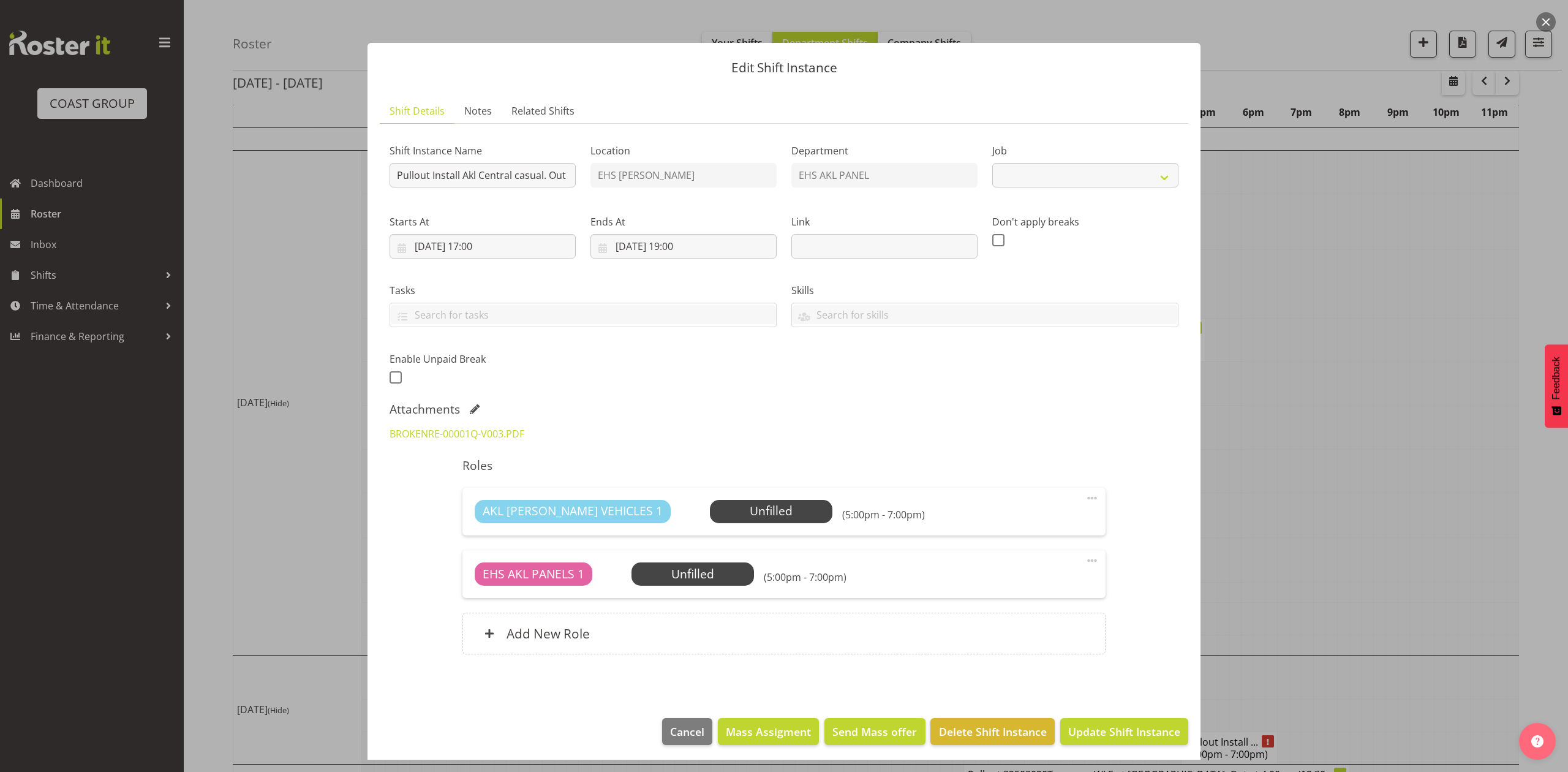
select select "8653"
click at [459, 175] on input "Pullout Install Akl Central casual. Out at 5:30pm." at bounding box center [483, 175] width 187 height 25
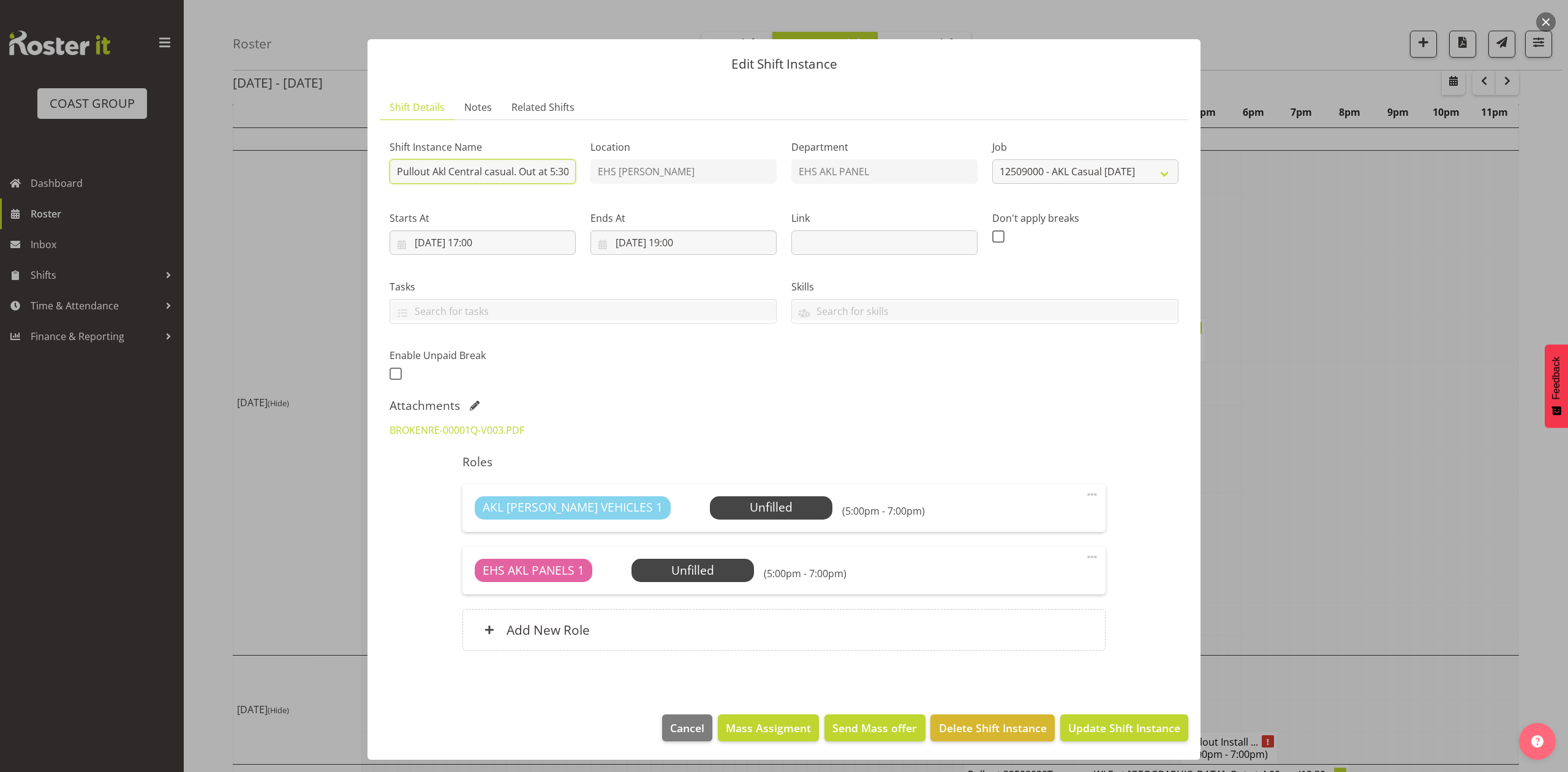
scroll to position [6, 0]
type input "Pullout Akl Central casual. Out at 5:30pm."
click at [1130, 734] on span "Update Shift Instance" at bounding box center [1124, 728] width 112 height 16
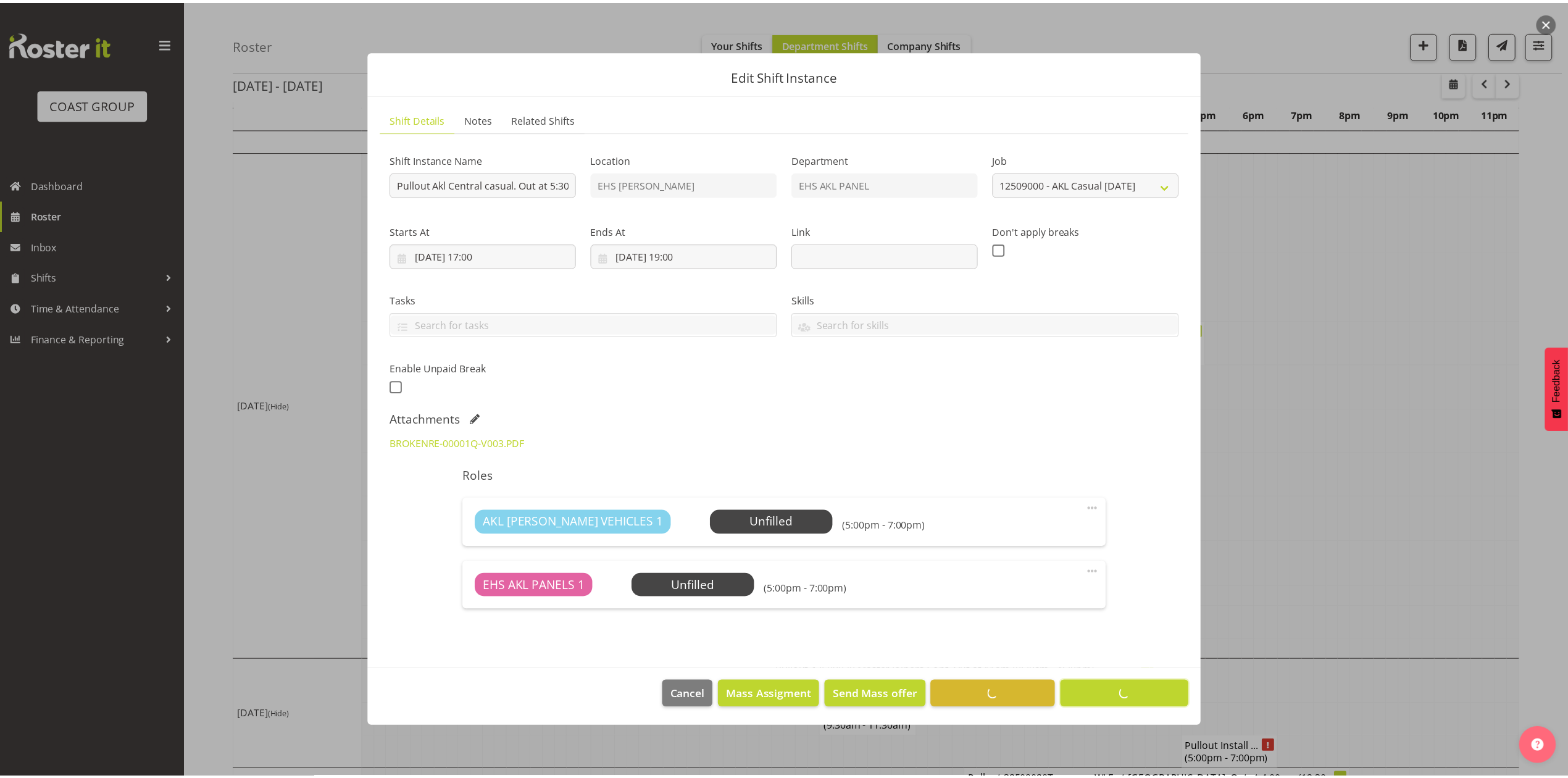
scroll to position [0, 0]
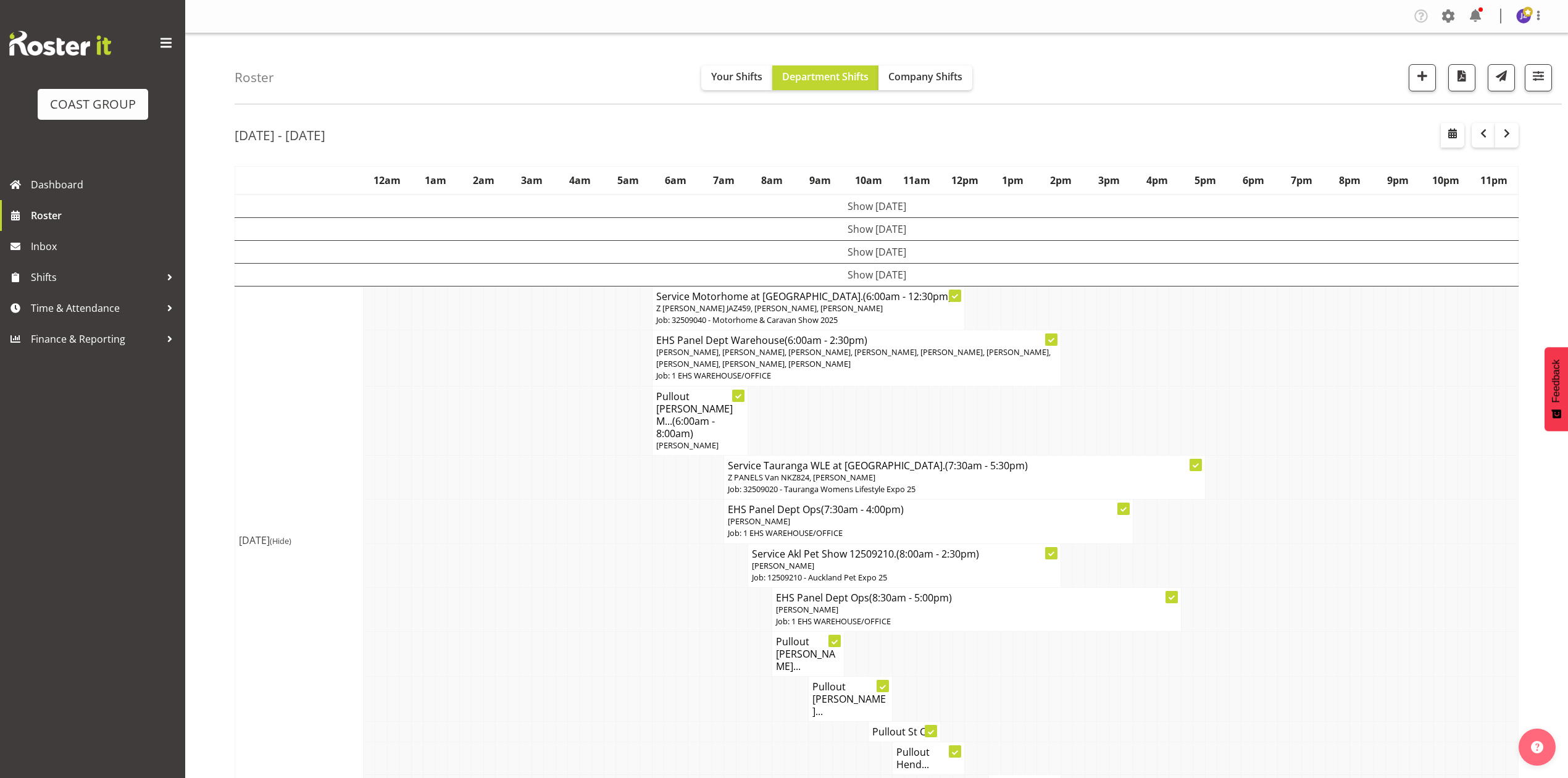
click at [1403, 632] on td at bounding box center [1404, 654] width 12 height 46
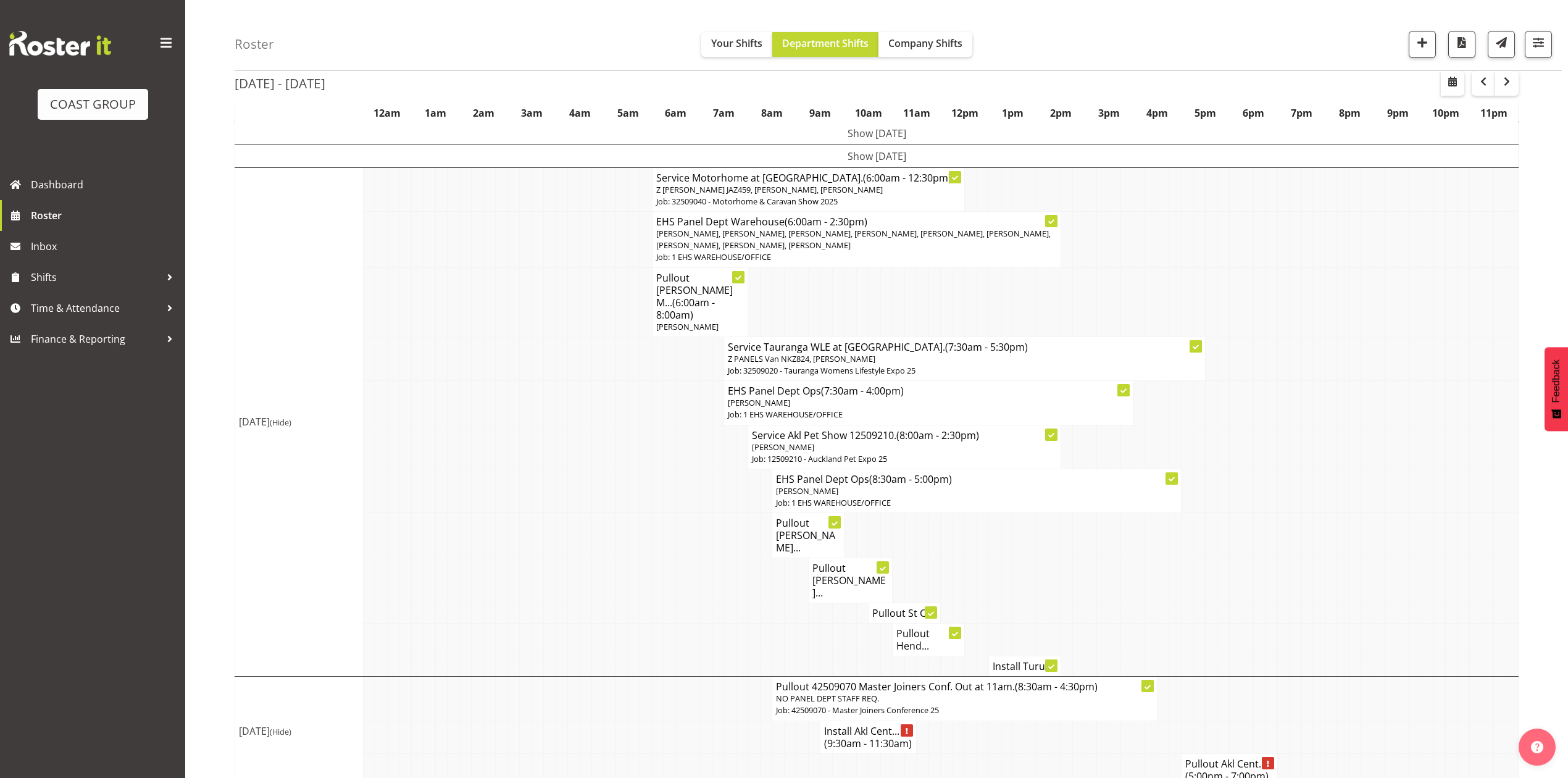
scroll to position [146, 0]
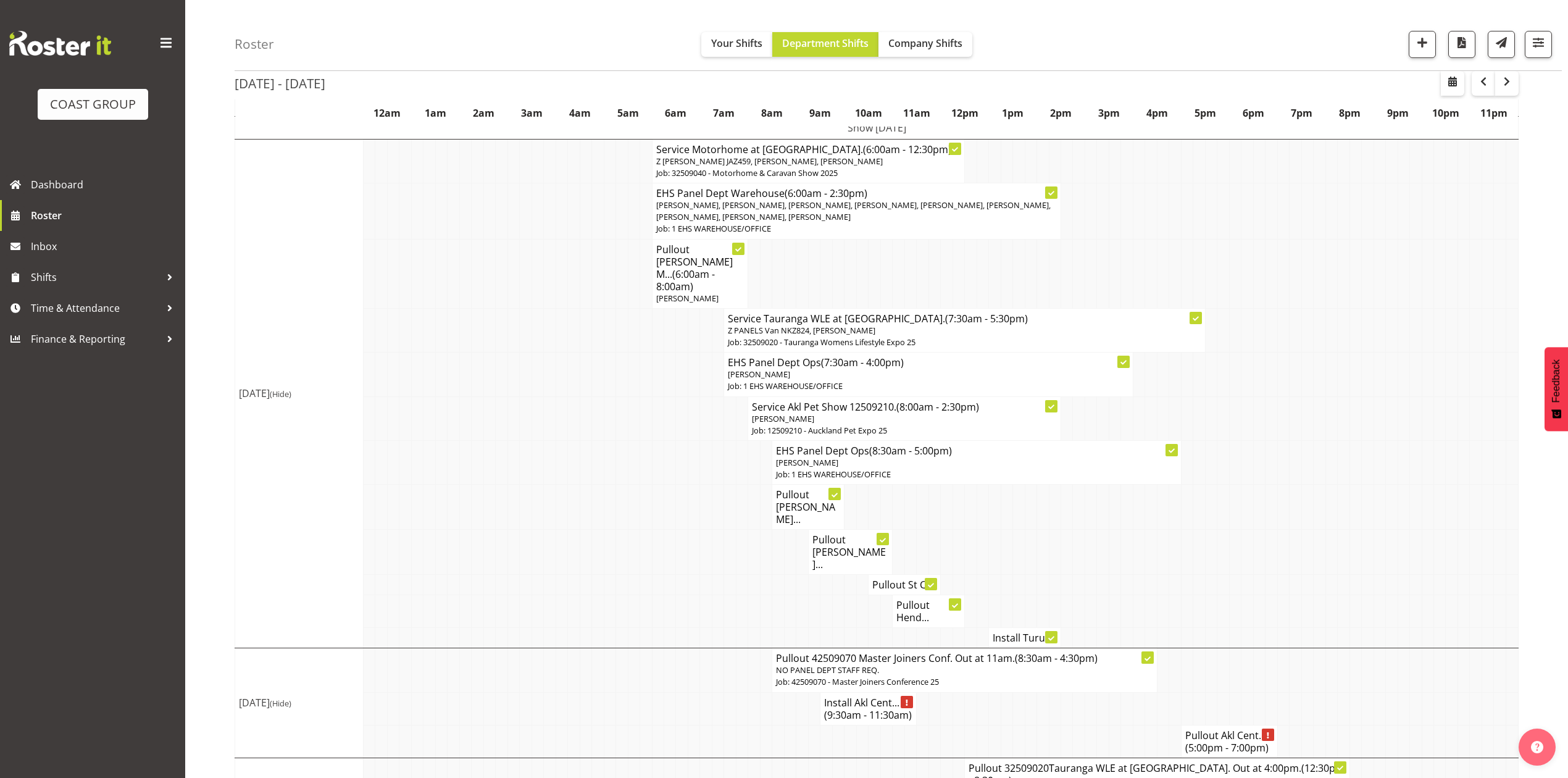
click at [1326, 485] on tr "Pullout [PERSON_NAME]..." at bounding box center [877, 508] width 1284 height 46
click at [1194, 762] on h4 "Pullout 32509020Tauranga WLE at [GEOGRAPHIC_DATA]. Out at 4:00pm. (12:30pm - 8:…" at bounding box center [1157, 774] width 377 height 25
click at [1351, 490] on td at bounding box center [1356, 508] width 12 height 46
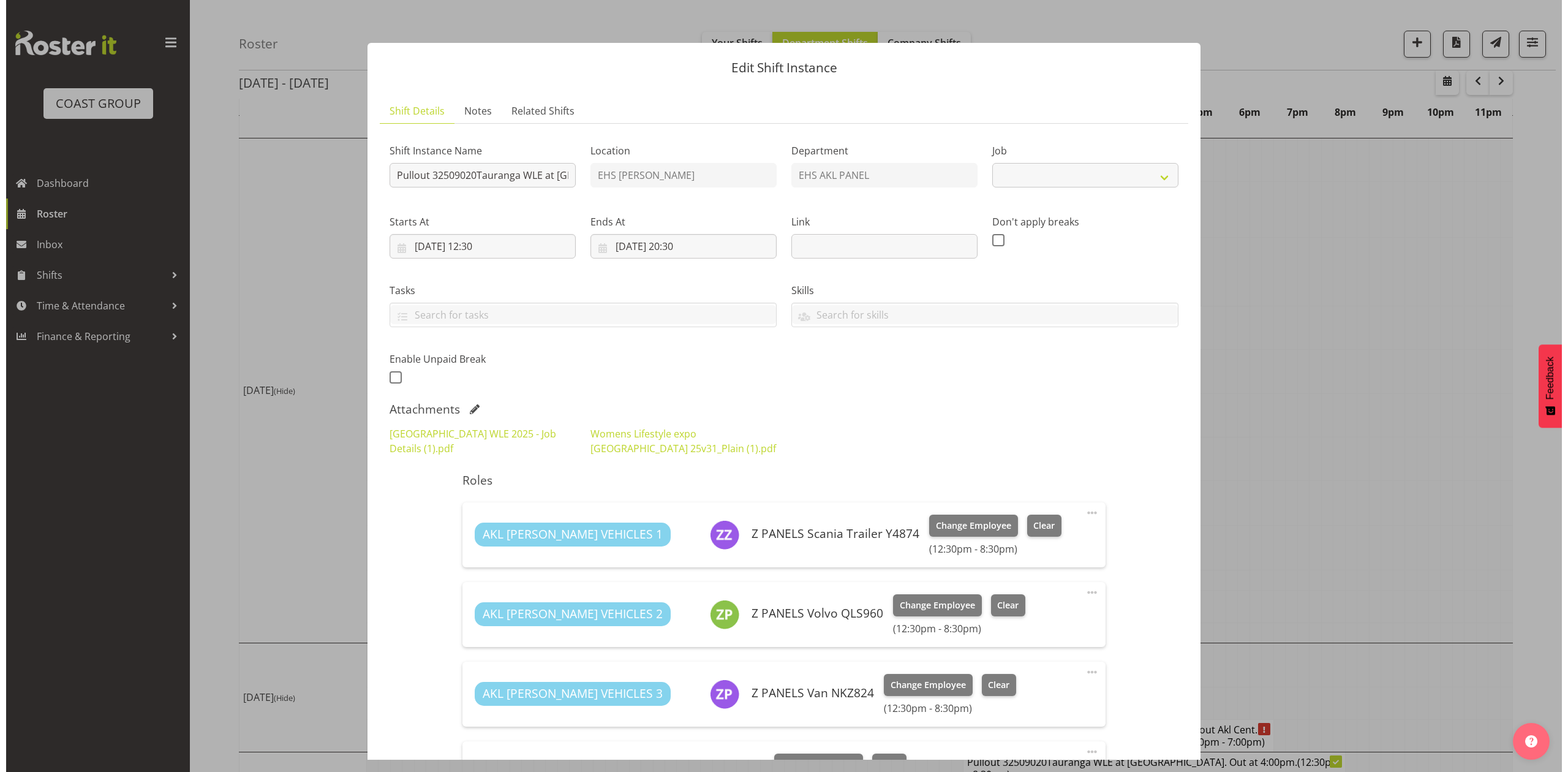
scroll to position [134, 0]
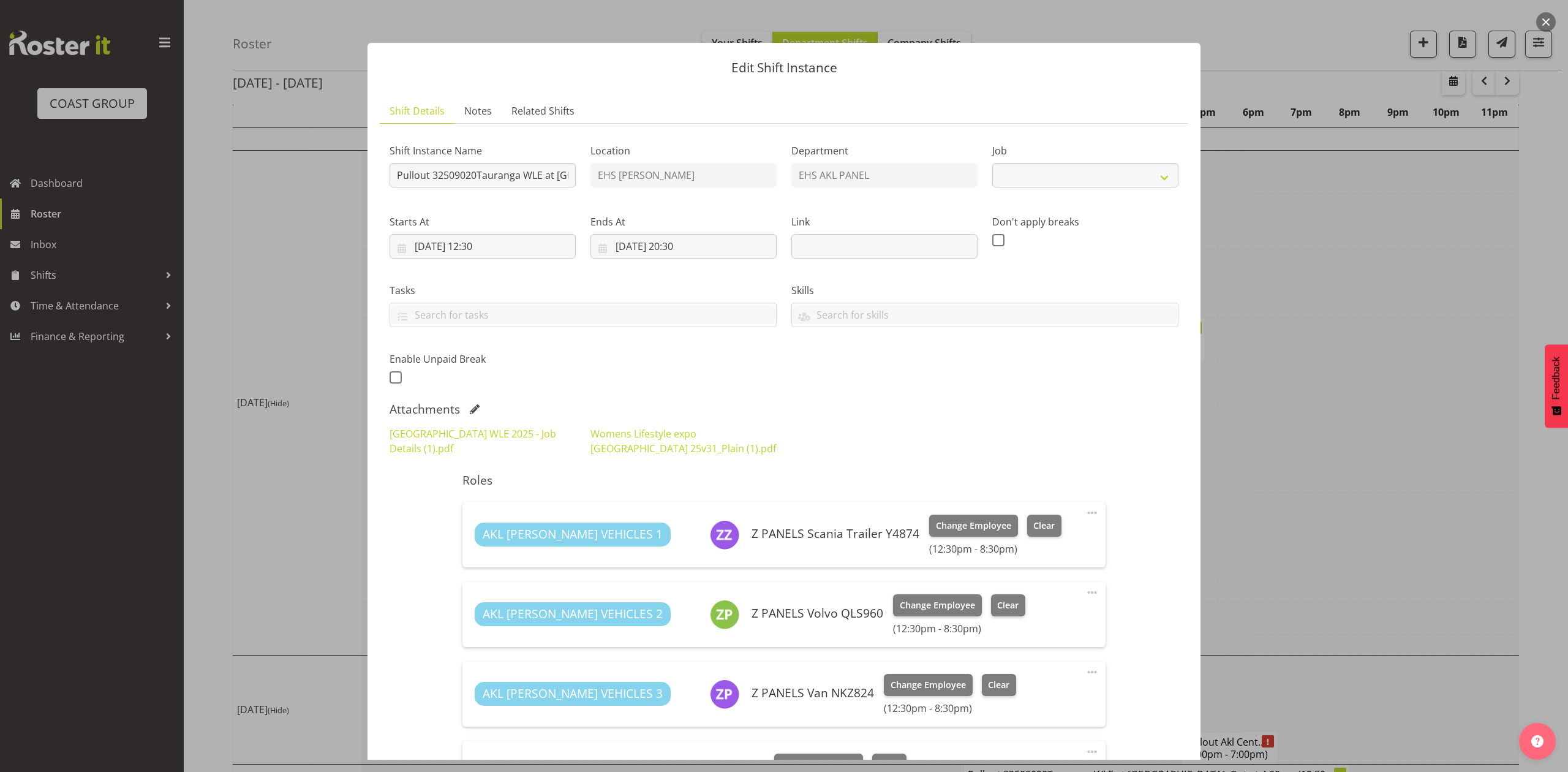
select select "8967"
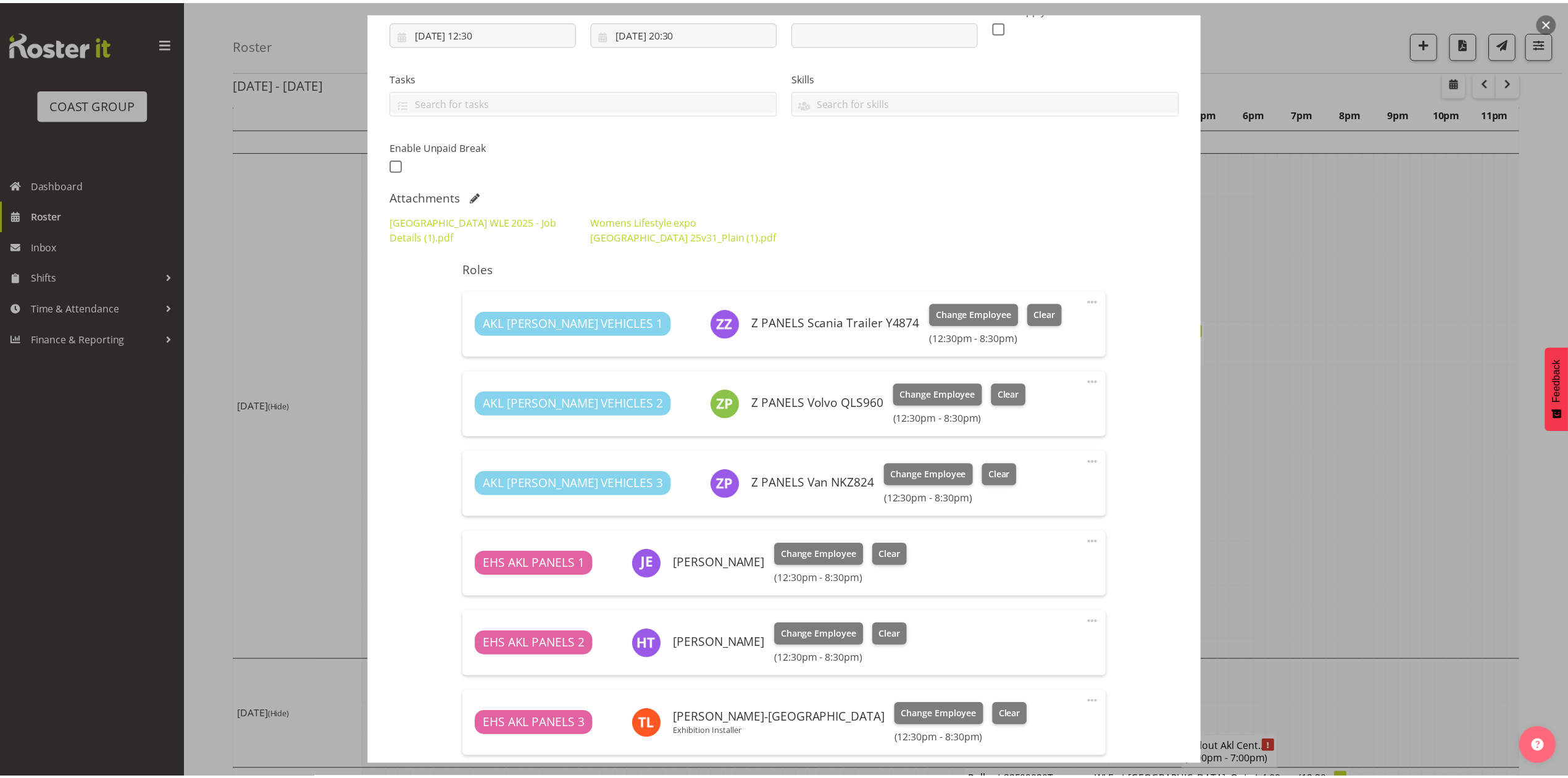
scroll to position [329, 0]
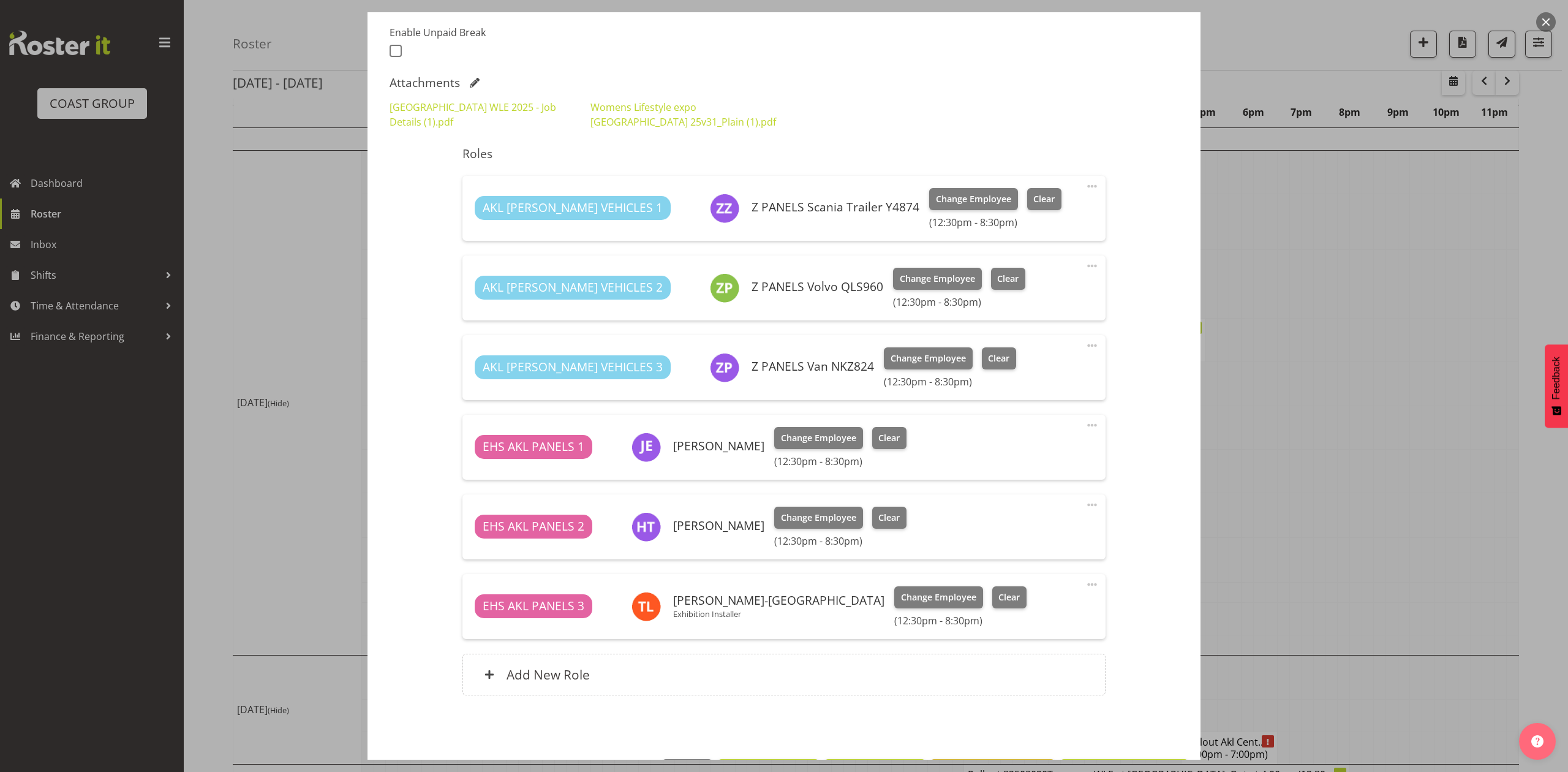
click at [1295, 473] on div at bounding box center [784, 386] width 1568 height 772
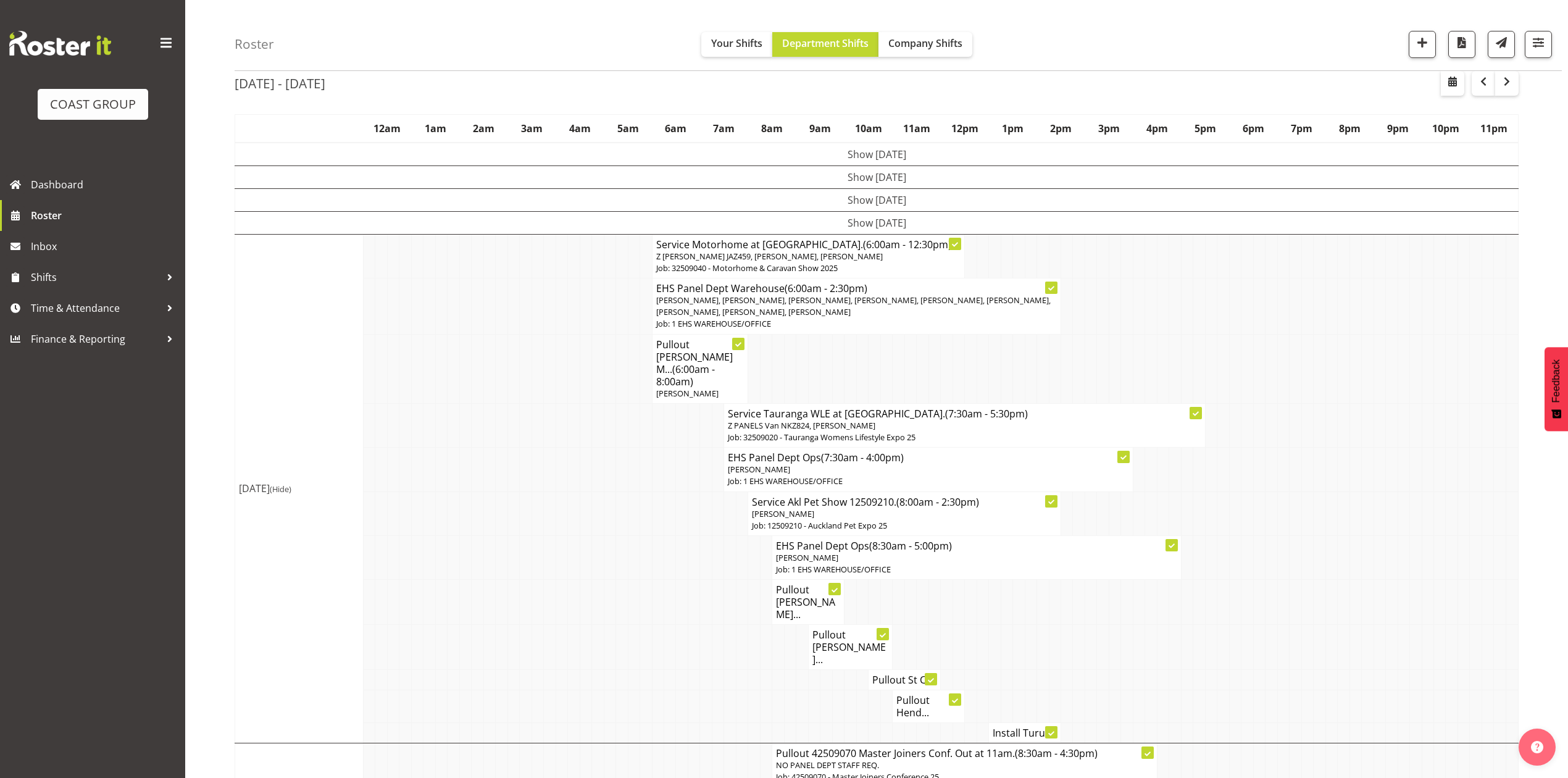
scroll to position [0, 0]
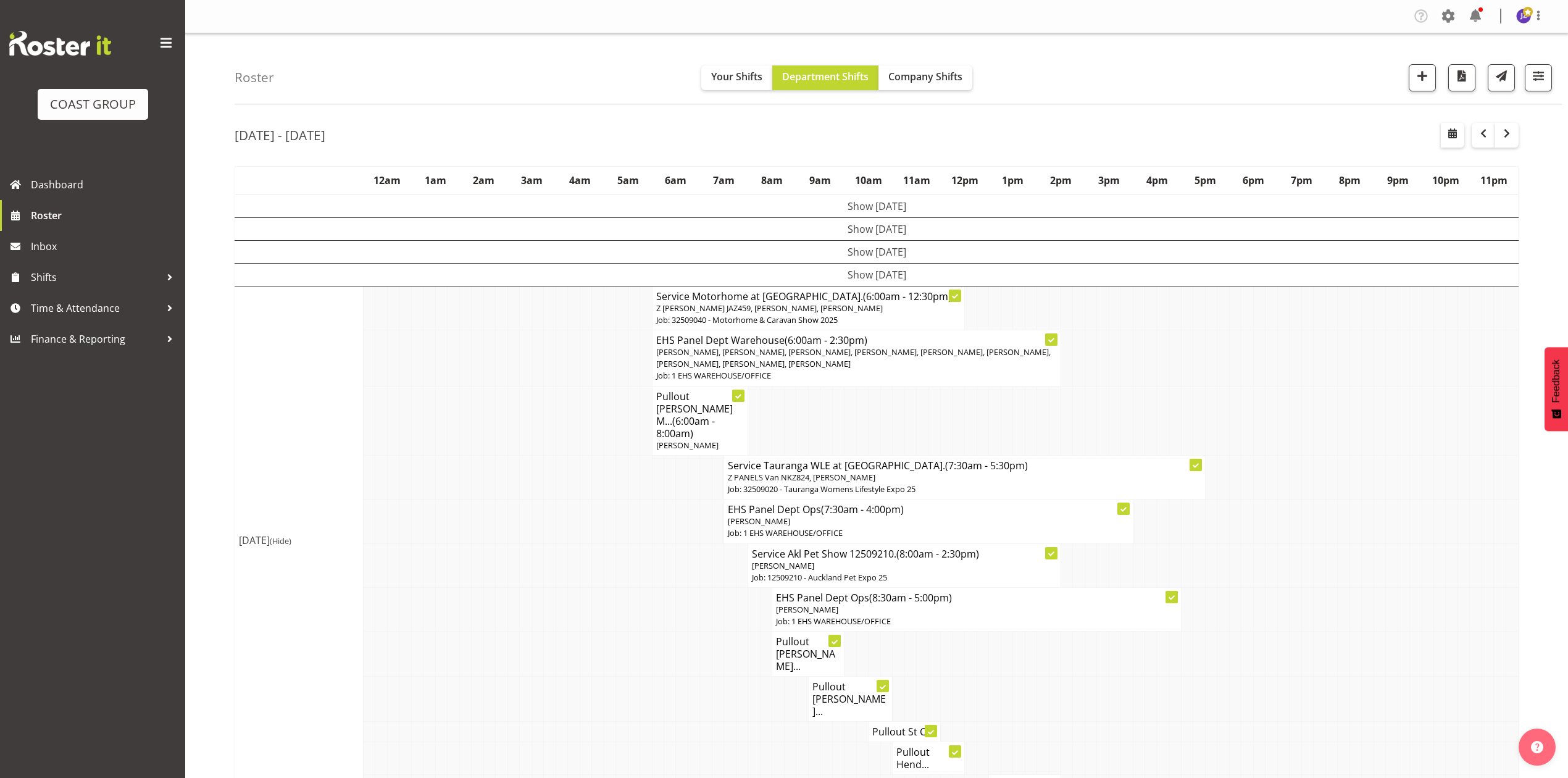
drag, startPoint x: 487, startPoint y: 442, endPoint x: 480, endPoint y: 442, distance: 7.0
click at [490, 455] on td at bounding box center [489, 477] width 12 height 44
